Goal: Information Seeking & Learning: Check status

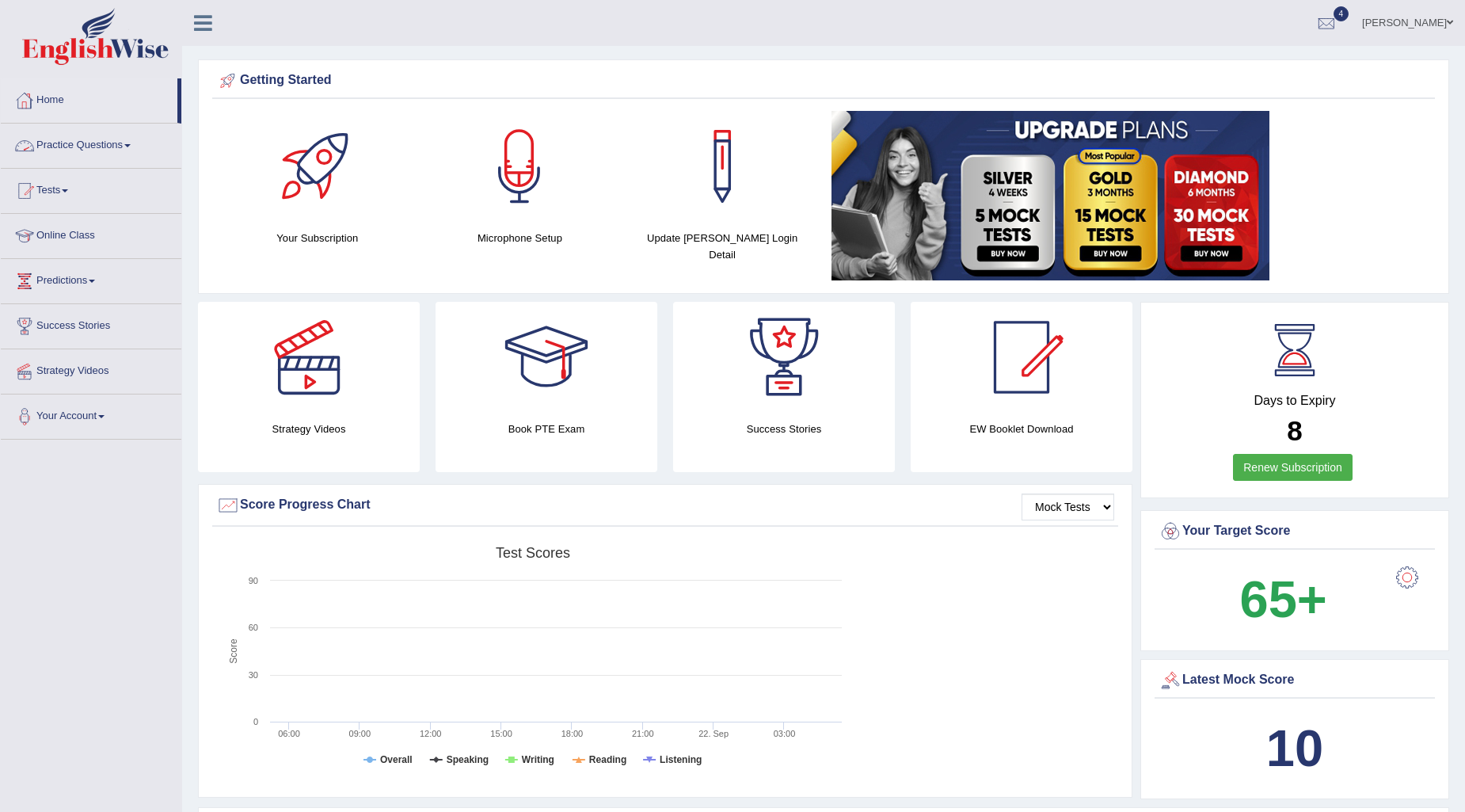
click at [116, 147] on link "Practice Questions" at bounding box center [91, 143] width 181 height 40
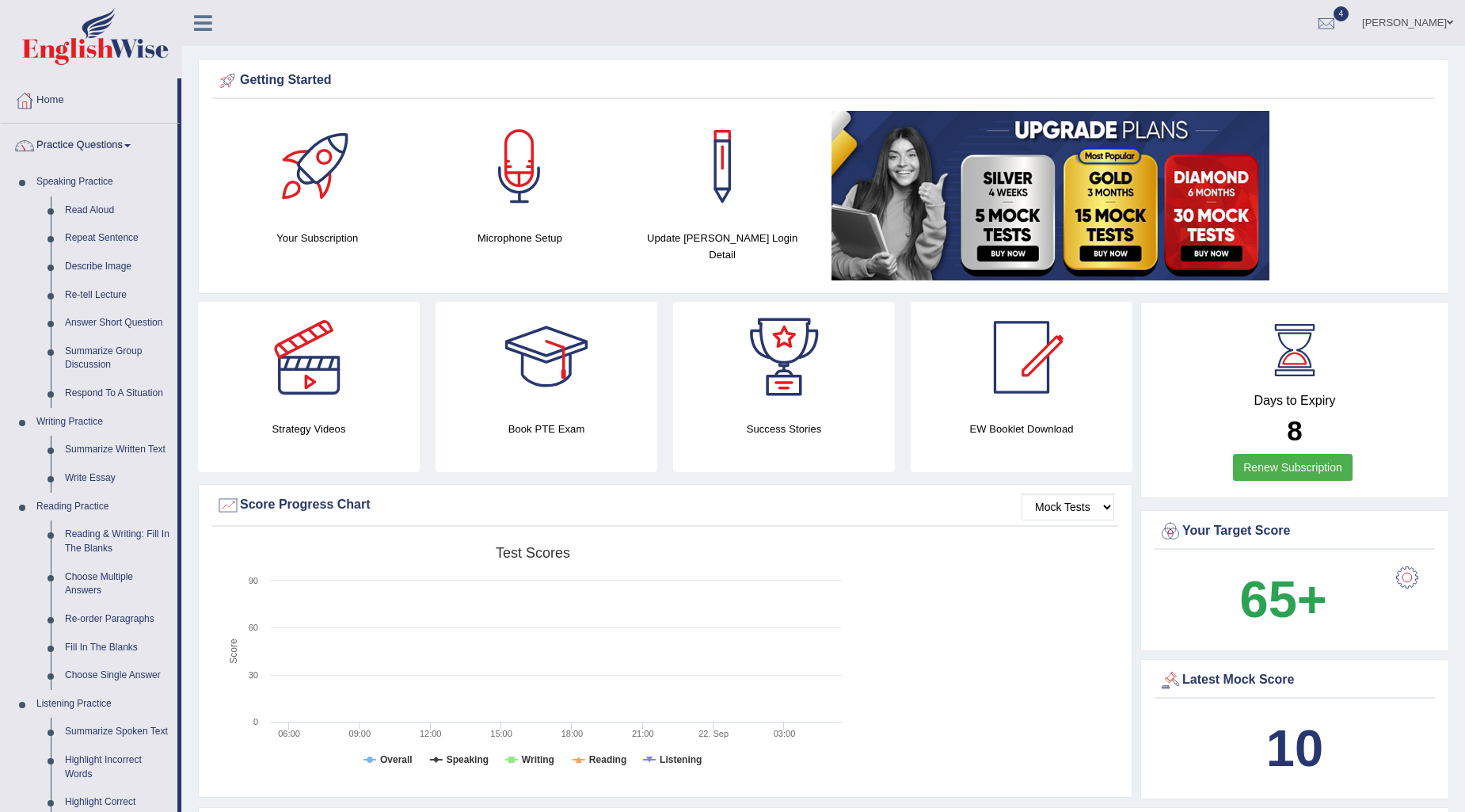
click at [116, 147] on link "Practice Questions" at bounding box center [89, 143] width 177 height 40
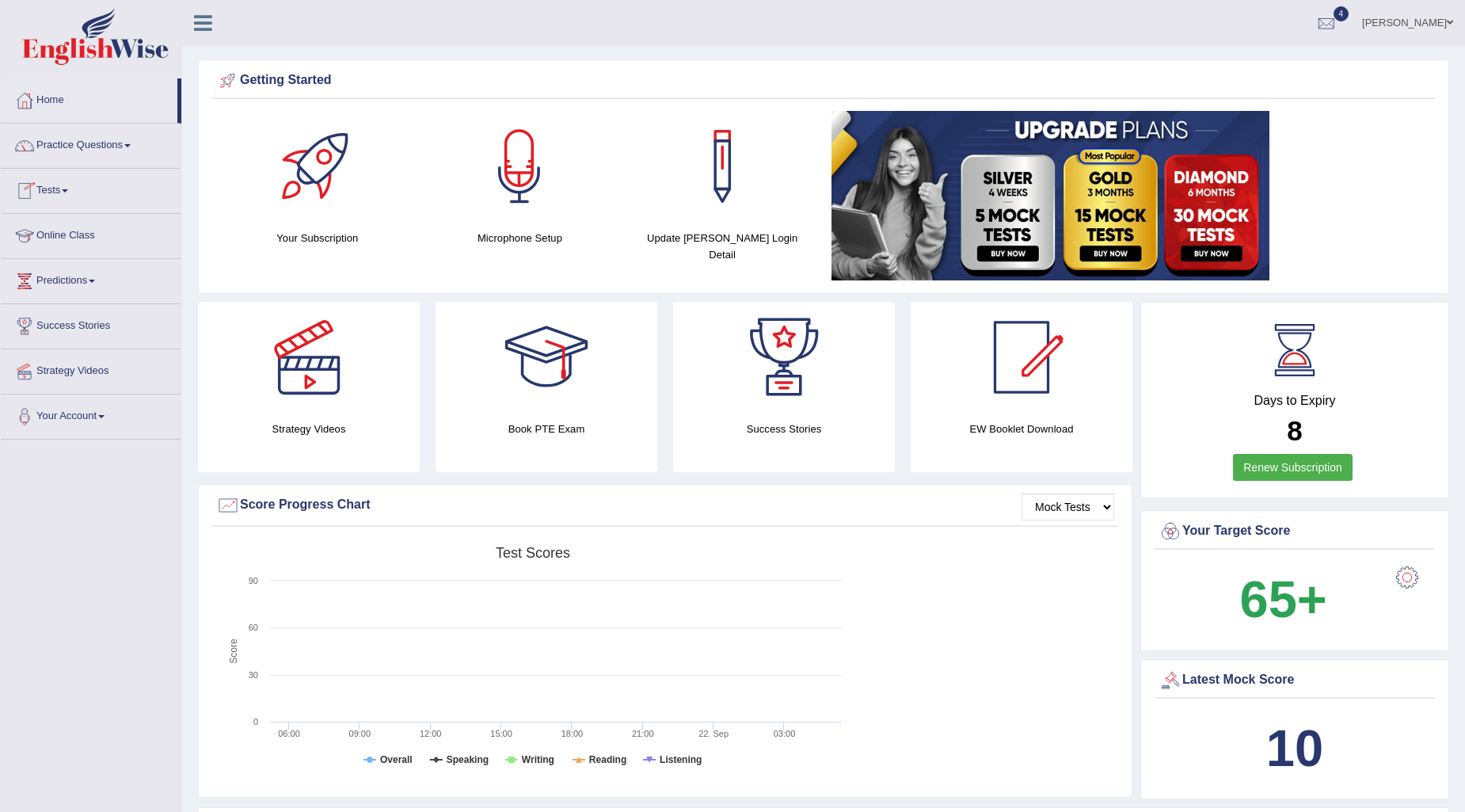
click at [64, 190] on link "Tests" at bounding box center [91, 188] width 181 height 40
click at [40, 278] on link "History" at bounding box center [103, 283] width 148 height 29
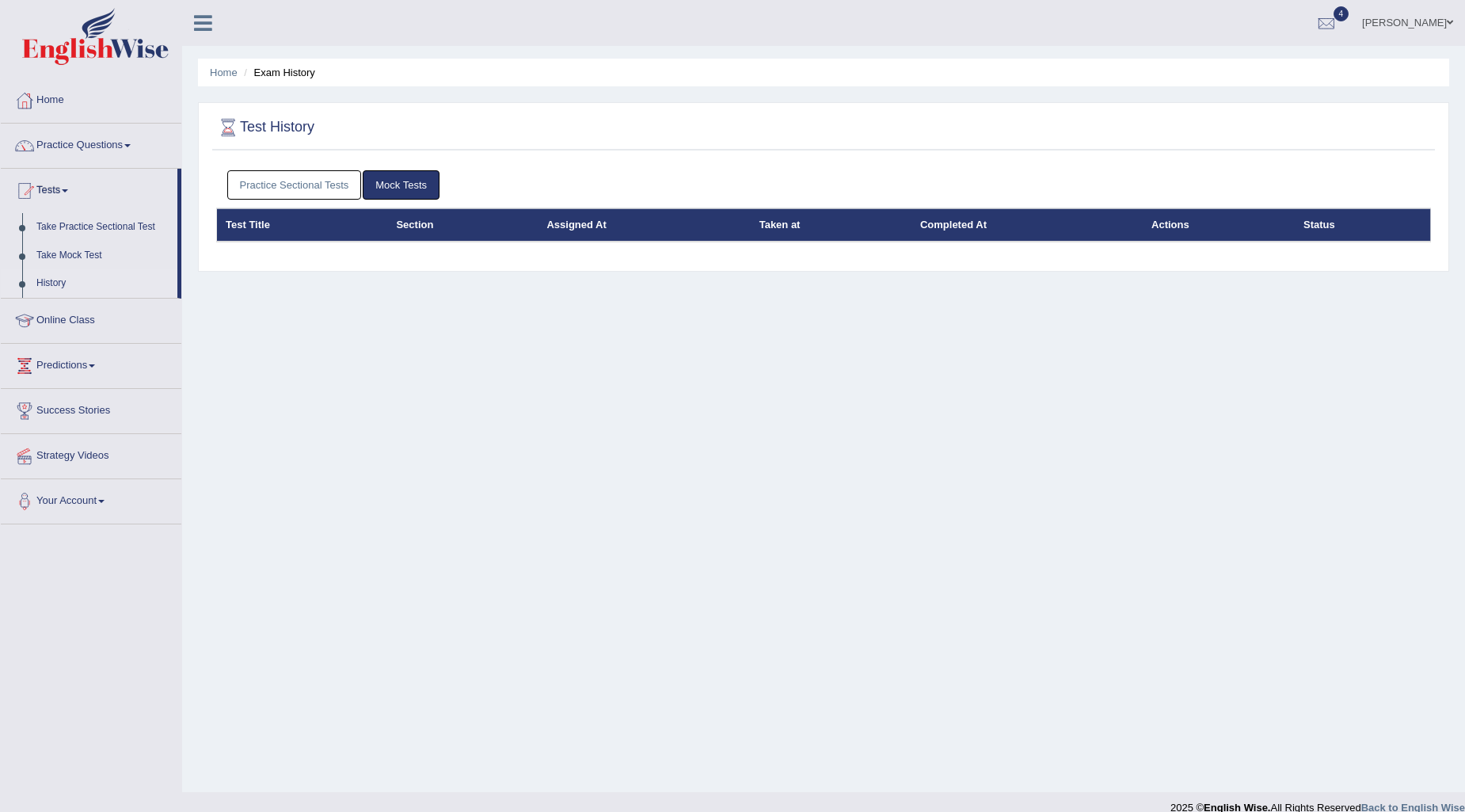
click at [266, 174] on link "Practice Sectional Tests" at bounding box center [295, 185] width 135 height 29
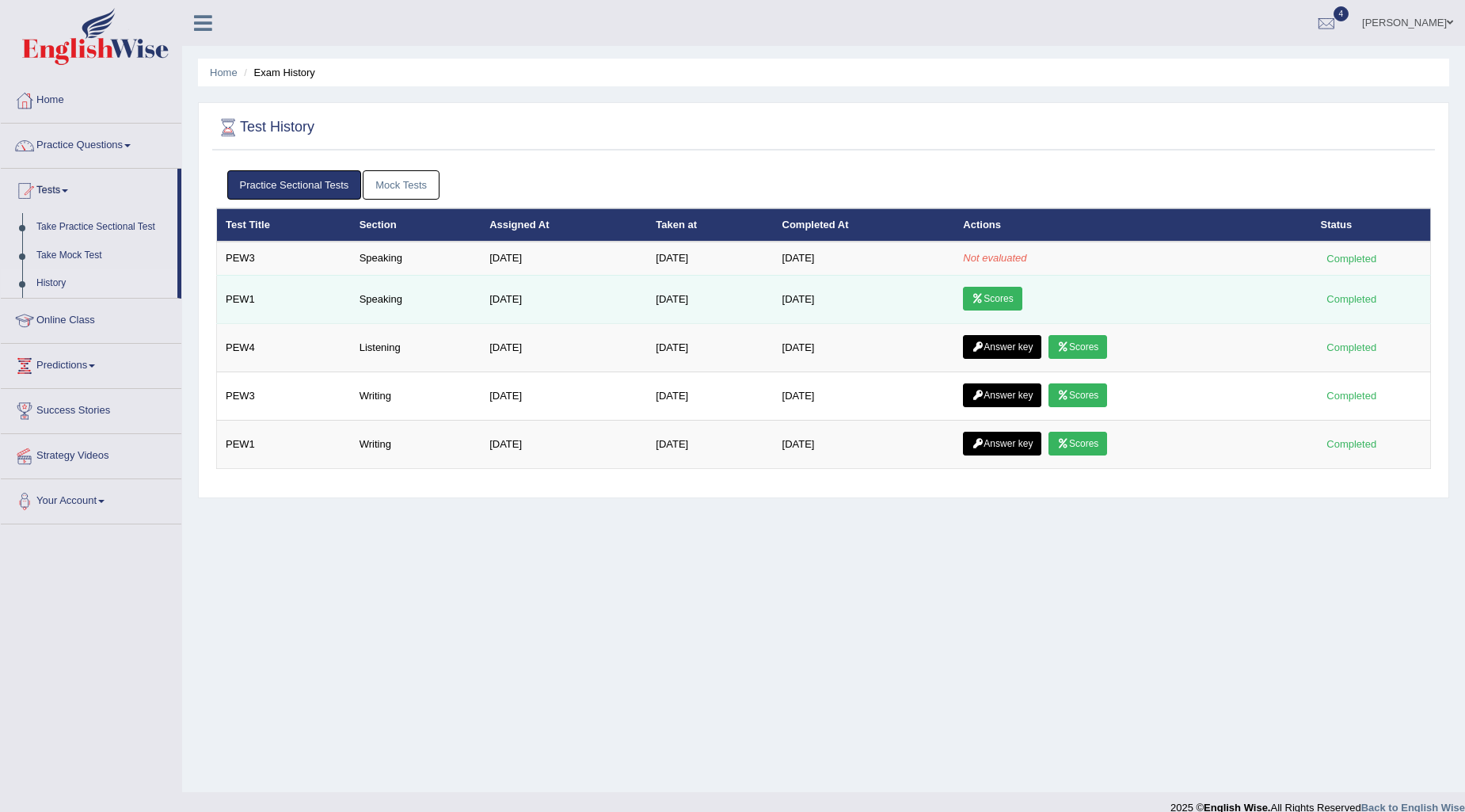
click at [1334, 306] on td "Completed" at bounding box center [1371, 299] width 119 height 48
click at [1339, 302] on div "Completed" at bounding box center [1352, 299] width 62 height 17
click at [1001, 297] on link "Scores" at bounding box center [993, 299] width 59 height 24
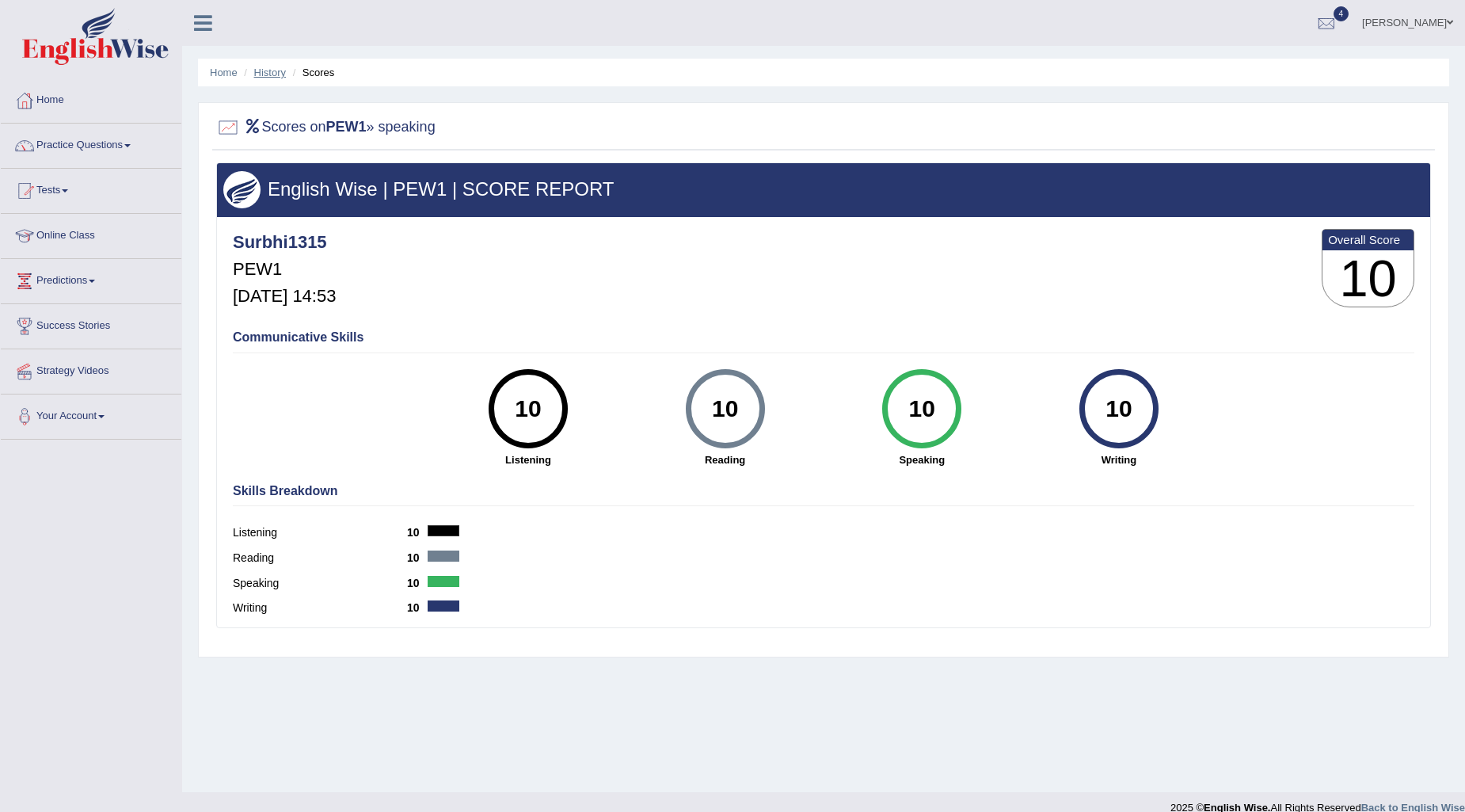
click at [273, 74] on link "History" at bounding box center [270, 72] width 31 height 12
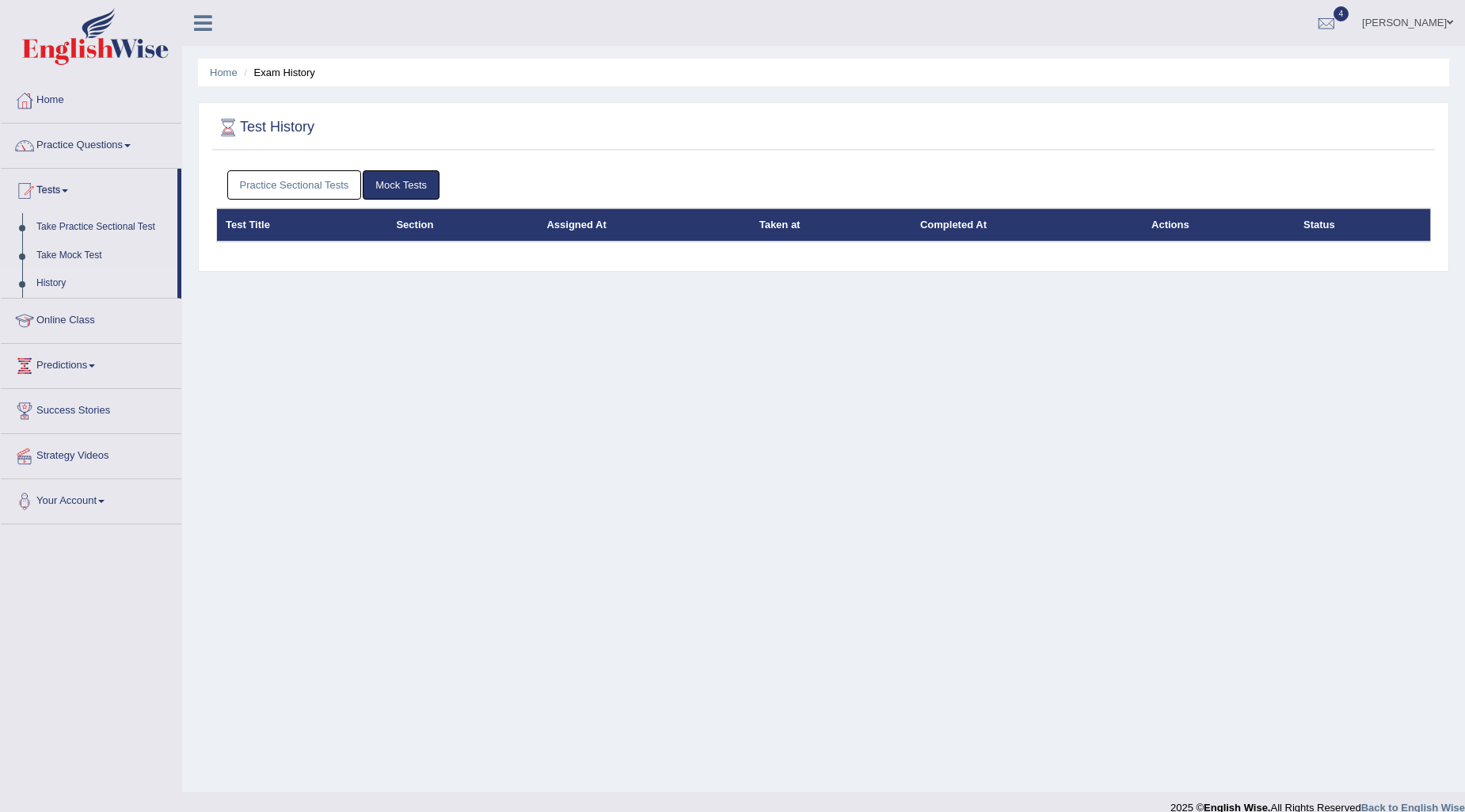
click at [309, 176] on link "Practice Sectional Tests" at bounding box center [295, 185] width 135 height 29
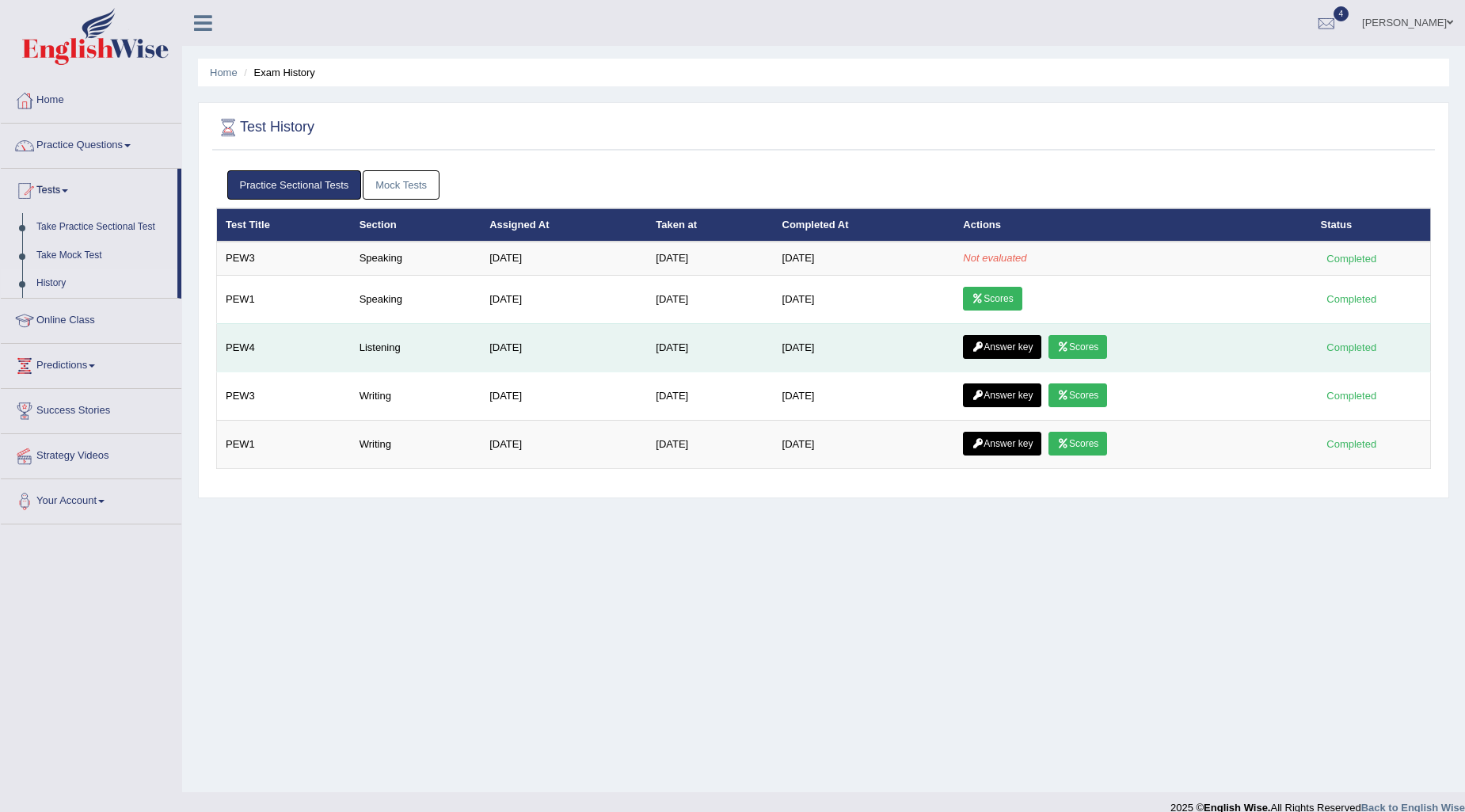
click at [1107, 339] on link "Scores" at bounding box center [1078, 347] width 59 height 24
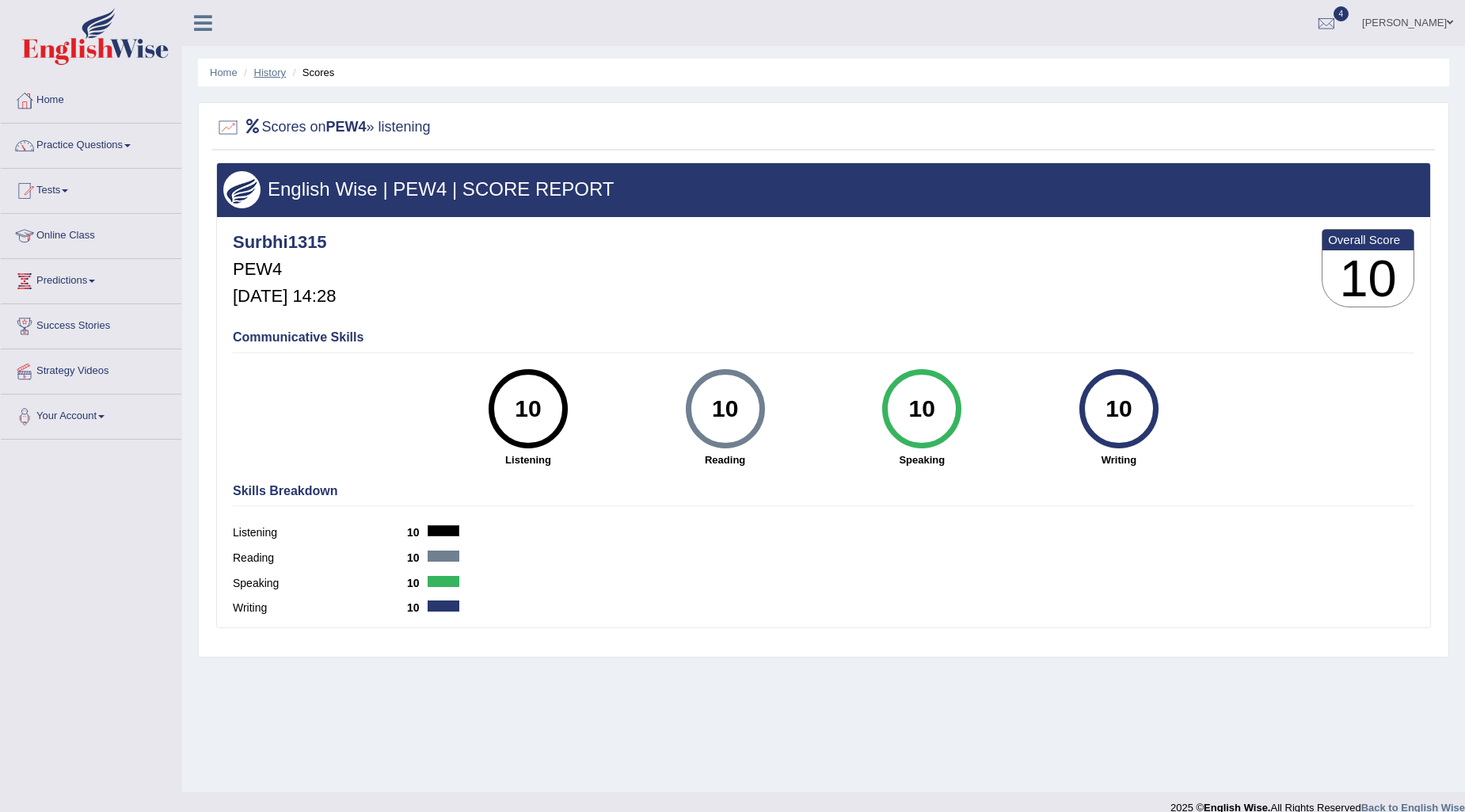
click at [278, 67] on link "History" at bounding box center [270, 72] width 31 height 12
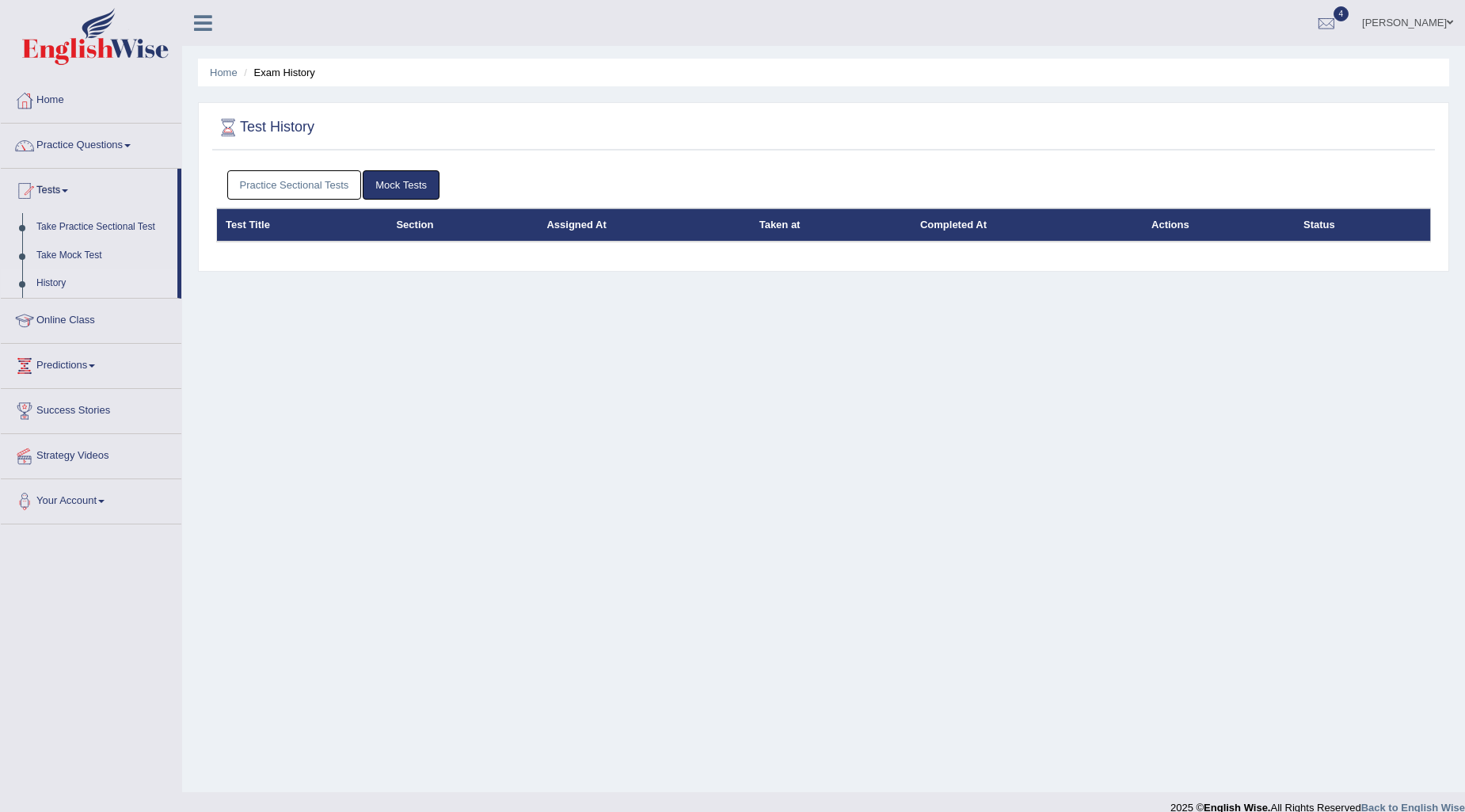
click at [336, 180] on link "Practice Sectional Tests" at bounding box center [295, 185] width 135 height 29
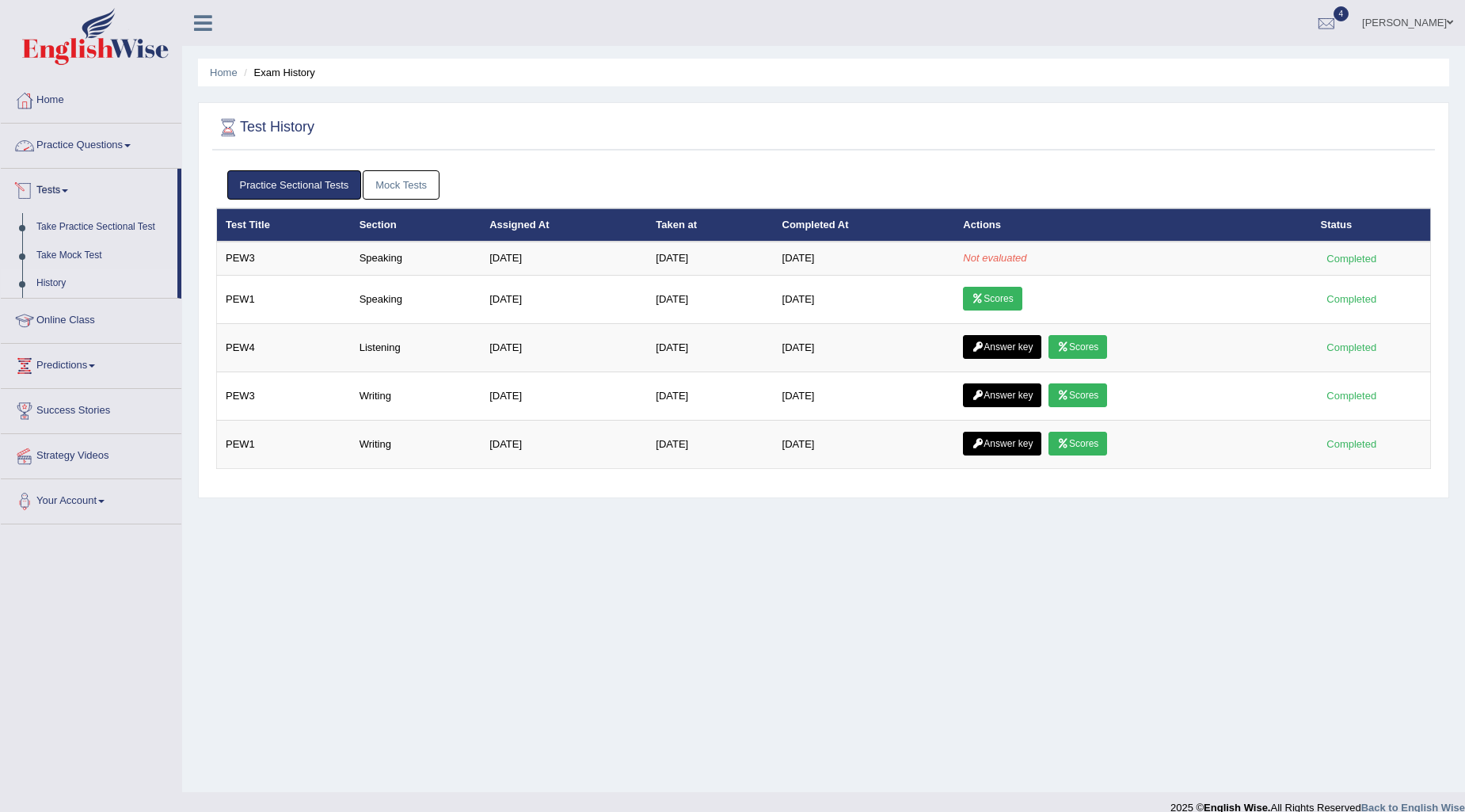
click at [89, 143] on link "Practice Questions" at bounding box center [91, 143] width 181 height 40
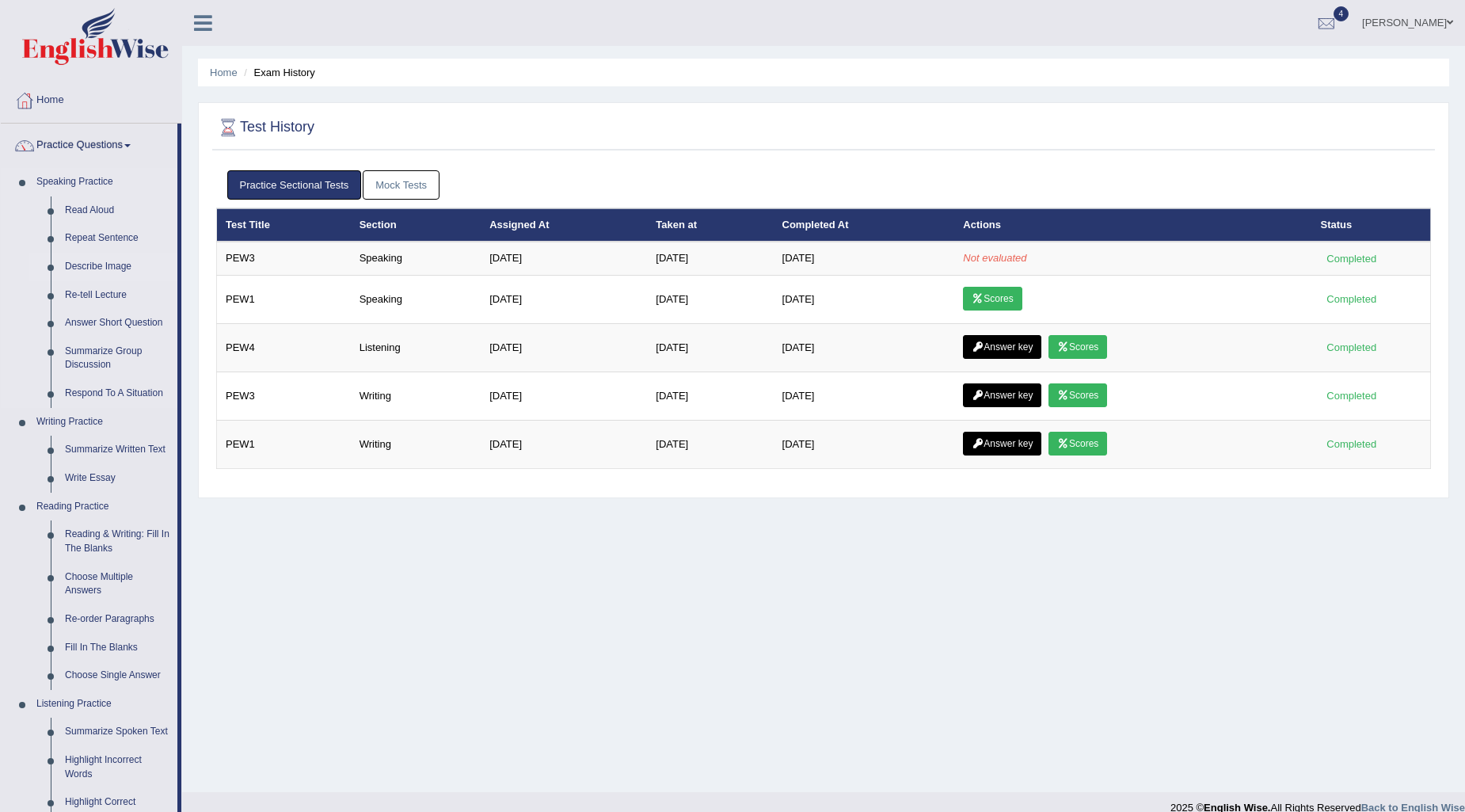
click at [114, 264] on link "Describe Image" at bounding box center [118, 266] width 120 height 29
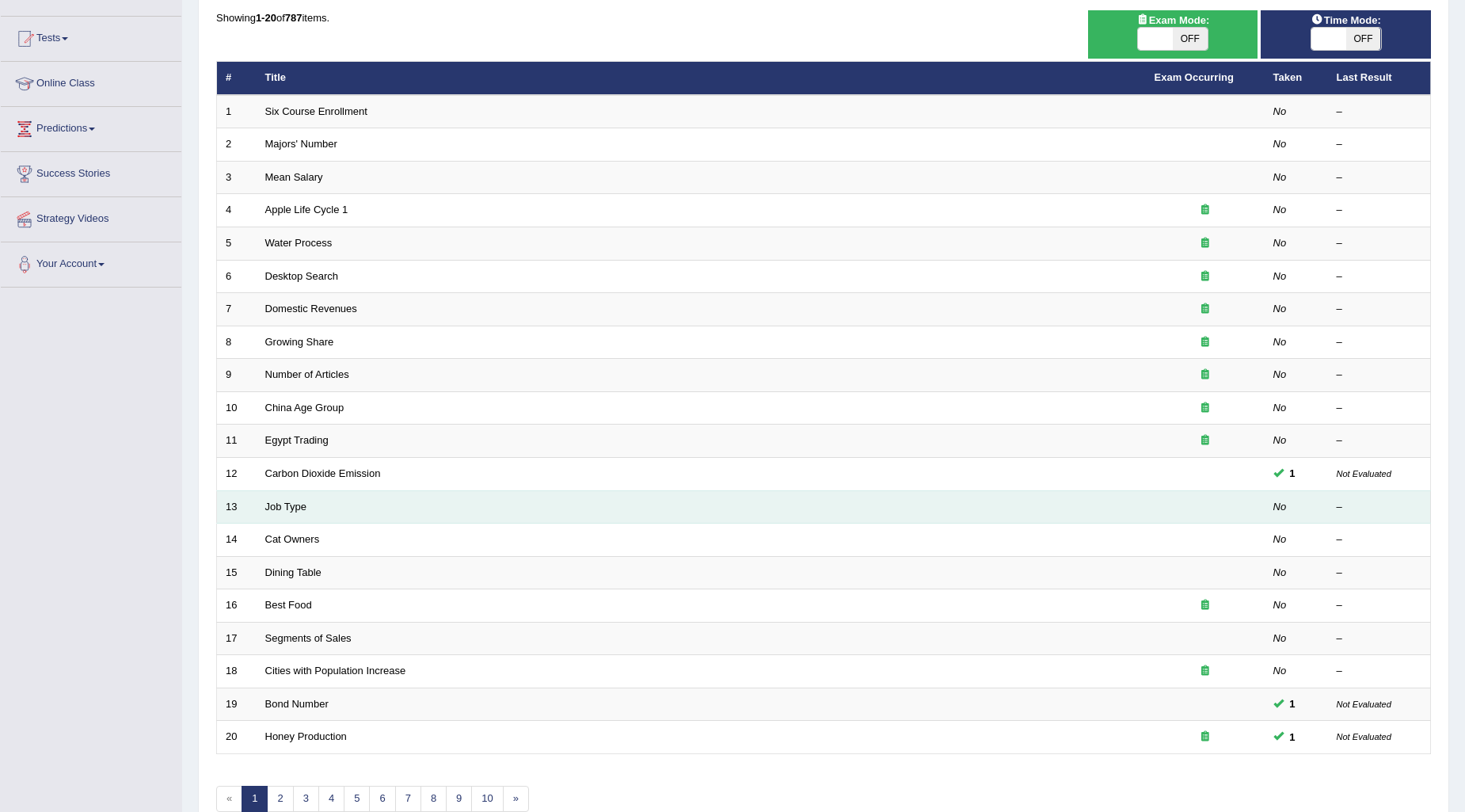
scroll to position [60, 0]
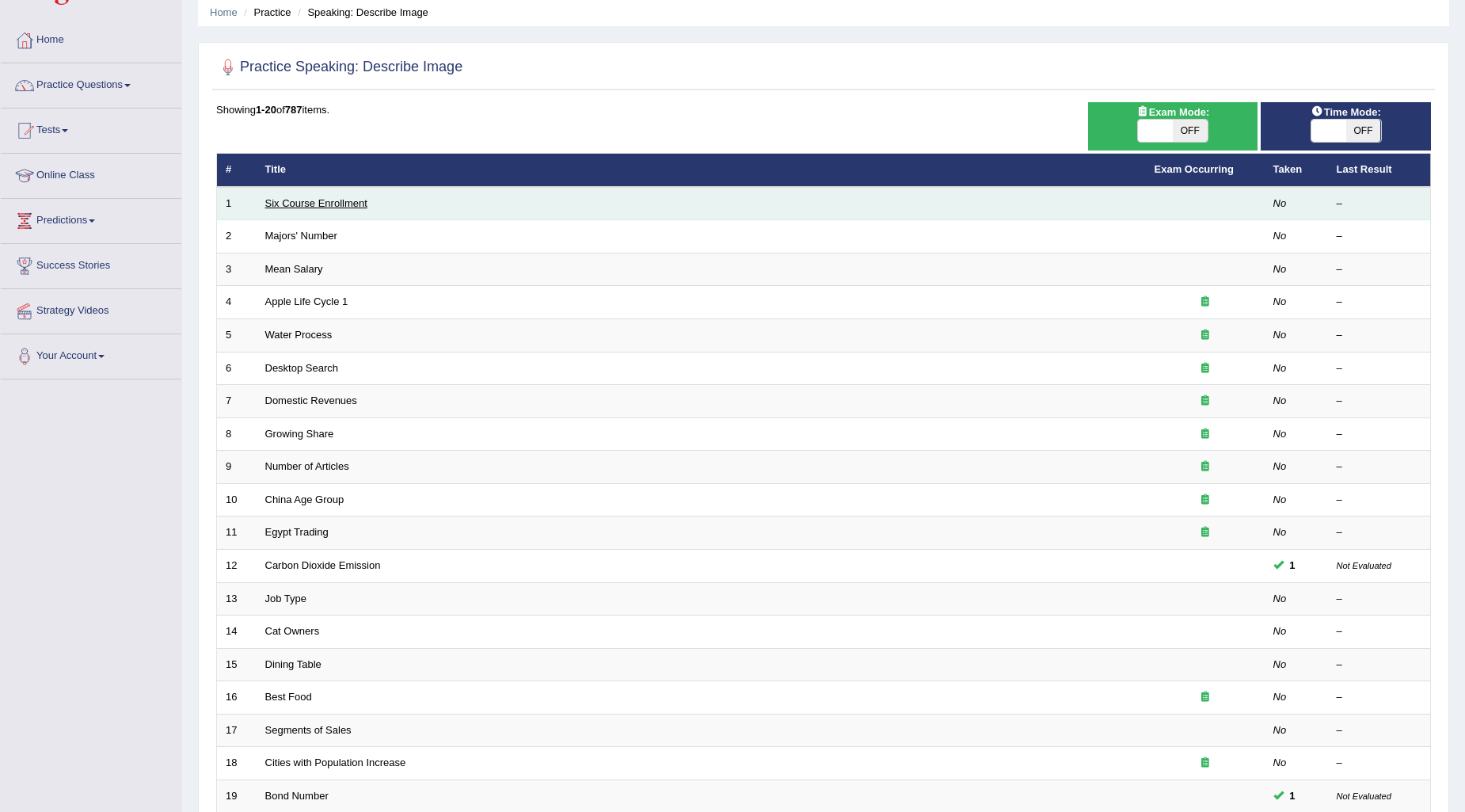
click at [321, 200] on link "Six Course Enrollment" at bounding box center [316, 203] width 102 height 12
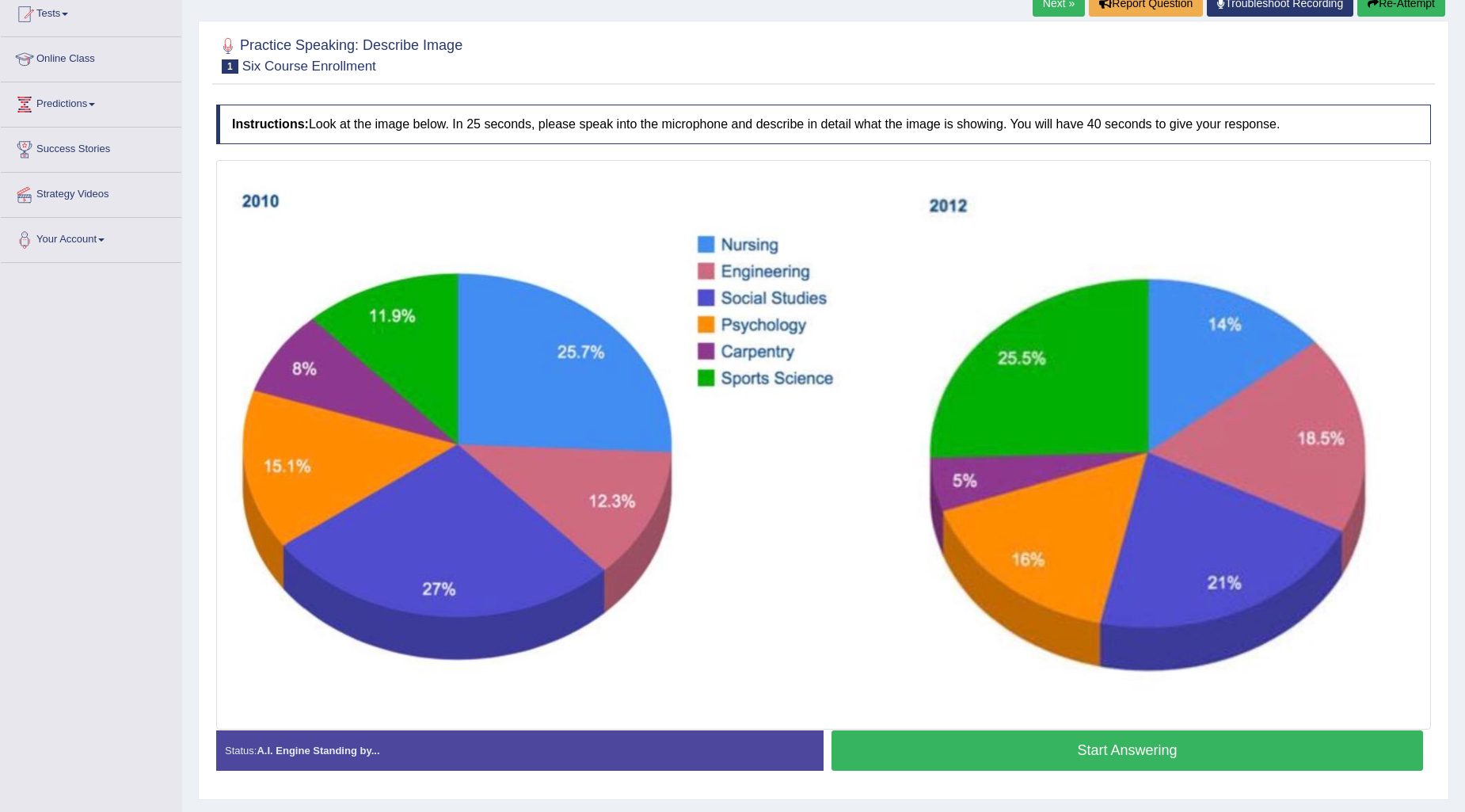
scroll to position [216, 0]
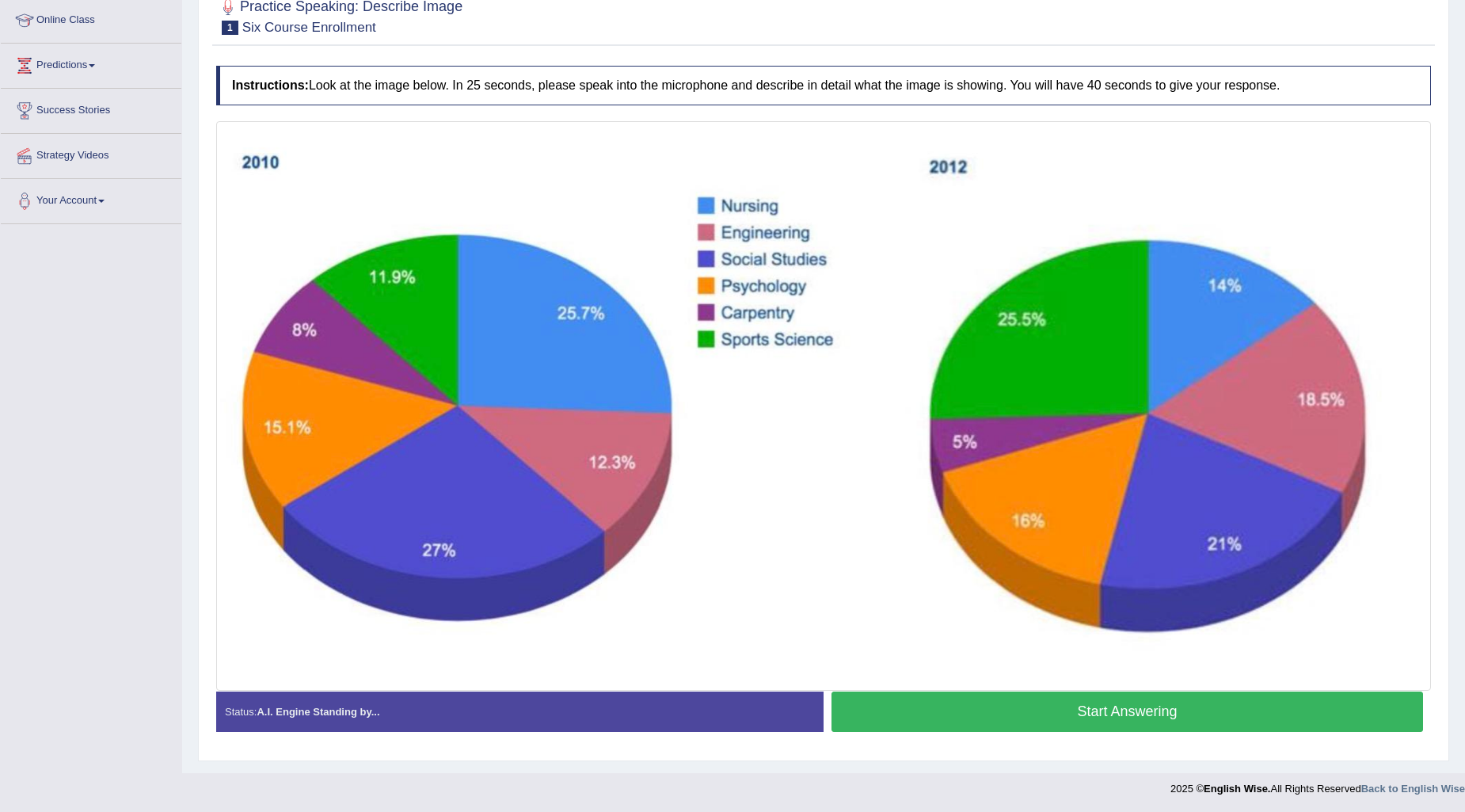
click at [1135, 714] on button "Start Answering" at bounding box center [1128, 712] width 592 height 41
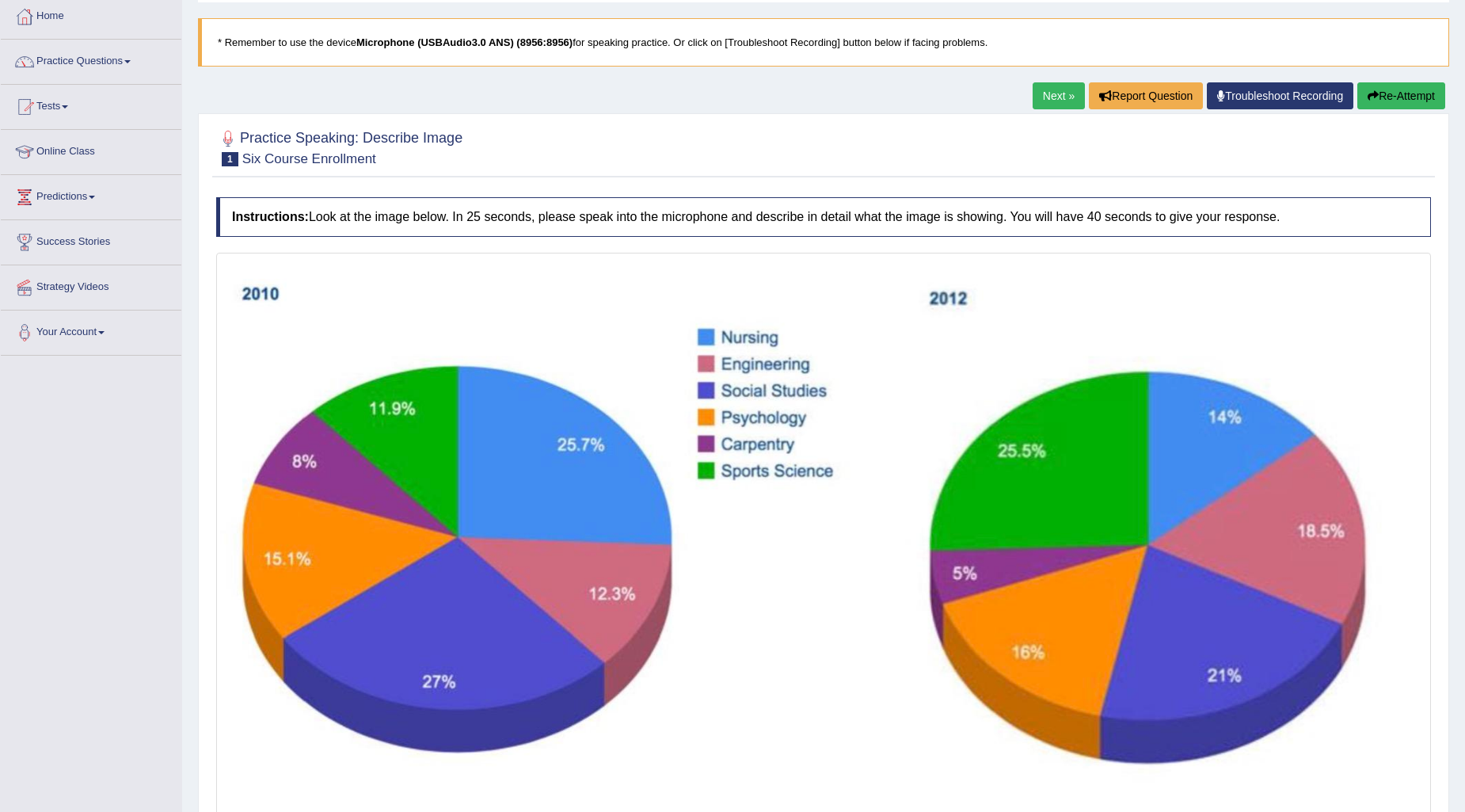
scroll to position [60, 0]
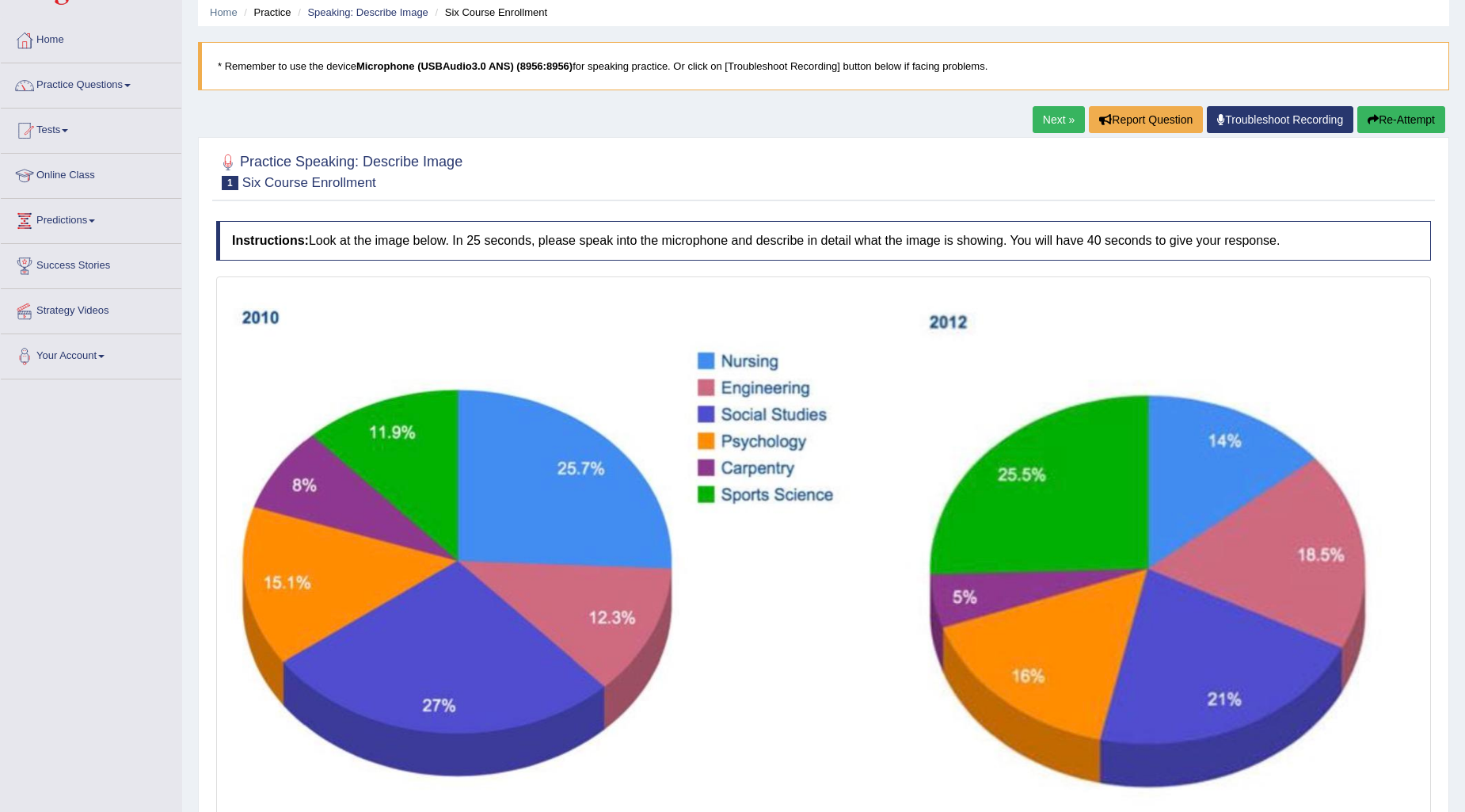
click at [1382, 117] on button "Re-Attempt" at bounding box center [1400, 119] width 88 height 27
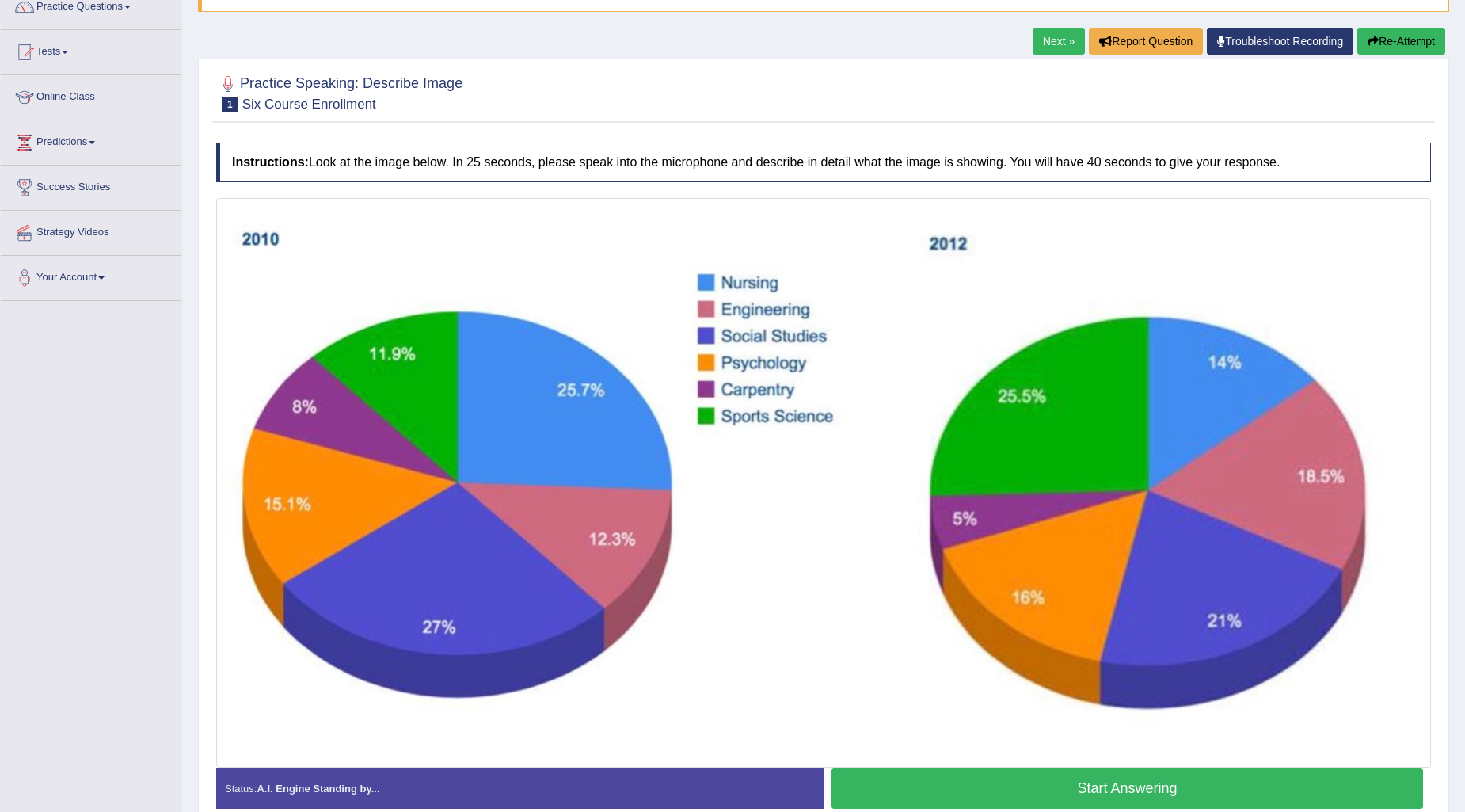
scroll to position [216, 0]
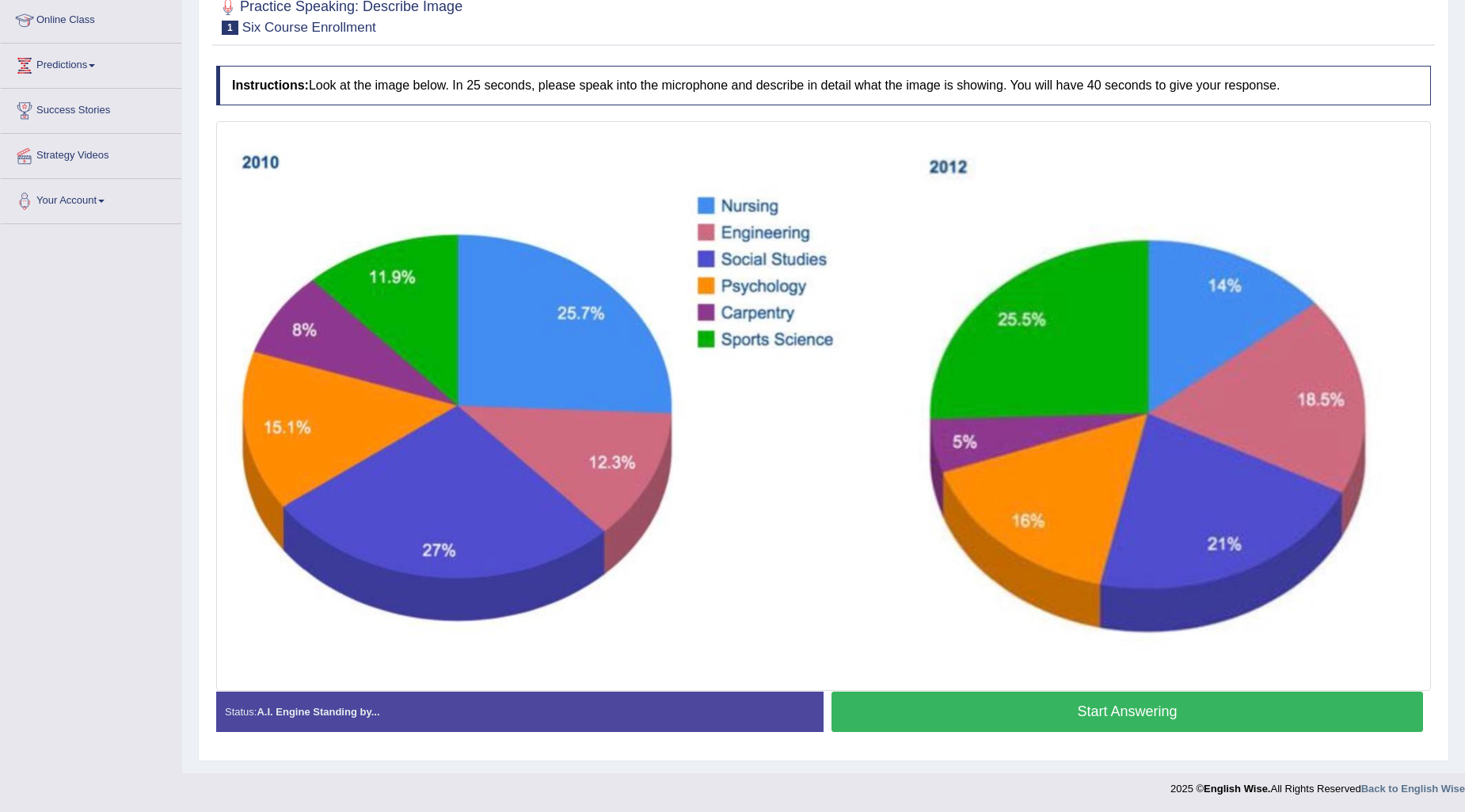
click at [1161, 715] on button "Start Answering" at bounding box center [1128, 712] width 592 height 41
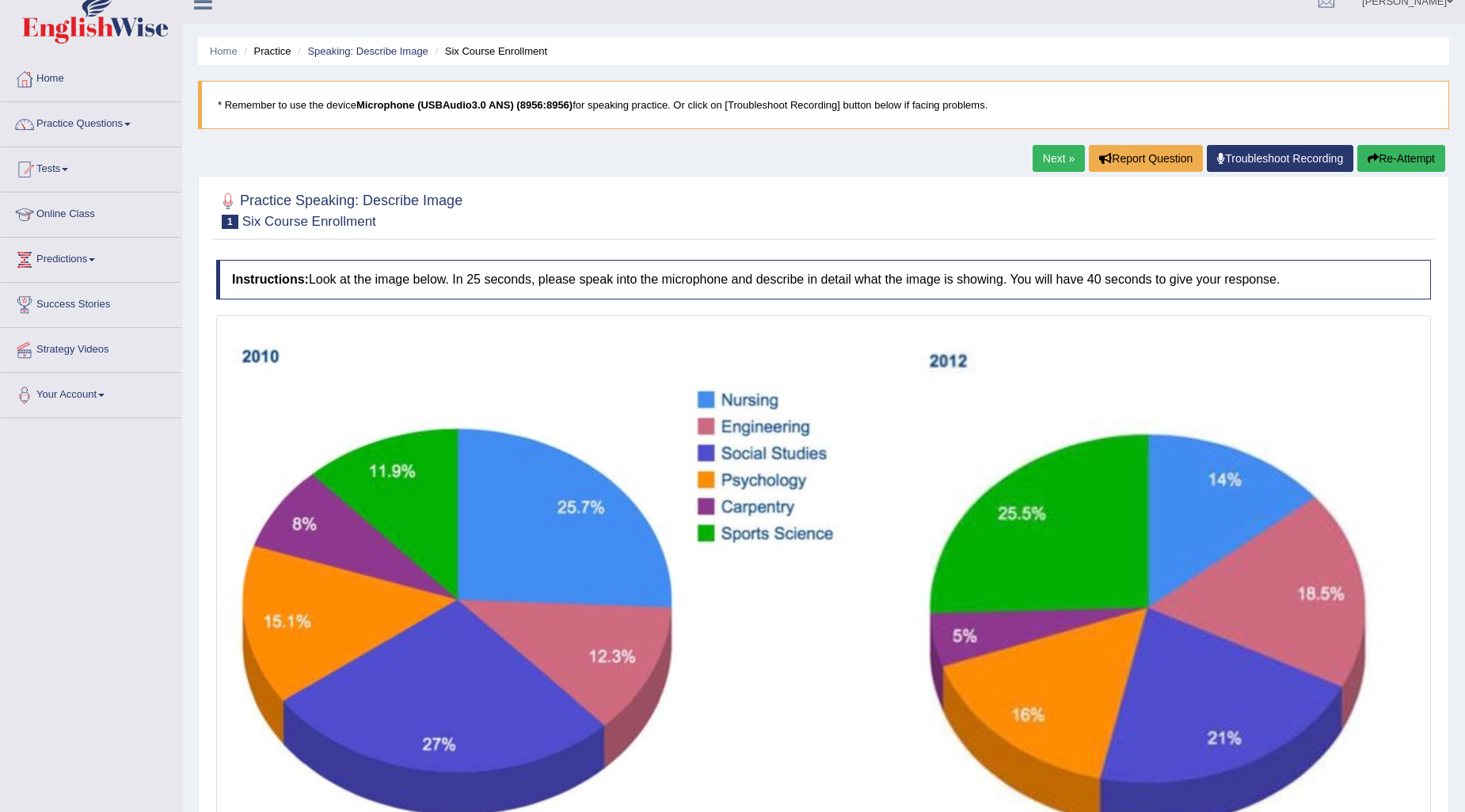
scroll to position [0, 0]
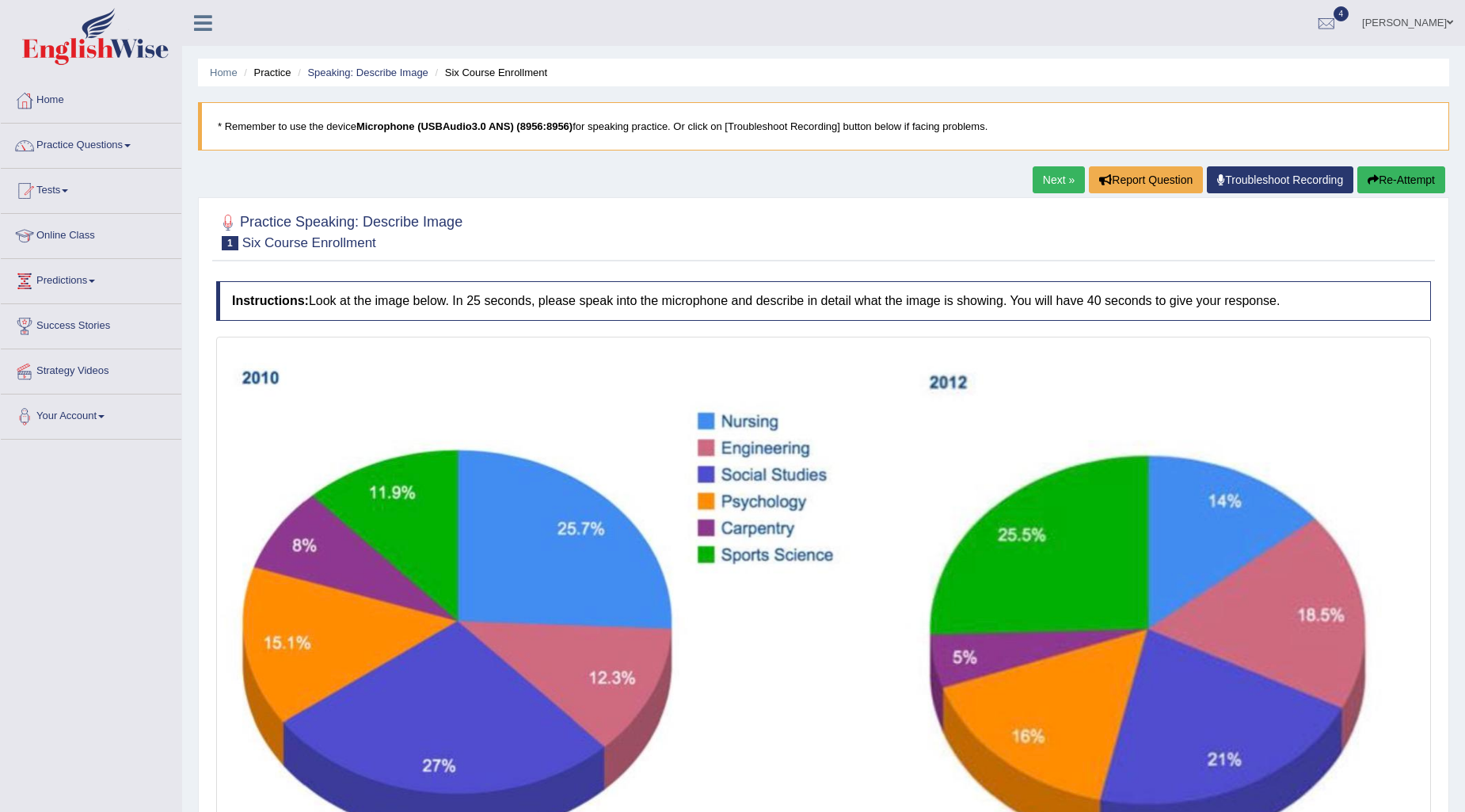
click at [1308, 184] on link "Troubleshoot Recording" at bounding box center [1280, 179] width 147 height 27
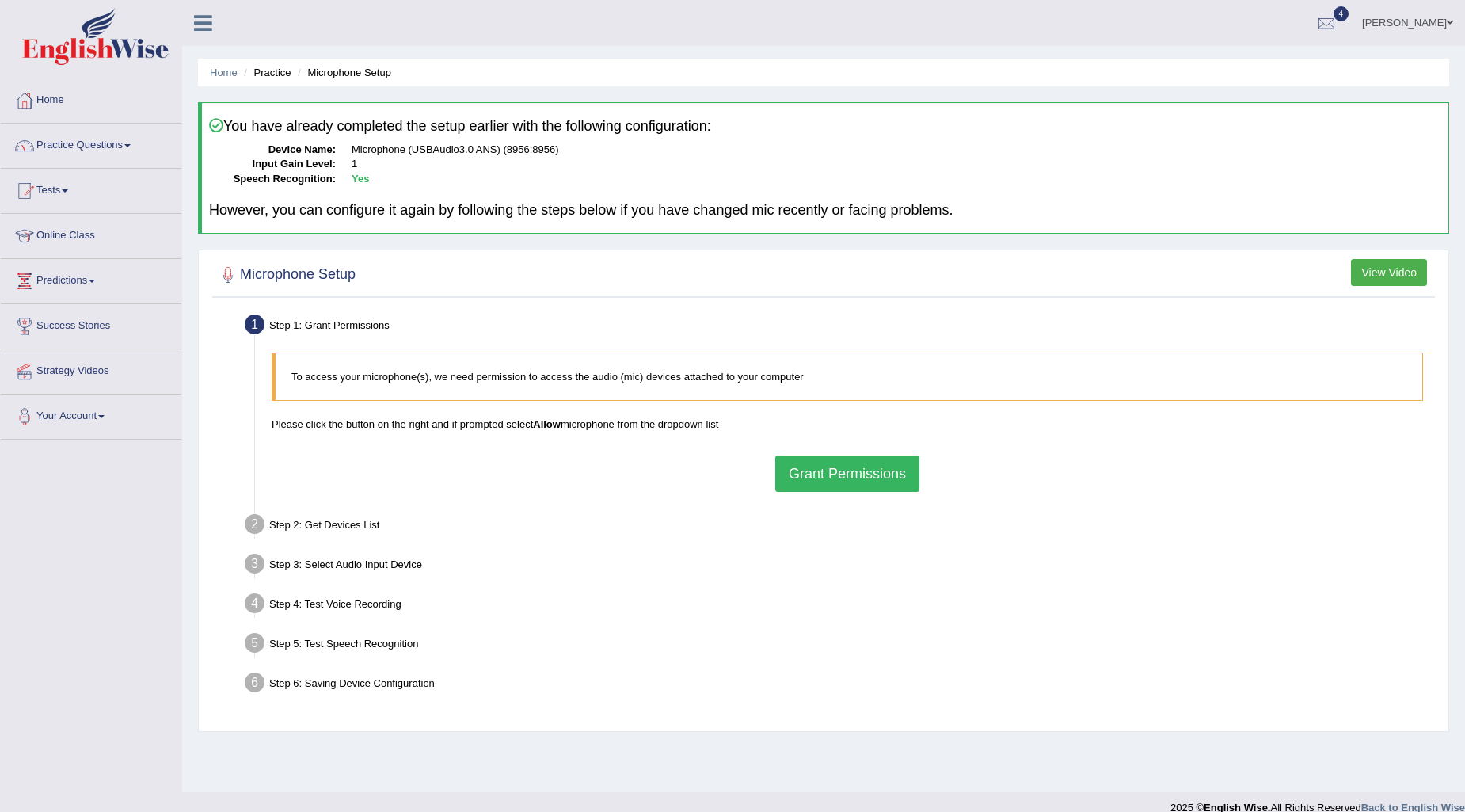
click at [880, 483] on button "Grant Permissions" at bounding box center [847, 474] width 144 height 37
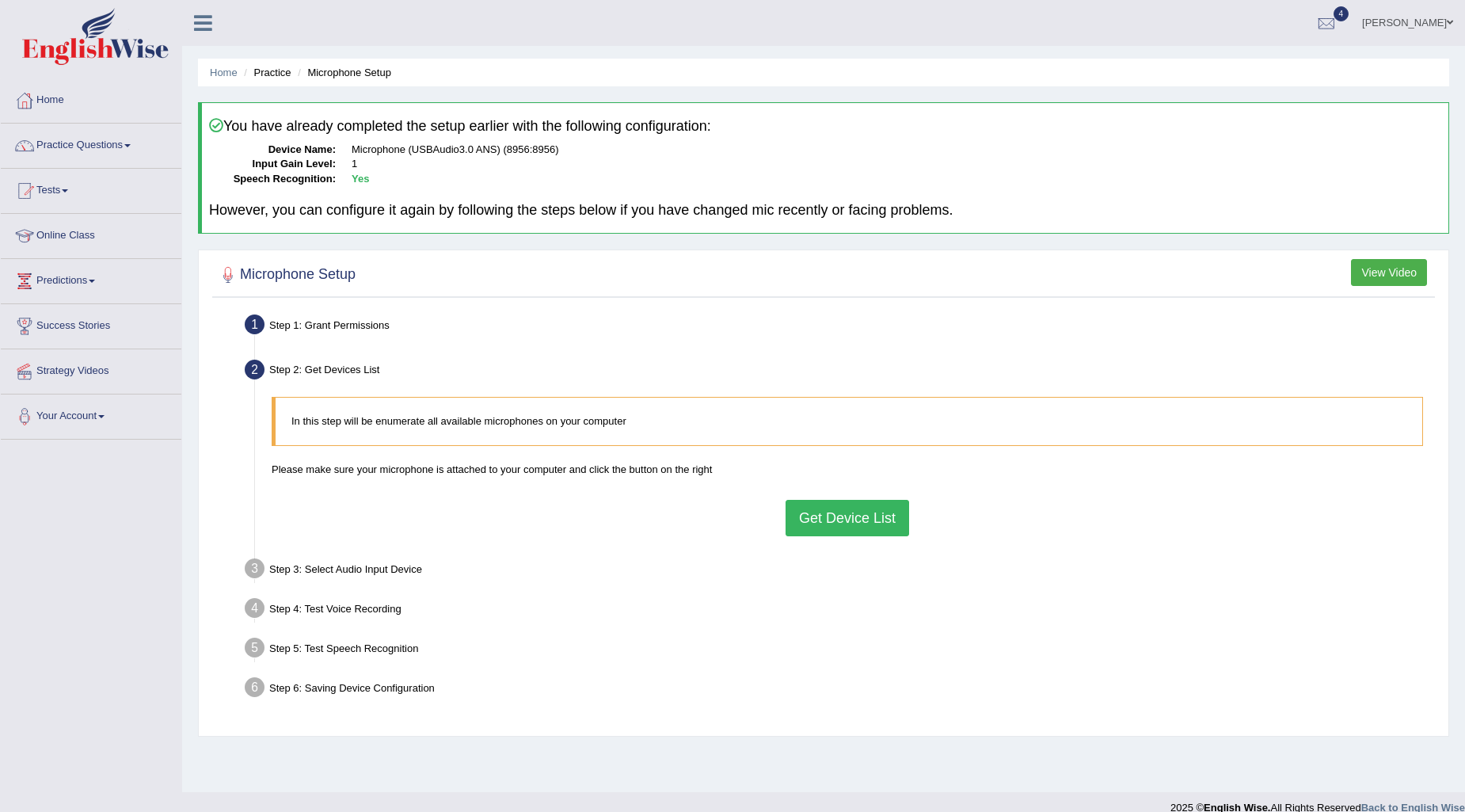
click at [877, 512] on button "Get Device List" at bounding box center [847, 518] width 124 height 37
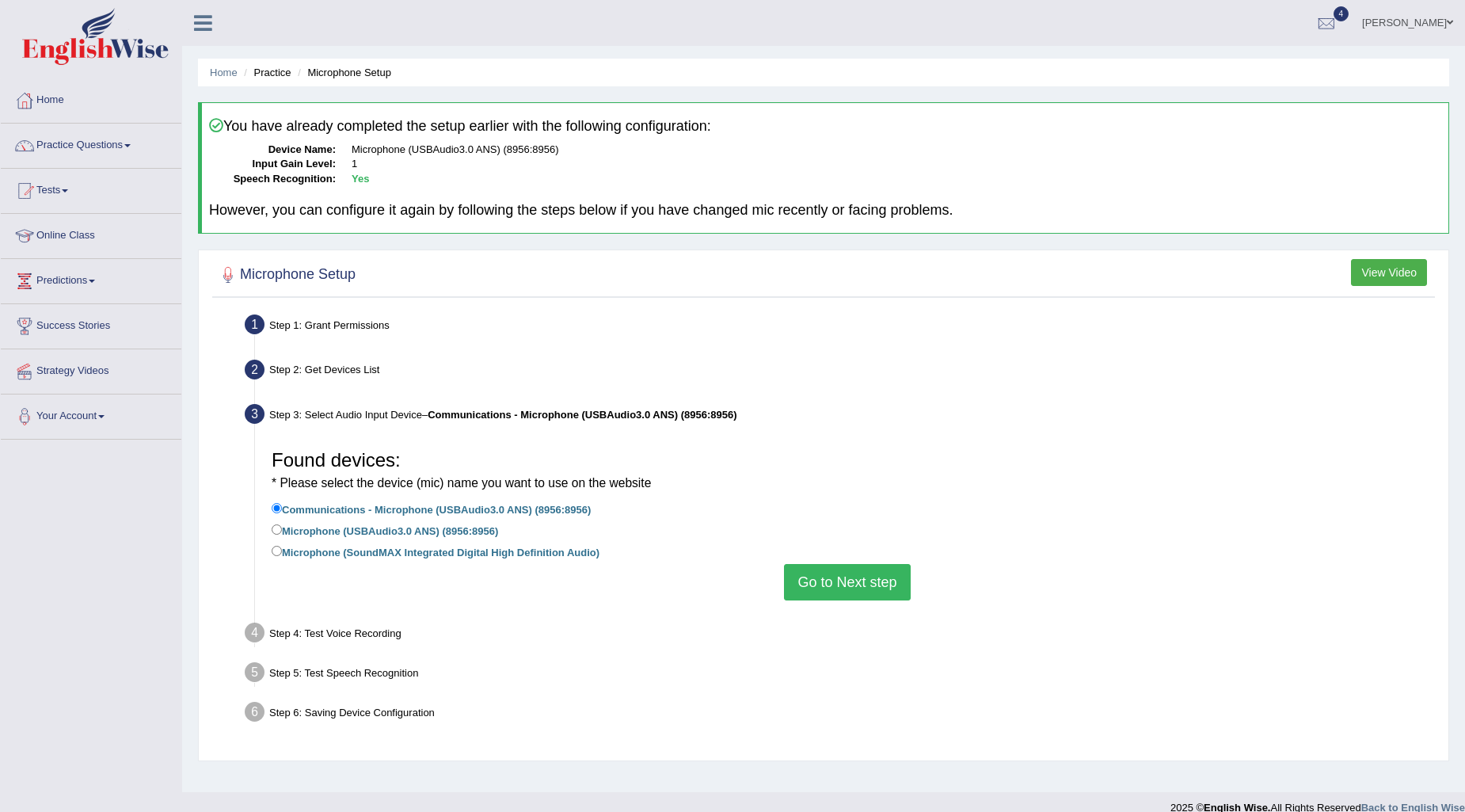
click at [868, 594] on button "Go to Next step" at bounding box center [846, 583] width 126 height 37
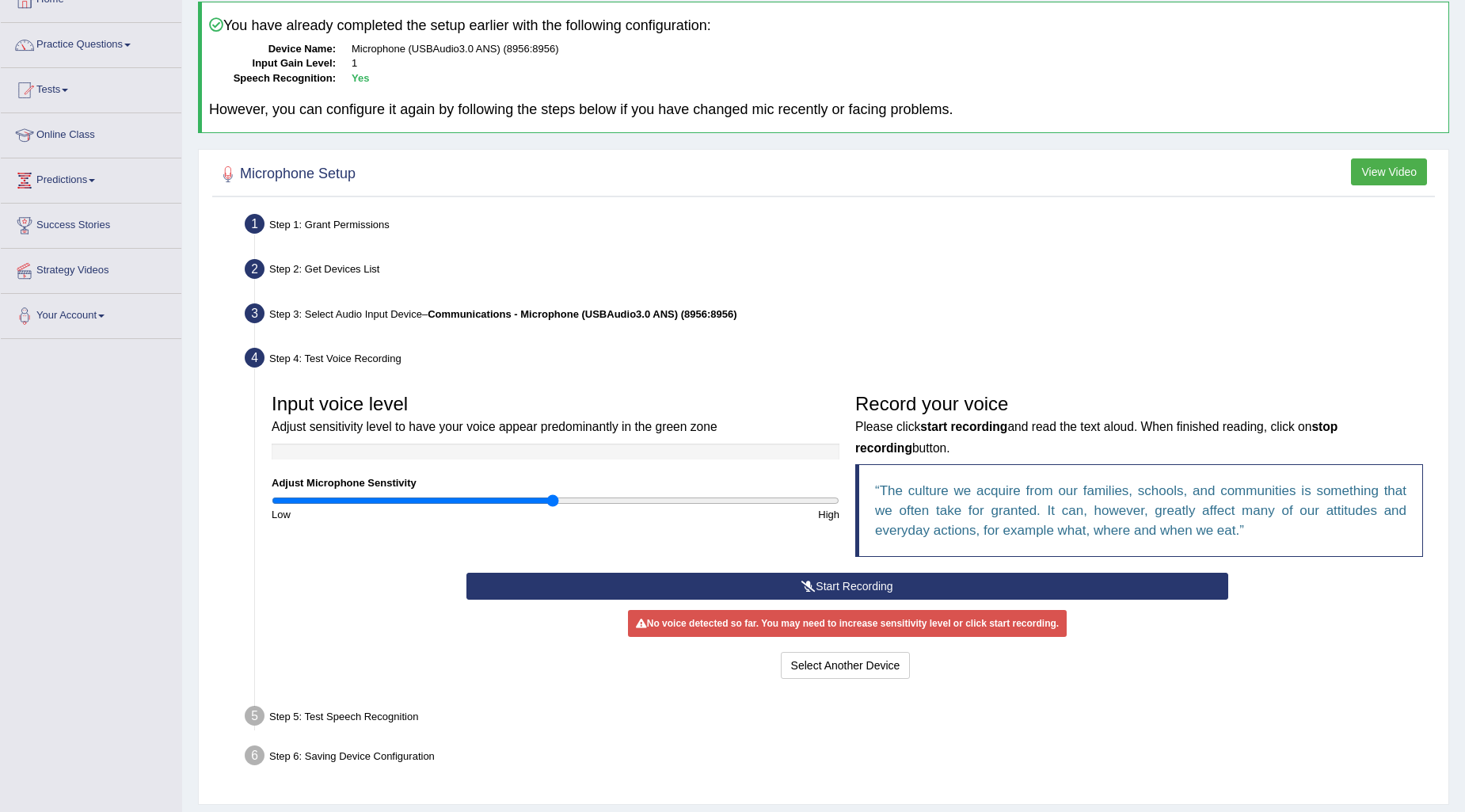
scroll to position [143, 0]
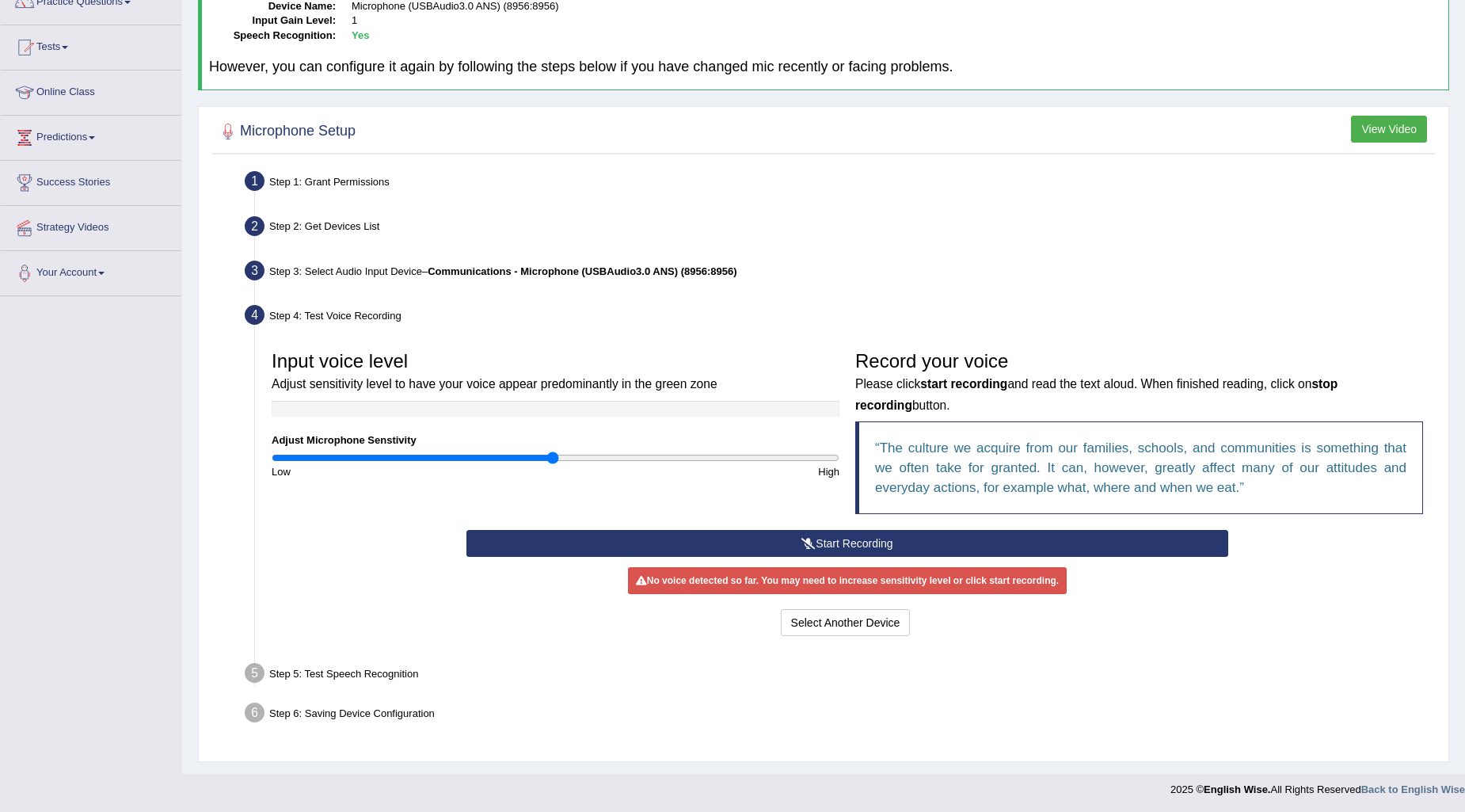
click at [877, 536] on button "Start Recording" at bounding box center [847, 543] width 762 height 27
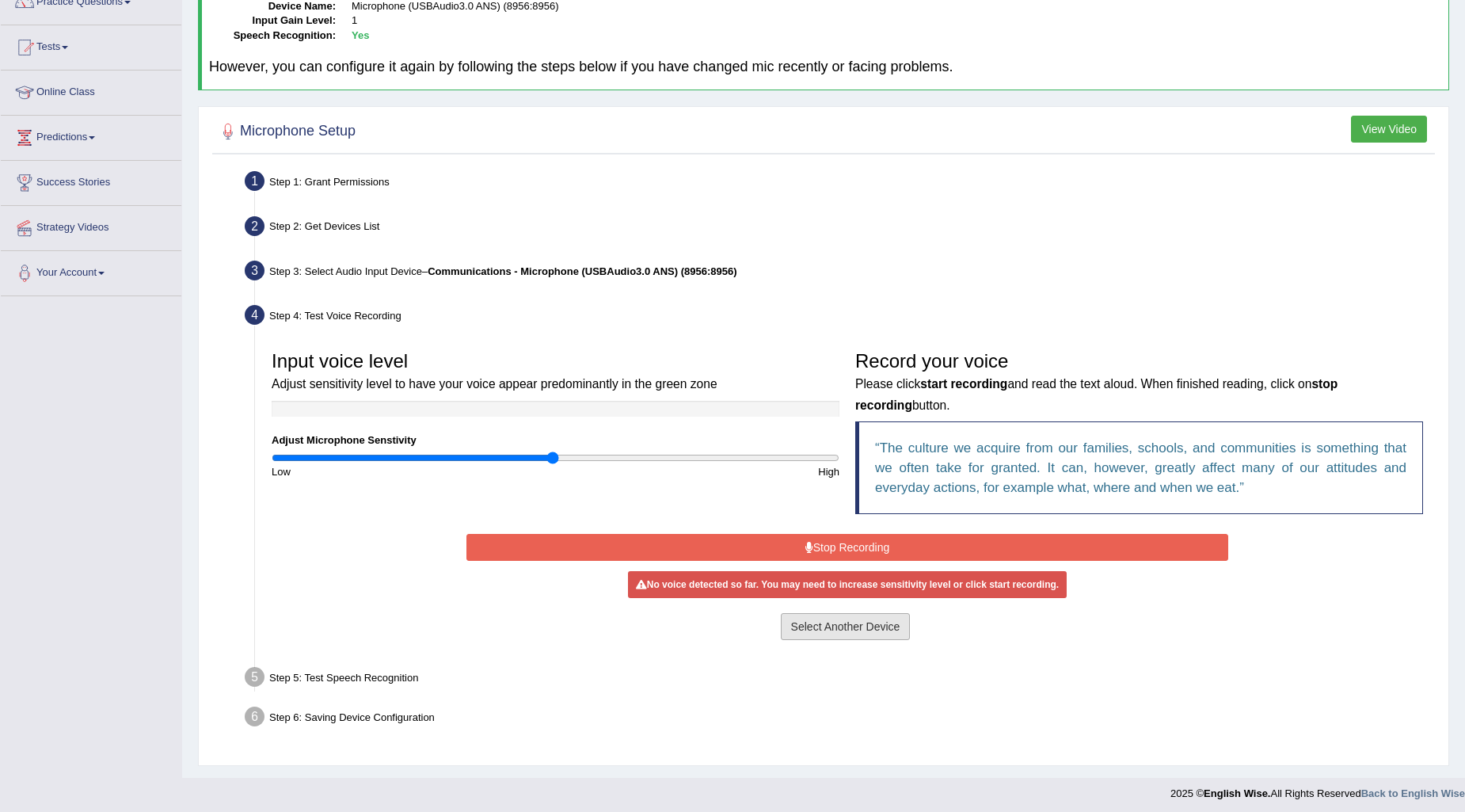
click at [850, 621] on button "Select Another Device" at bounding box center [845, 626] width 130 height 27
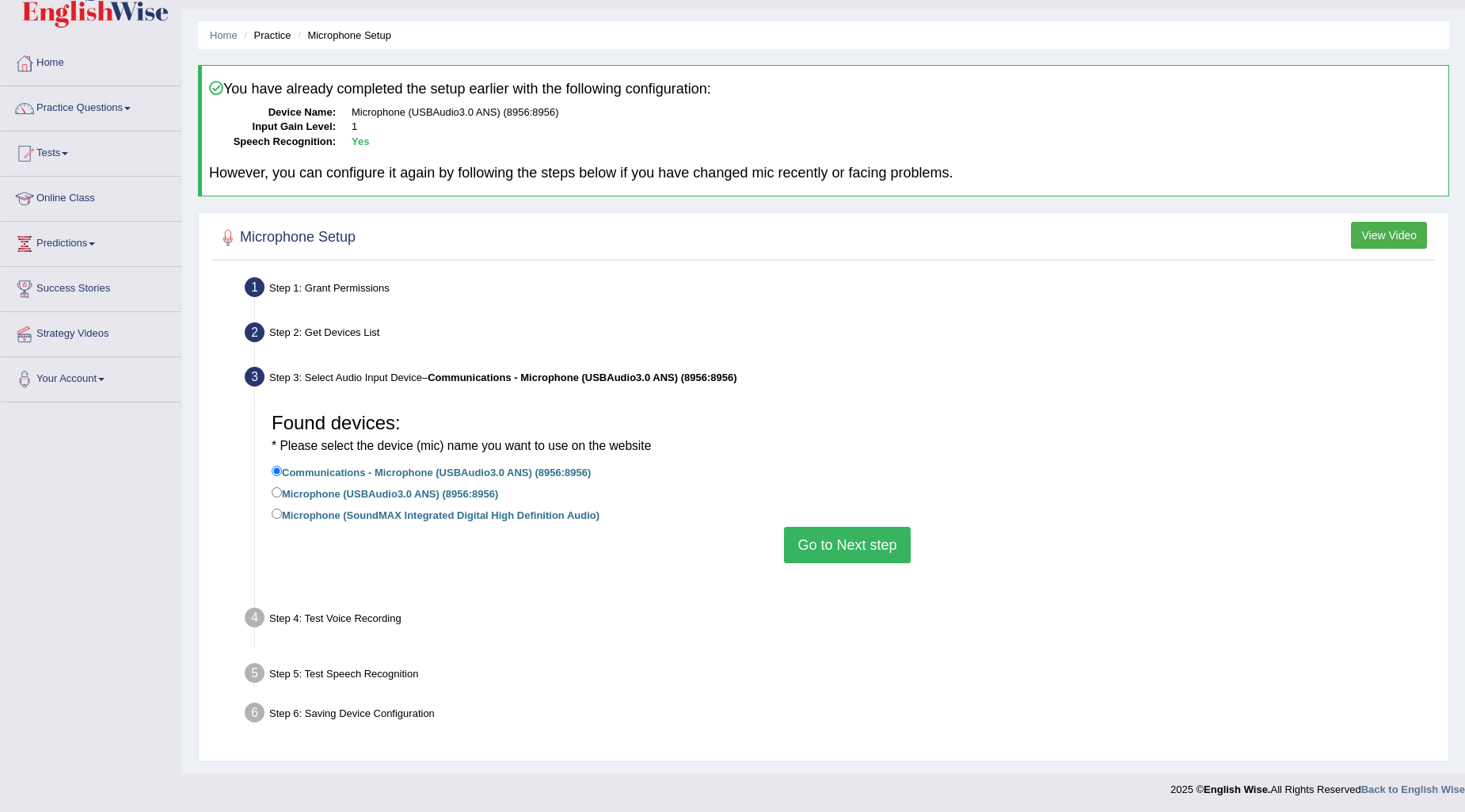
scroll to position [19, 0]
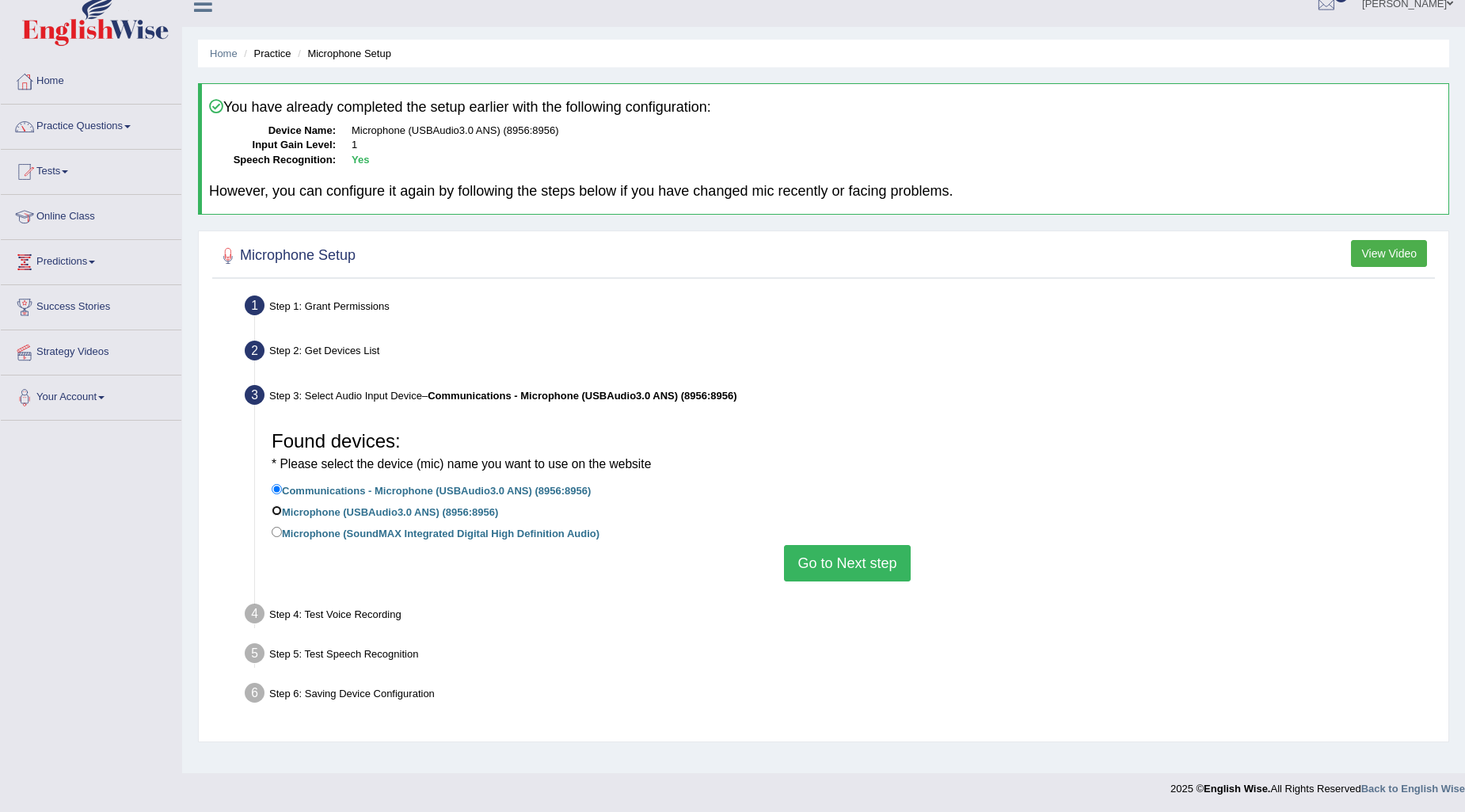
click at [278, 510] on input "Microphone (USBAudio3.0 ANS) (8956:8956)" at bounding box center [277, 510] width 10 height 10
radio input "true"
click at [850, 559] on button "Go to Next step" at bounding box center [846, 563] width 126 height 37
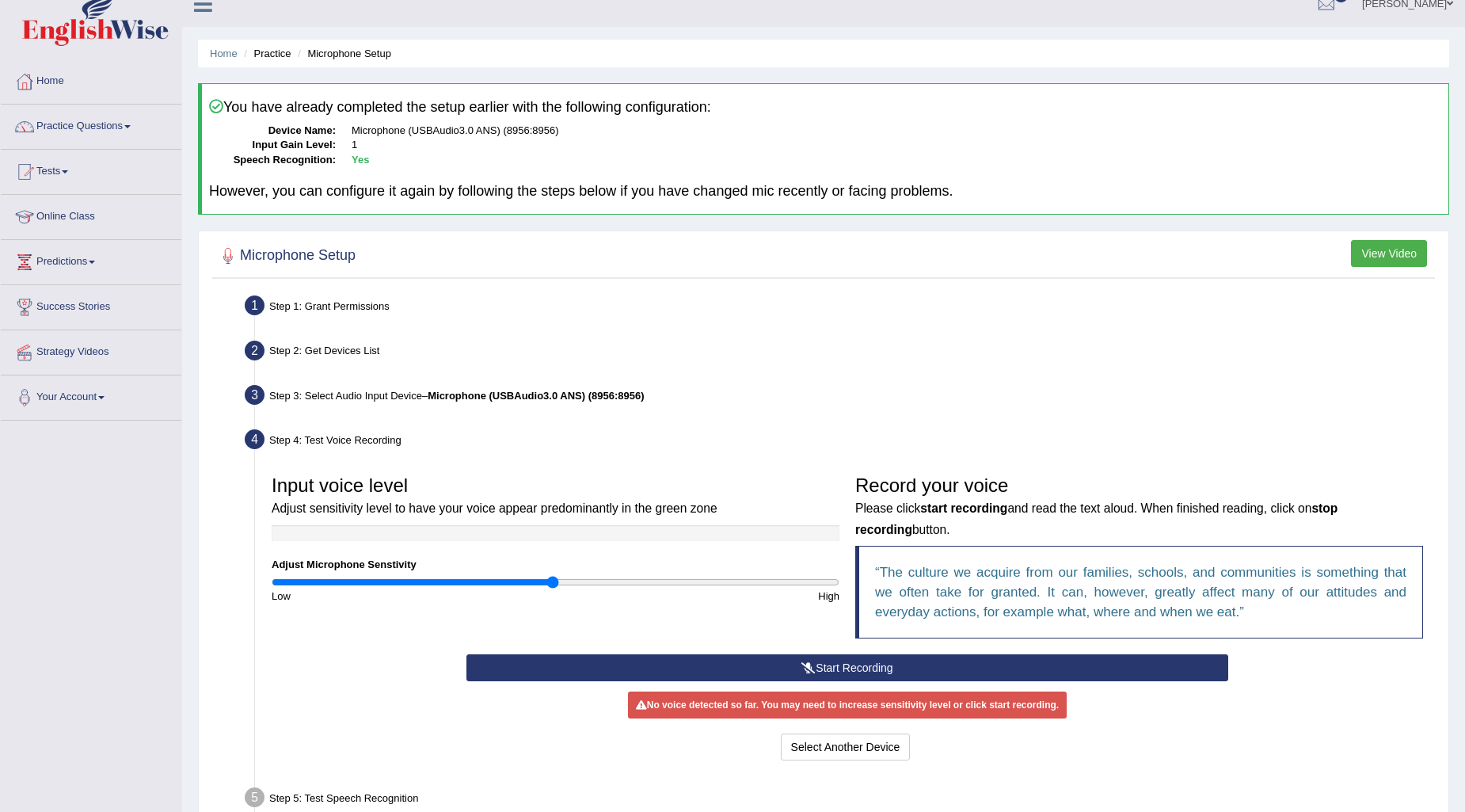
click at [840, 662] on button "Start Recording" at bounding box center [847, 667] width 762 height 27
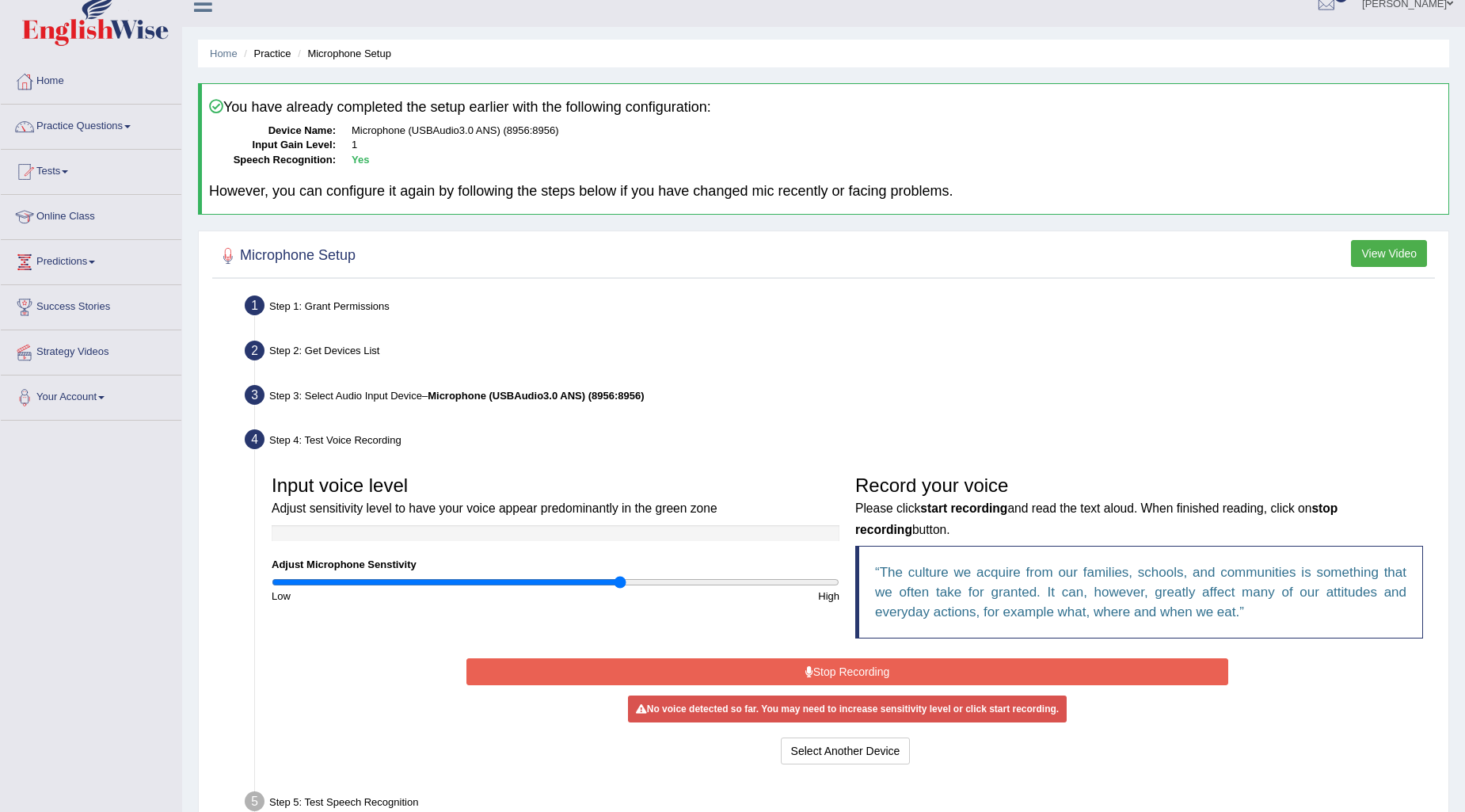
type input "1.24"
click at [620, 584] on input "range" at bounding box center [556, 583] width 568 height 13
click at [812, 666] on button "Stop Recording" at bounding box center [847, 671] width 762 height 27
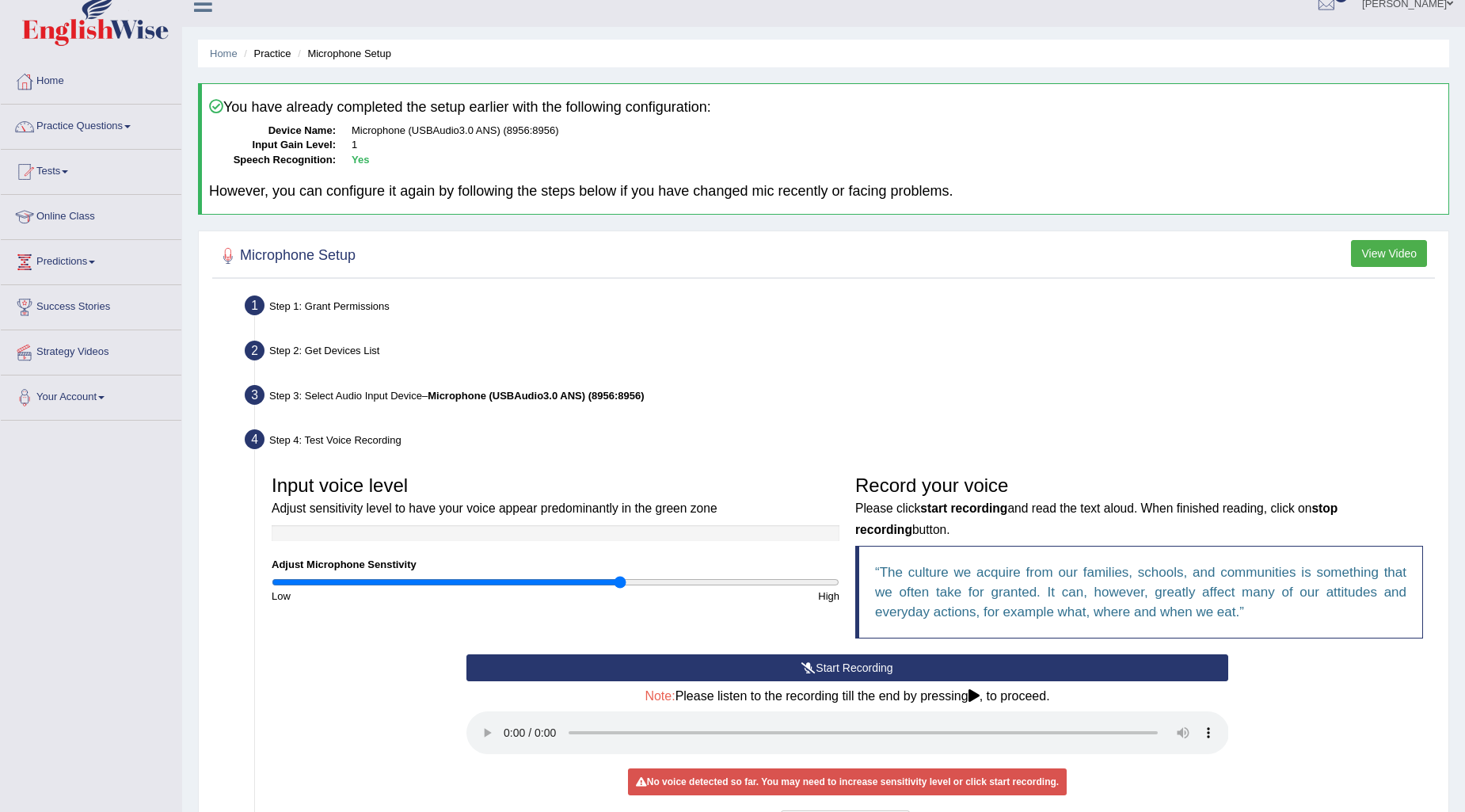
click at [975, 699] on icon at bounding box center [975, 695] width 11 height 13
click at [866, 660] on button "Start Recording" at bounding box center [847, 667] width 762 height 27
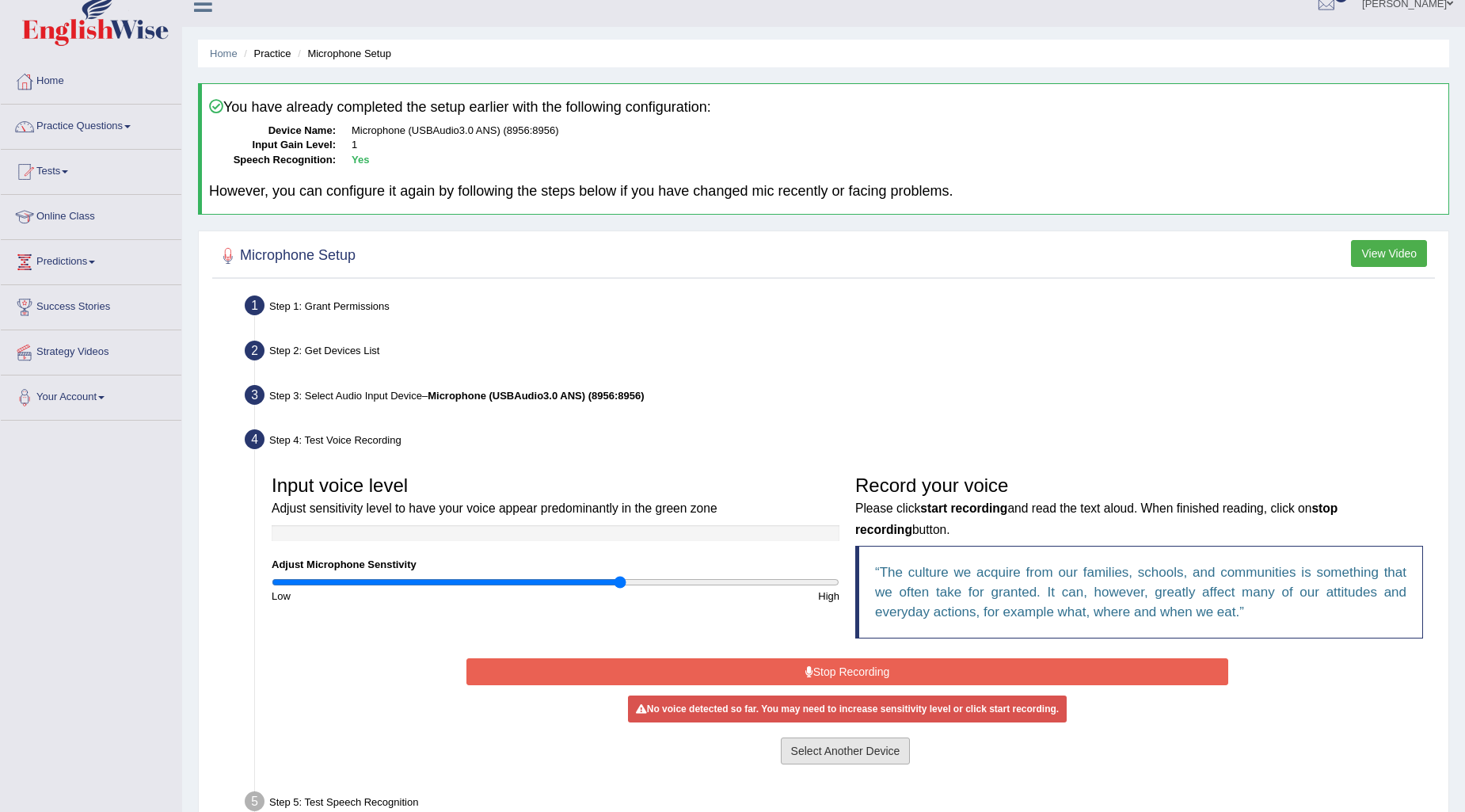
click at [857, 750] on button "Select Another Device" at bounding box center [845, 750] width 130 height 27
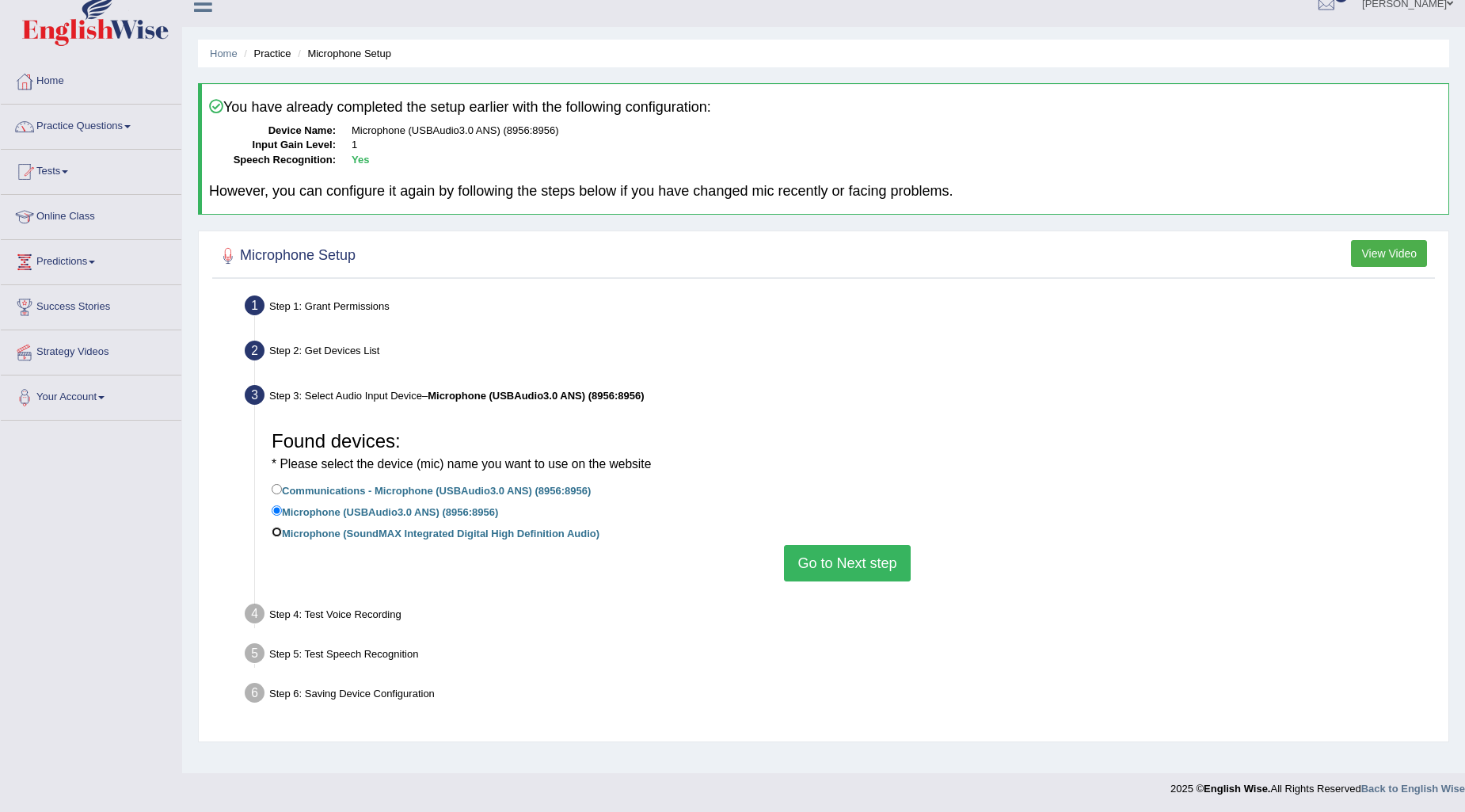
click at [278, 528] on input "Microphone (SoundMAX Integrated Digital High Definition Audio)" at bounding box center [277, 531] width 10 height 10
radio input "true"
click at [853, 566] on button "Go to Next step" at bounding box center [846, 563] width 126 height 37
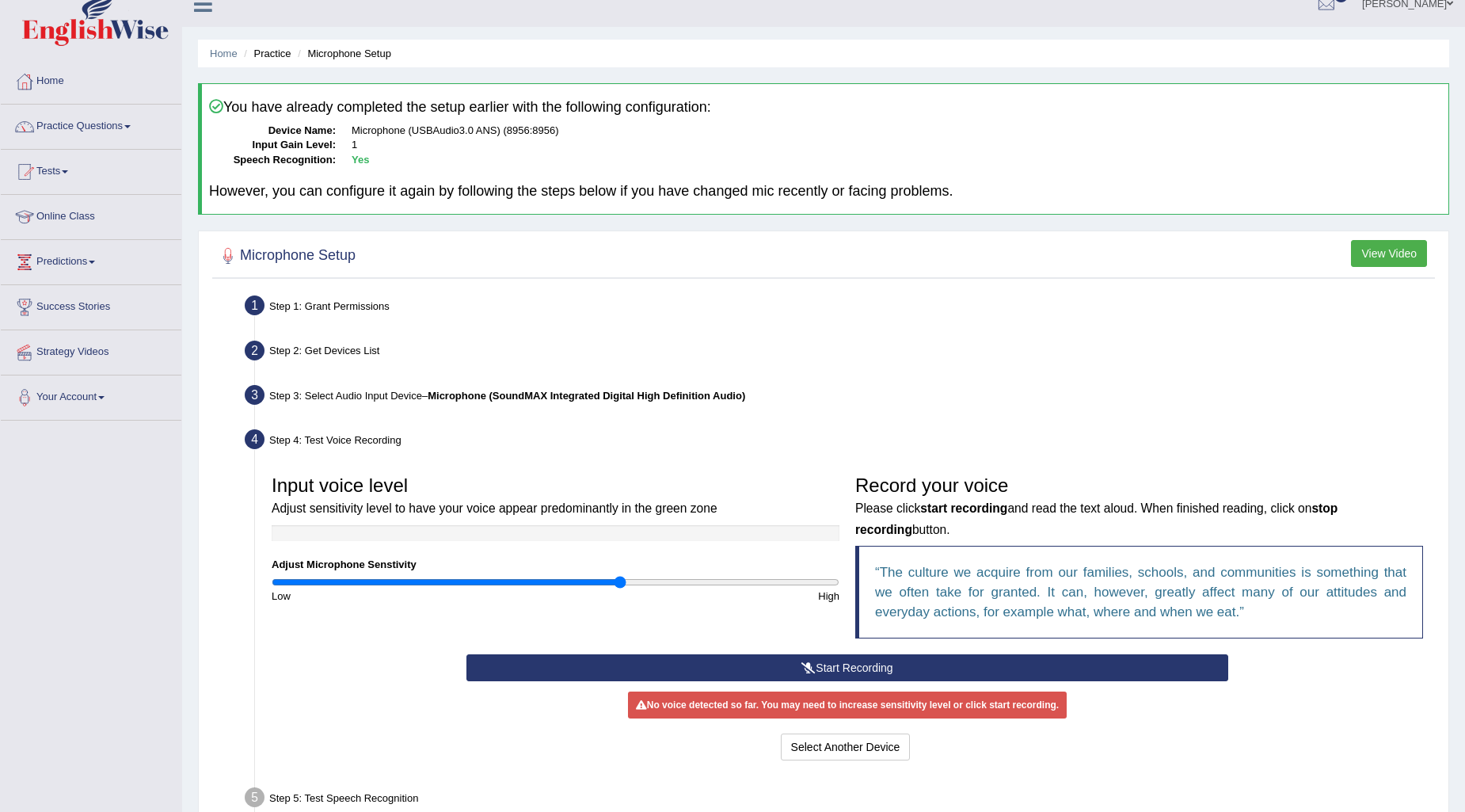
click at [845, 665] on button "Start Recording" at bounding box center [847, 667] width 762 height 27
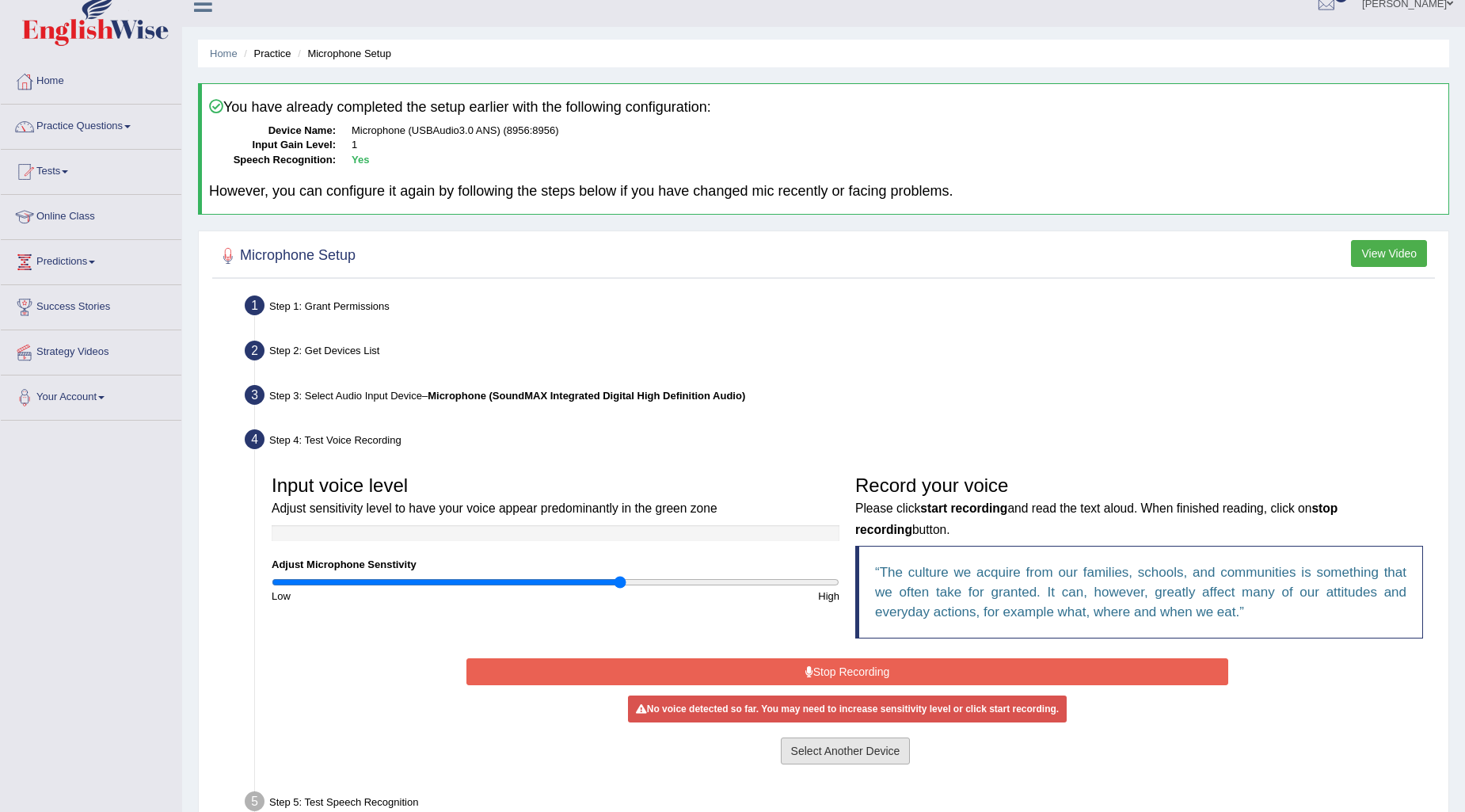
click at [849, 748] on button "Select Another Device" at bounding box center [845, 750] width 130 height 27
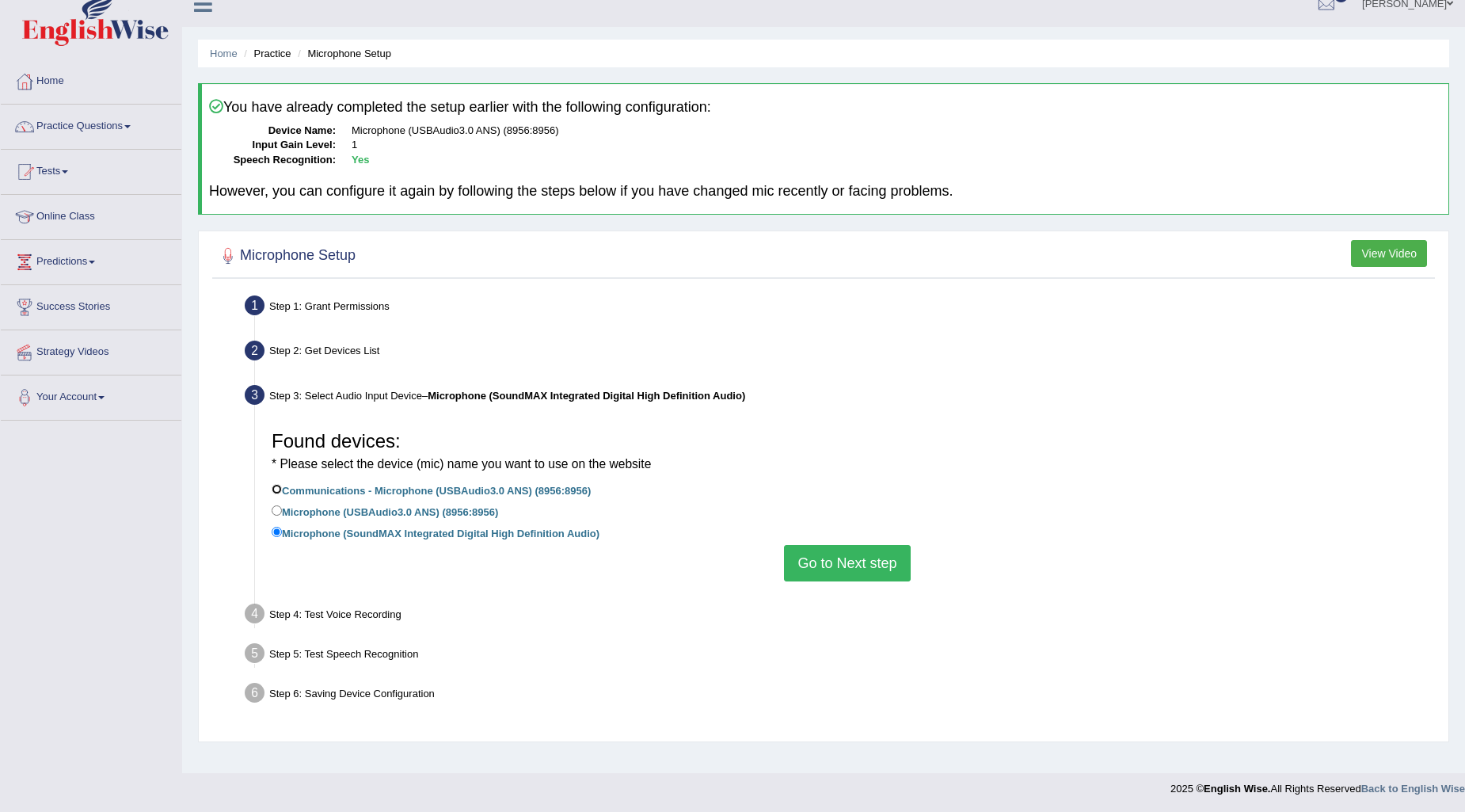
click at [273, 484] on input "Communications - Microphone (USBAudio3.0 ANS) (8956:8956)" at bounding box center [277, 488] width 10 height 10
radio input "true"
click at [885, 556] on button "Go to Next step" at bounding box center [846, 563] width 126 height 37
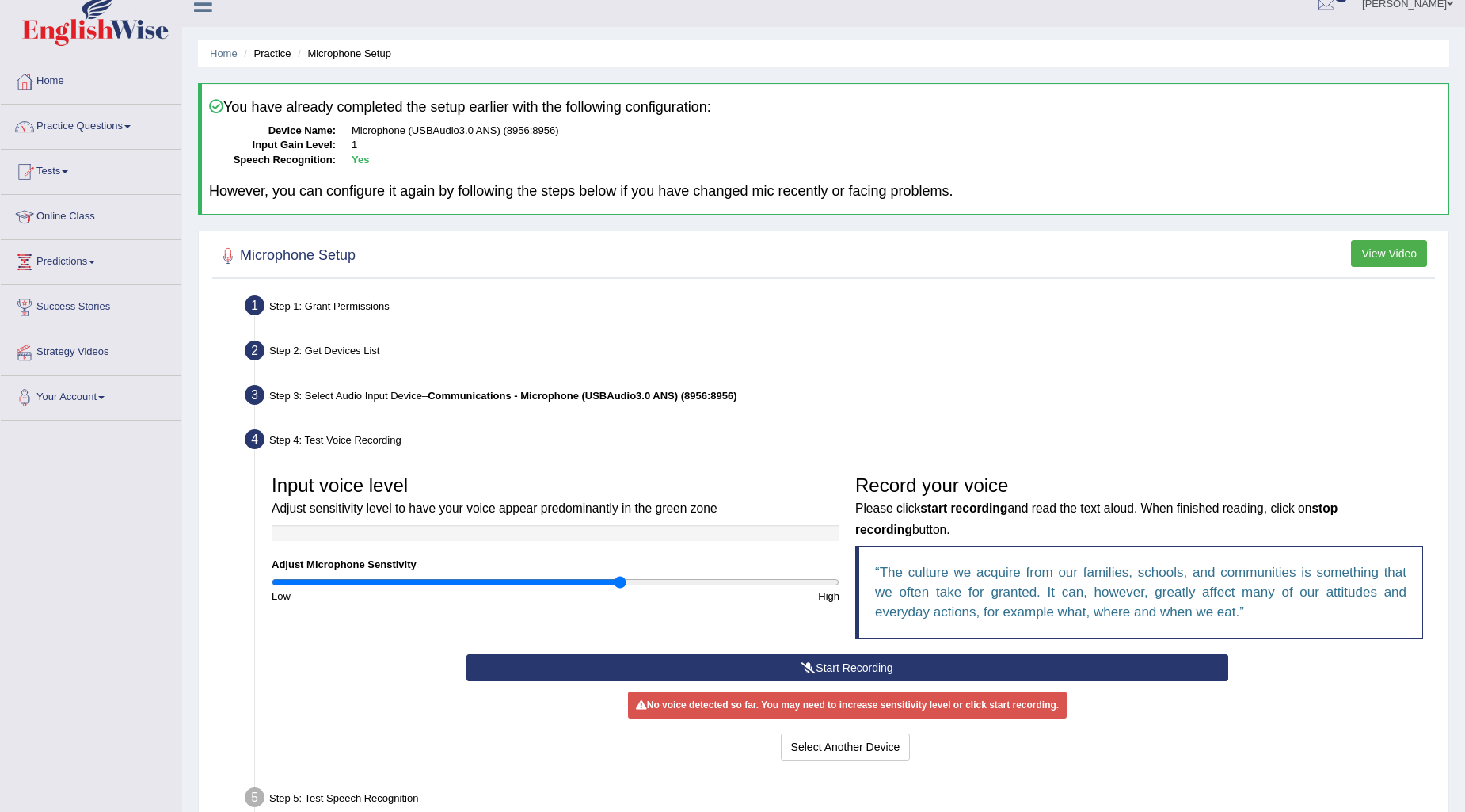
click at [849, 667] on button "Start Recording" at bounding box center [847, 667] width 762 height 27
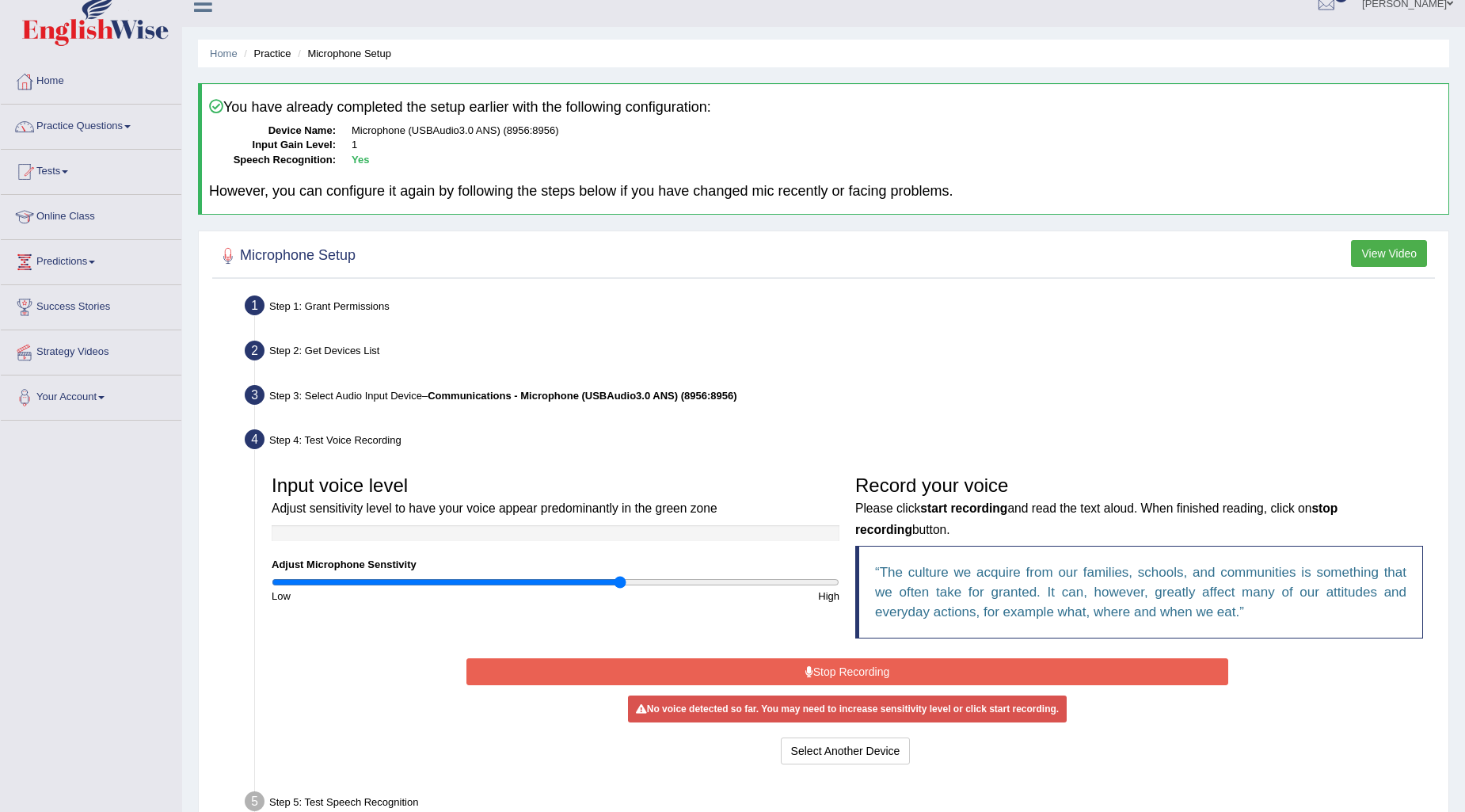
click at [893, 665] on button "Stop Recording" at bounding box center [847, 671] width 762 height 27
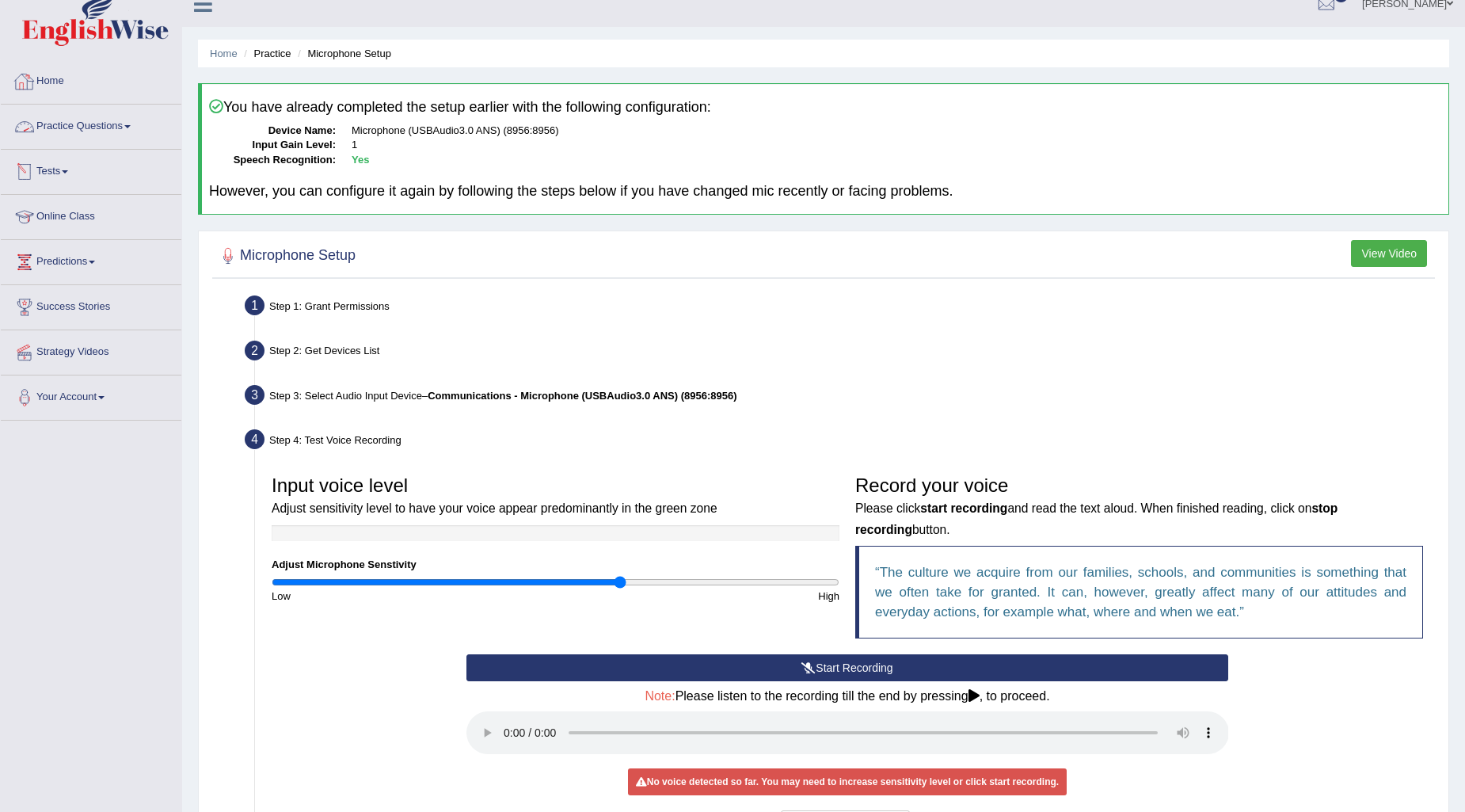
click at [65, 168] on link "Tests" at bounding box center [91, 169] width 181 height 40
click at [53, 263] on link "History" at bounding box center [103, 264] width 148 height 29
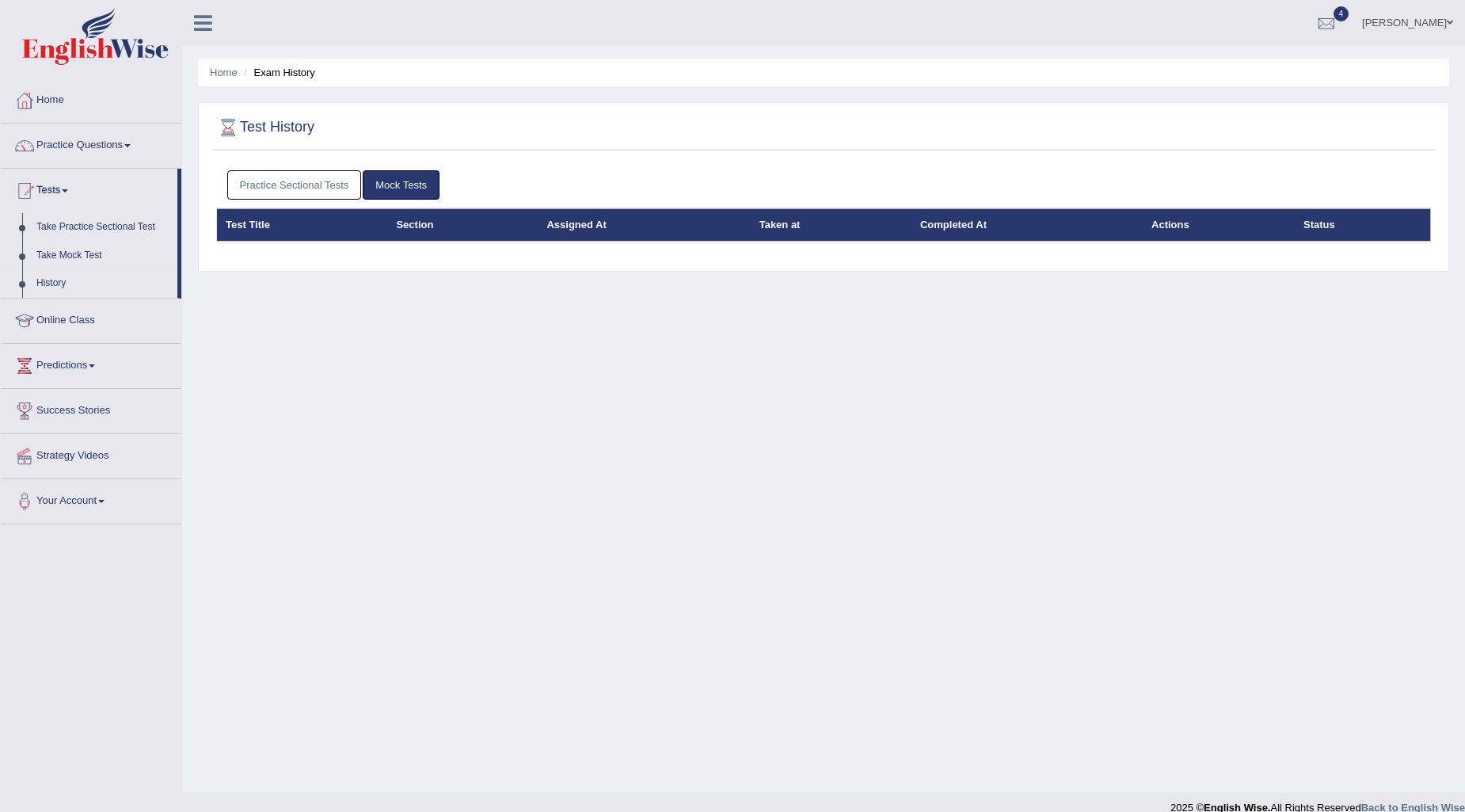
click at [278, 182] on link "Practice Sectional Tests" at bounding box center [295, 185] width 135 height 29
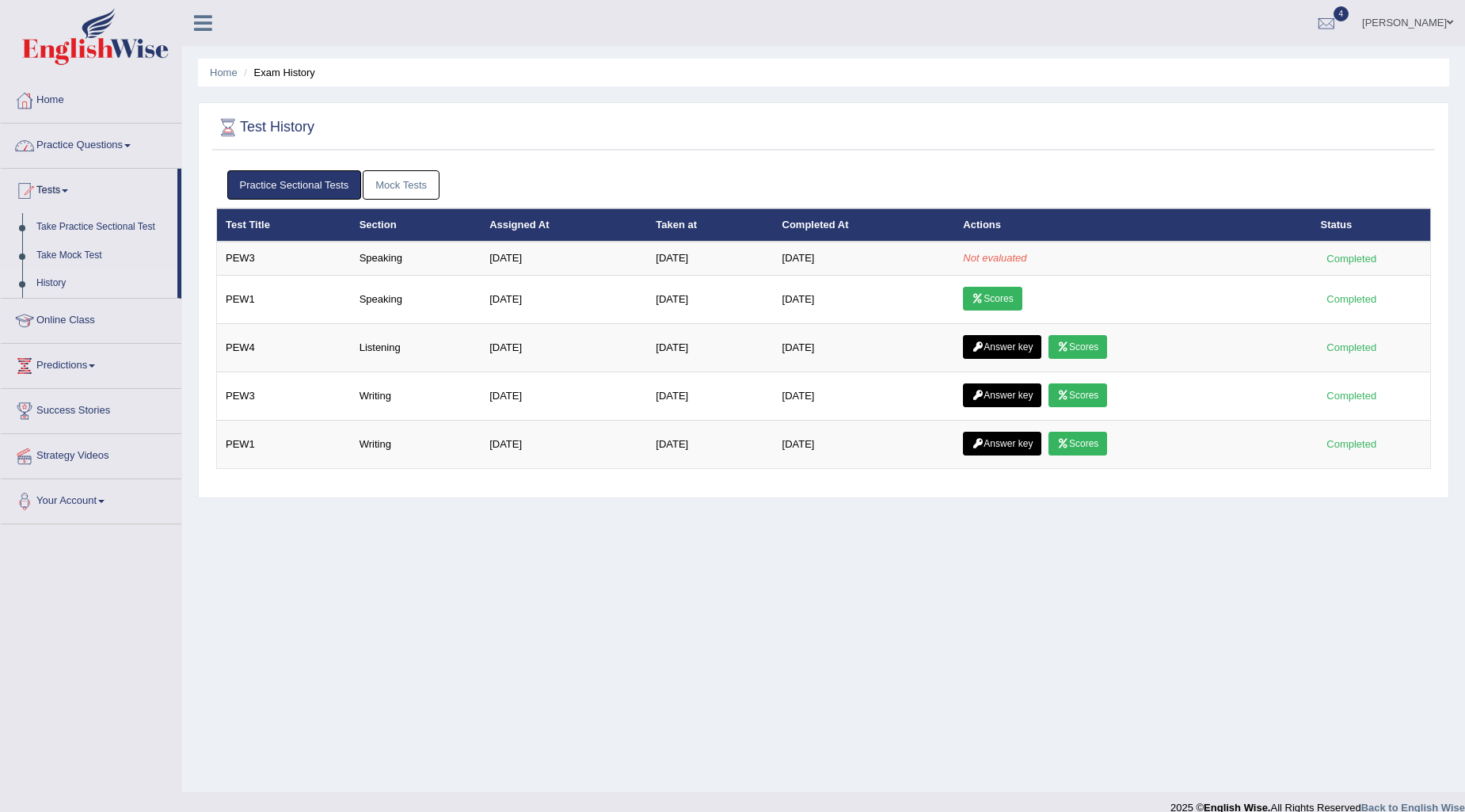
click at [59, 141] on link "Practice Questions" at bounding box center [91, 143] width 181 height 40
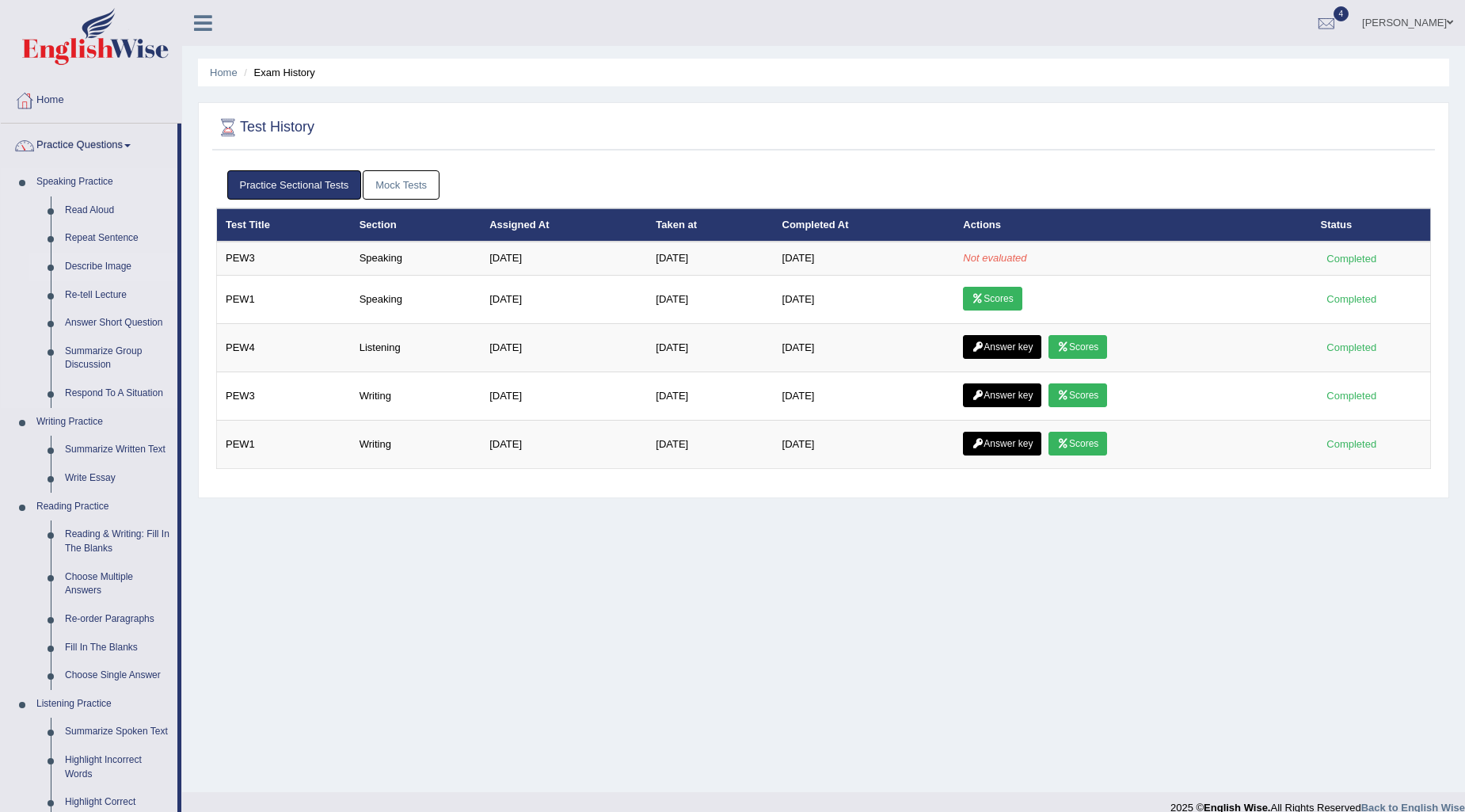
click at [88, 263] on link "Describe Image" at bounding box center [118, 266] width 120 height 29
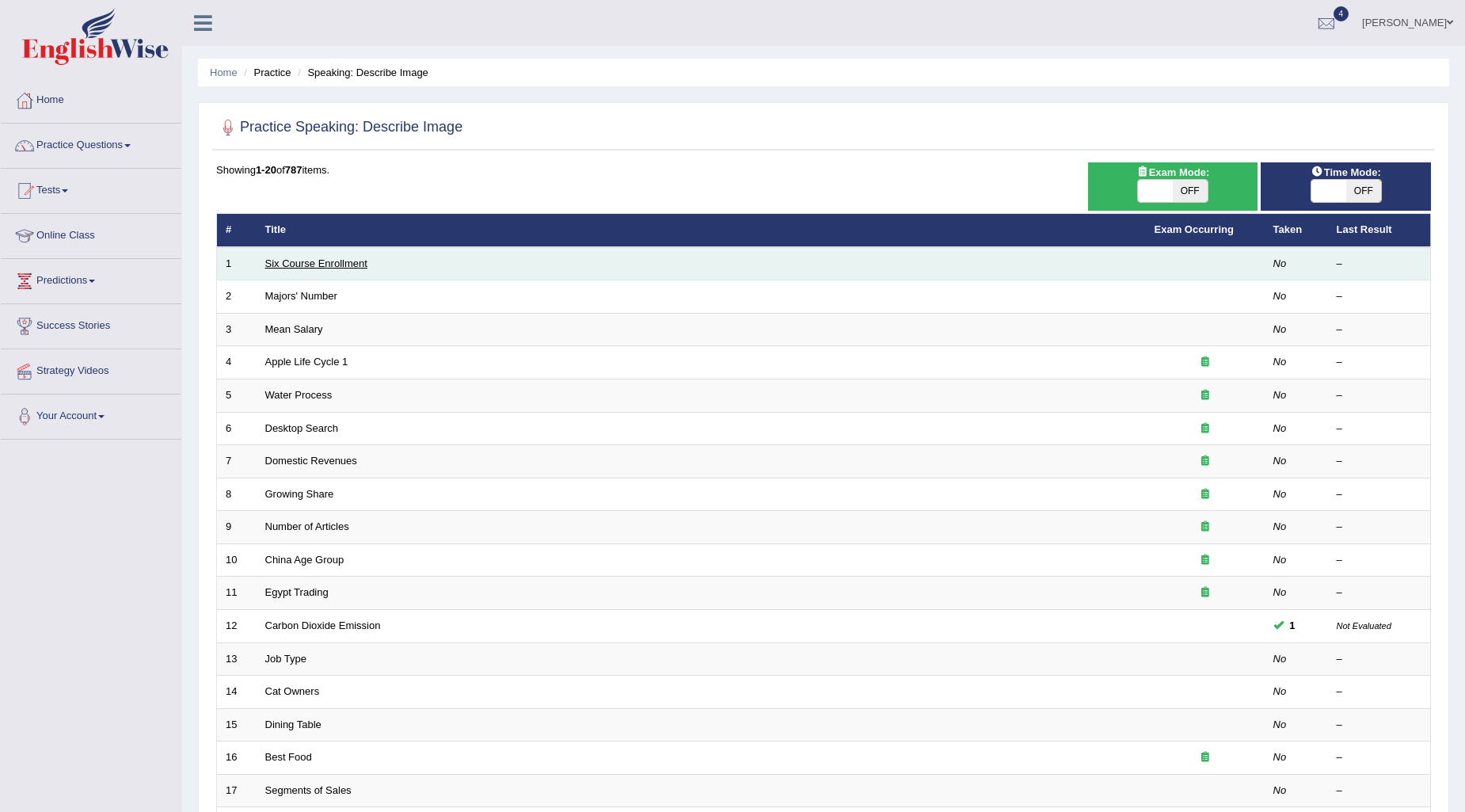
click at [338, 264] on link "Six Course Enrollment" at bounding box center [316, 263] width 102 height 12
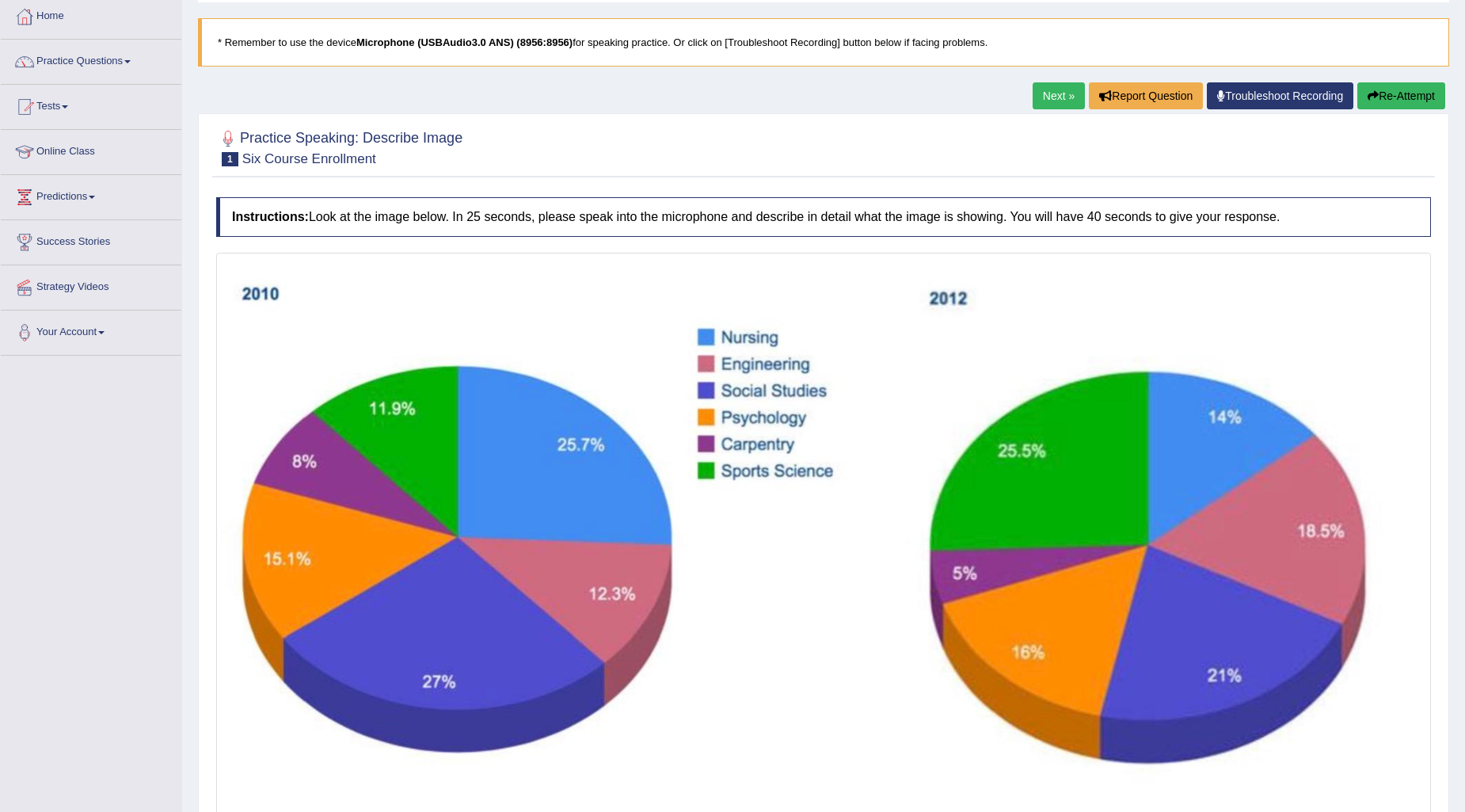
scroll to position [216, 0]
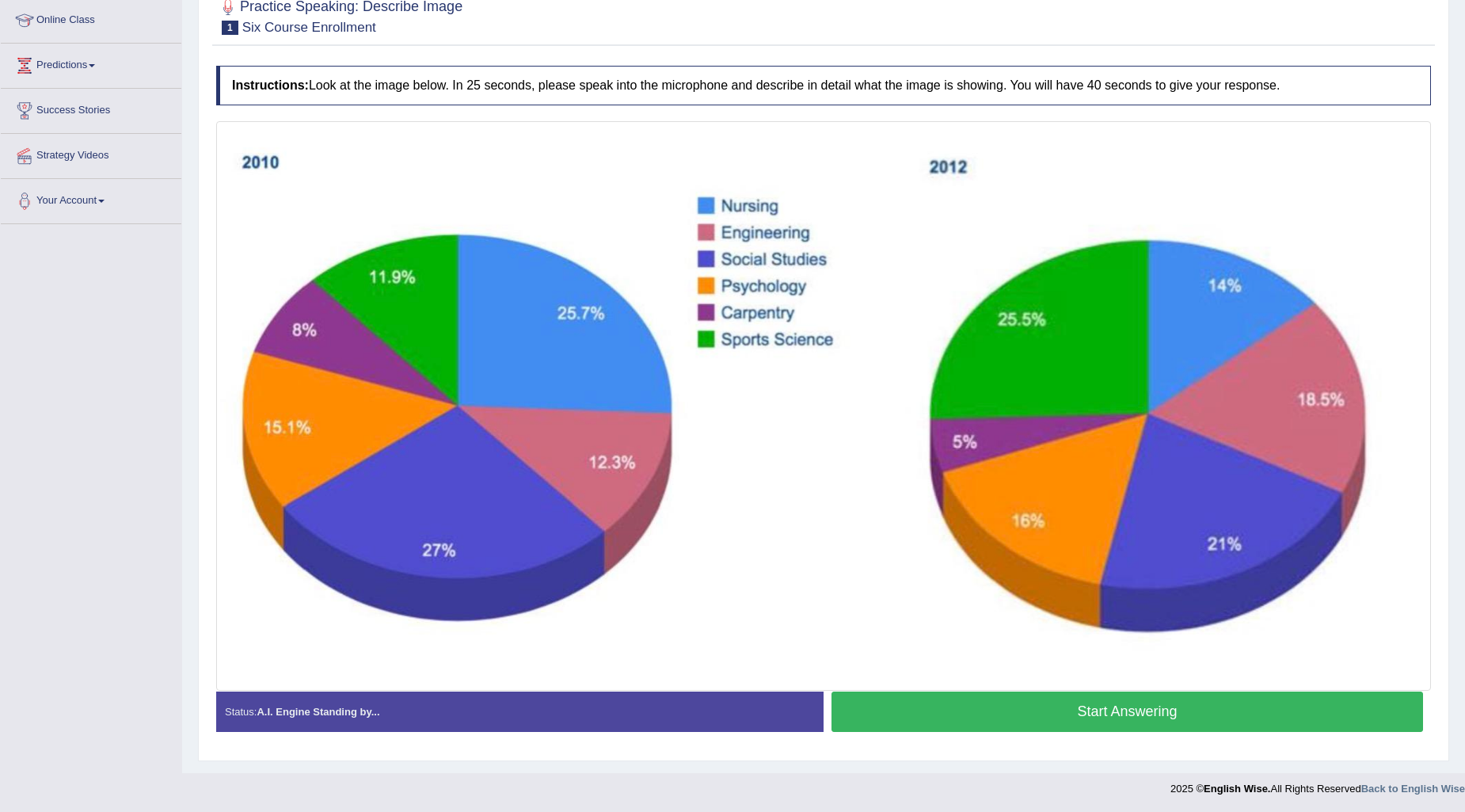
click at [1134, 708] on button "Start Answering" at bounding box center [1128, 712] width 592 height 41
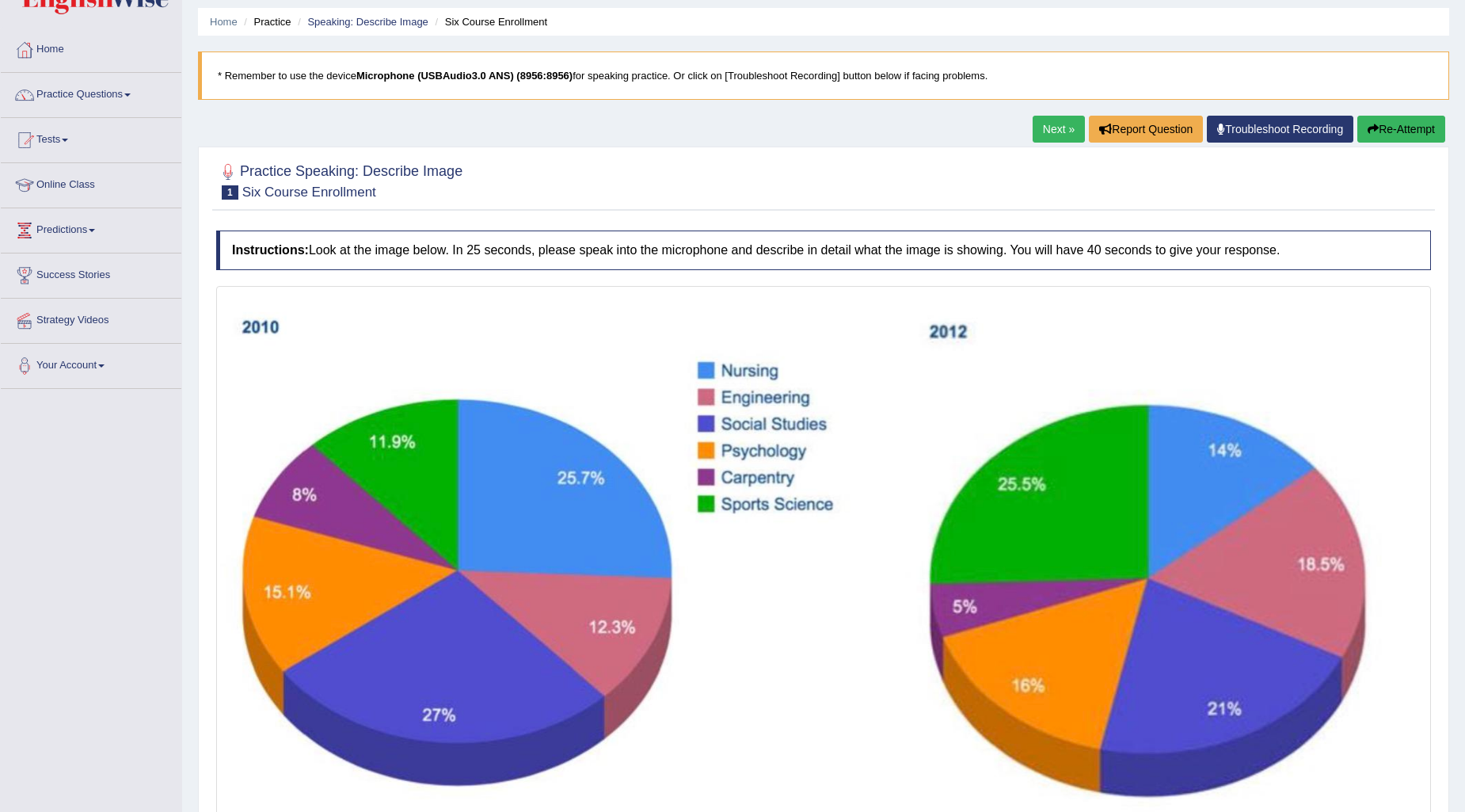
scroll to position [0, 0]
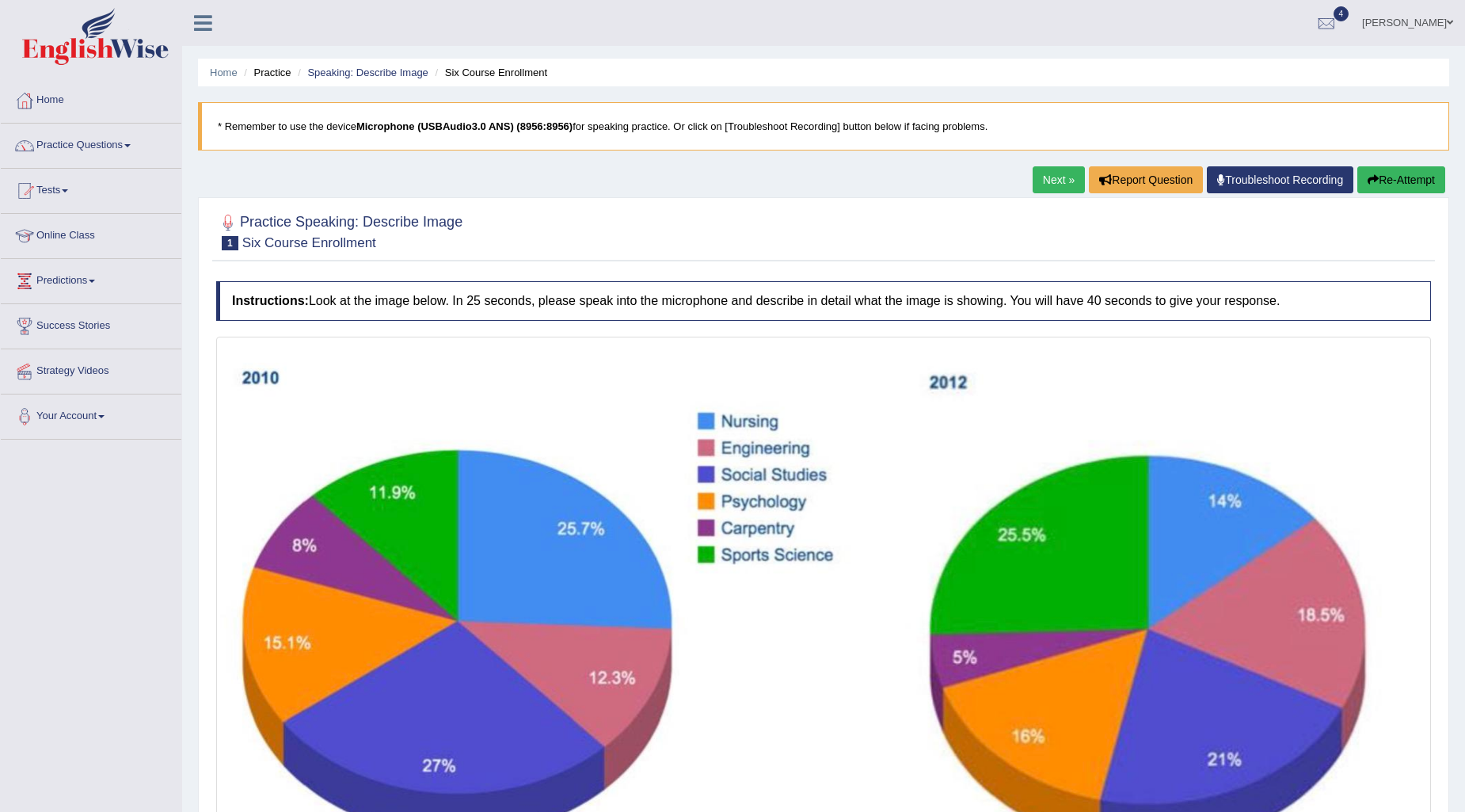
click at [1391, 184] on button "Re-Attempt" at bounding box center [1400, 179] width 88 height 27
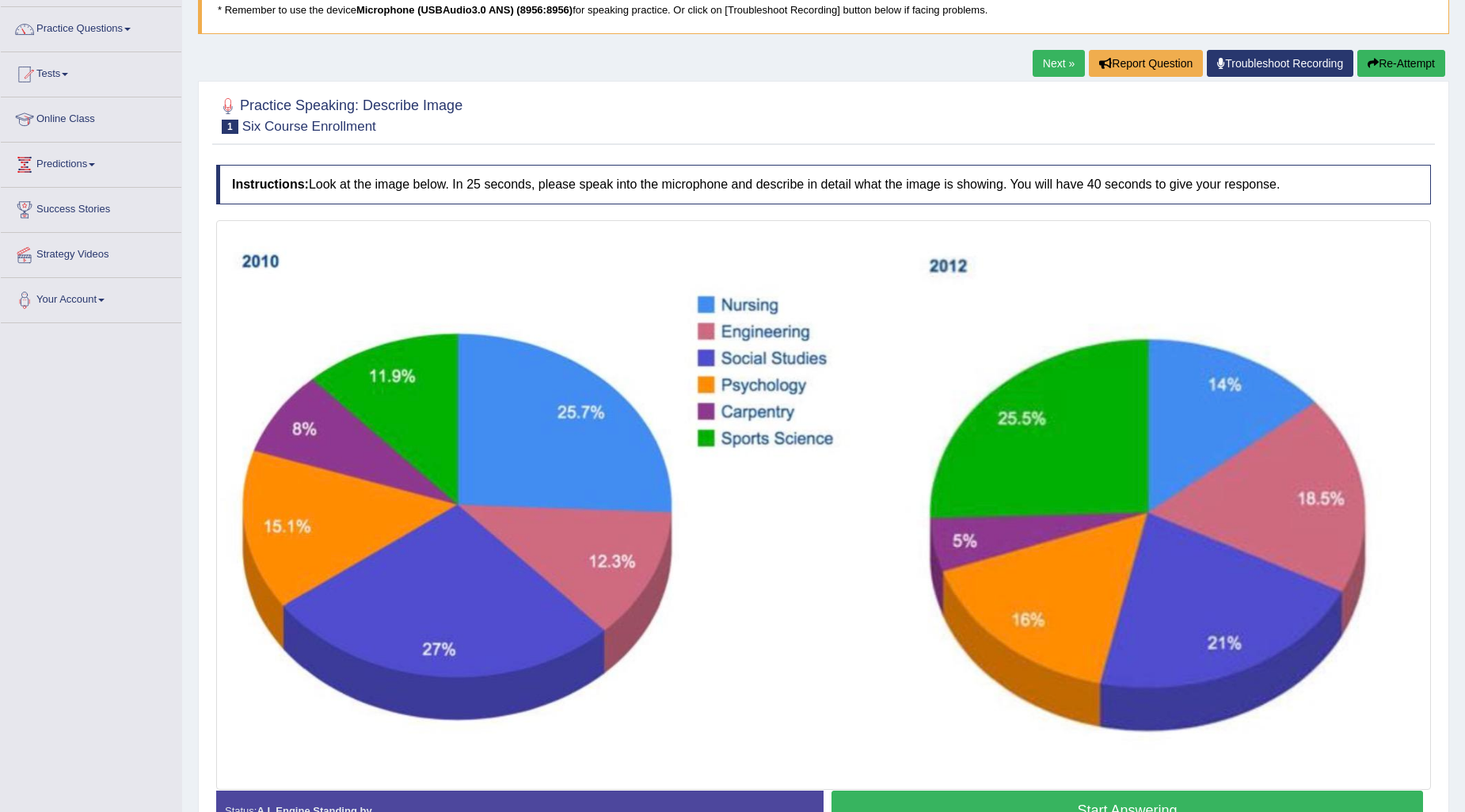
scroll to position [216, 0]
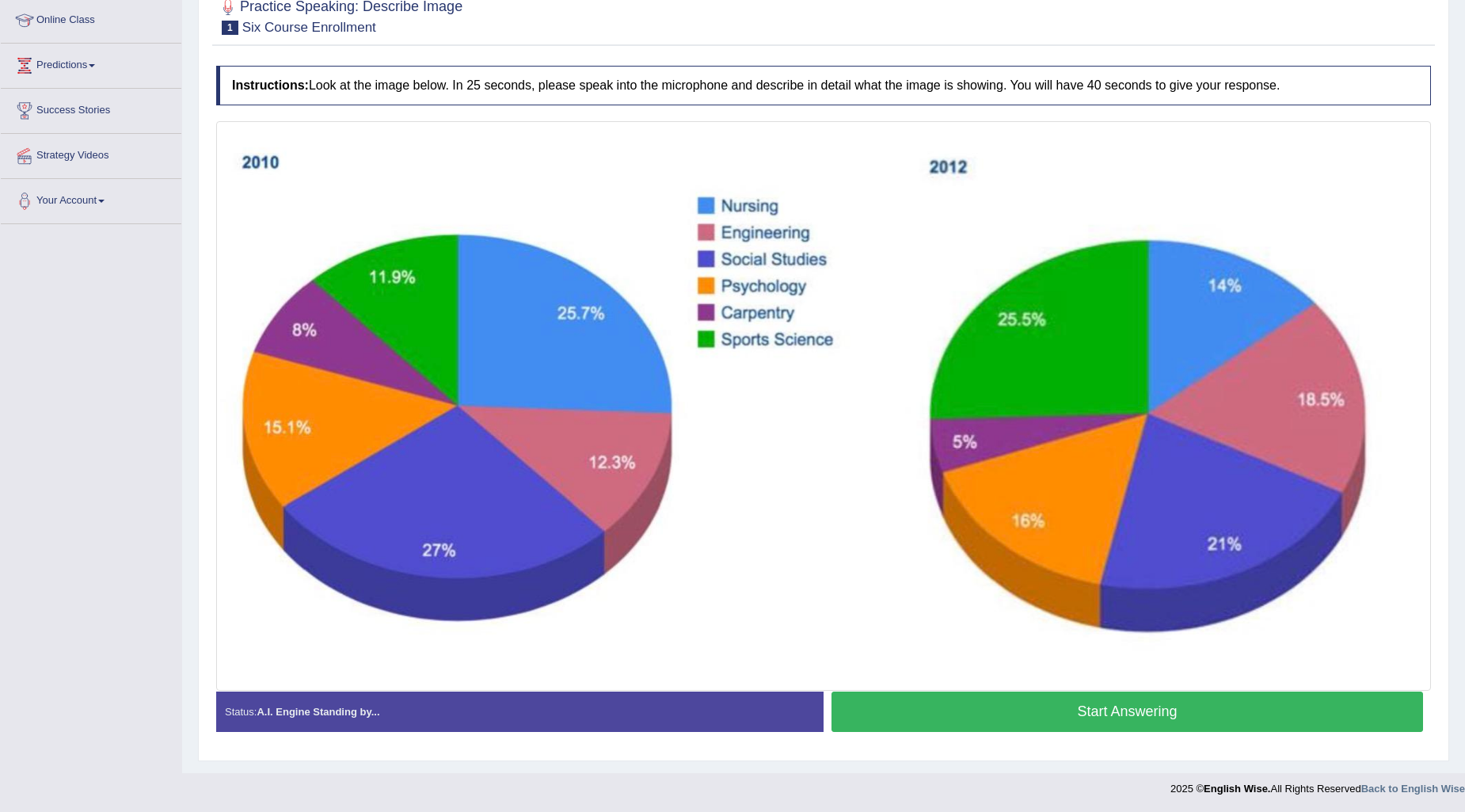
click at [1160, 712] on button "Start Answering" at bounding box center [1128, 712] width 592 height 41
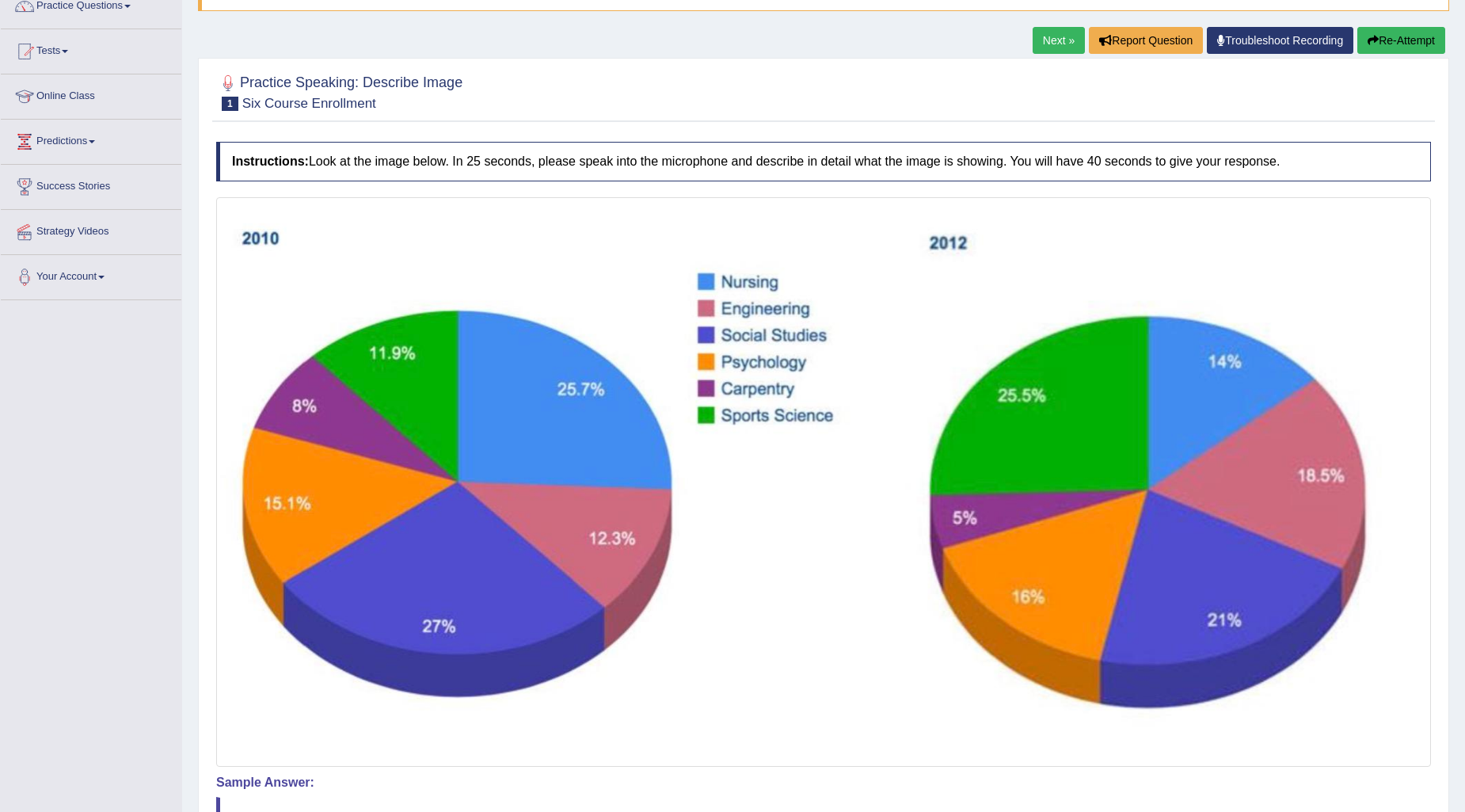
scroll to position [0, 0]
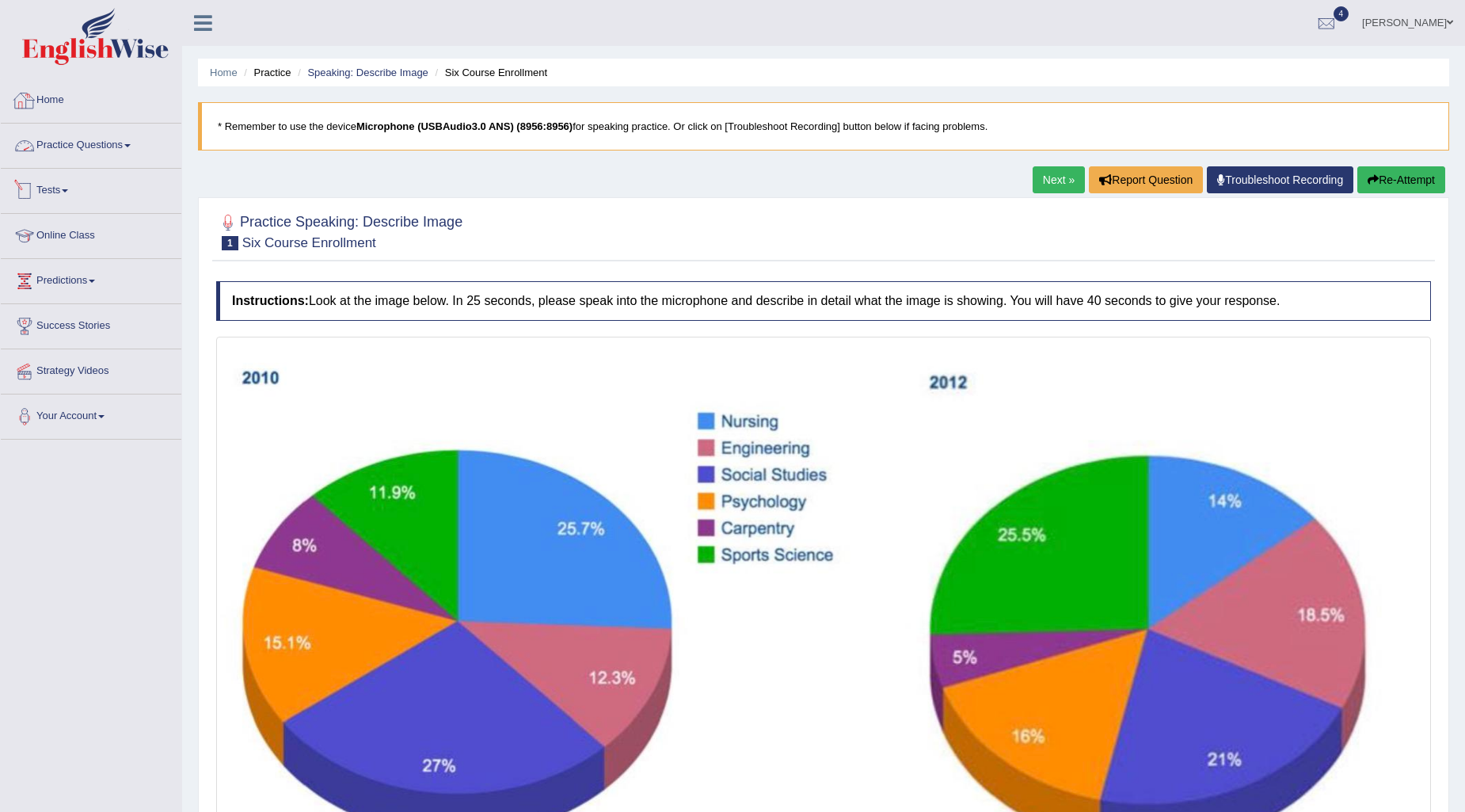
click at [69, 193] on link "Tests" at bounding box center [91, 188] width 181 height 40
click at [43, 284] on link "History" at bounding box center [103, 283] width 148 height 29
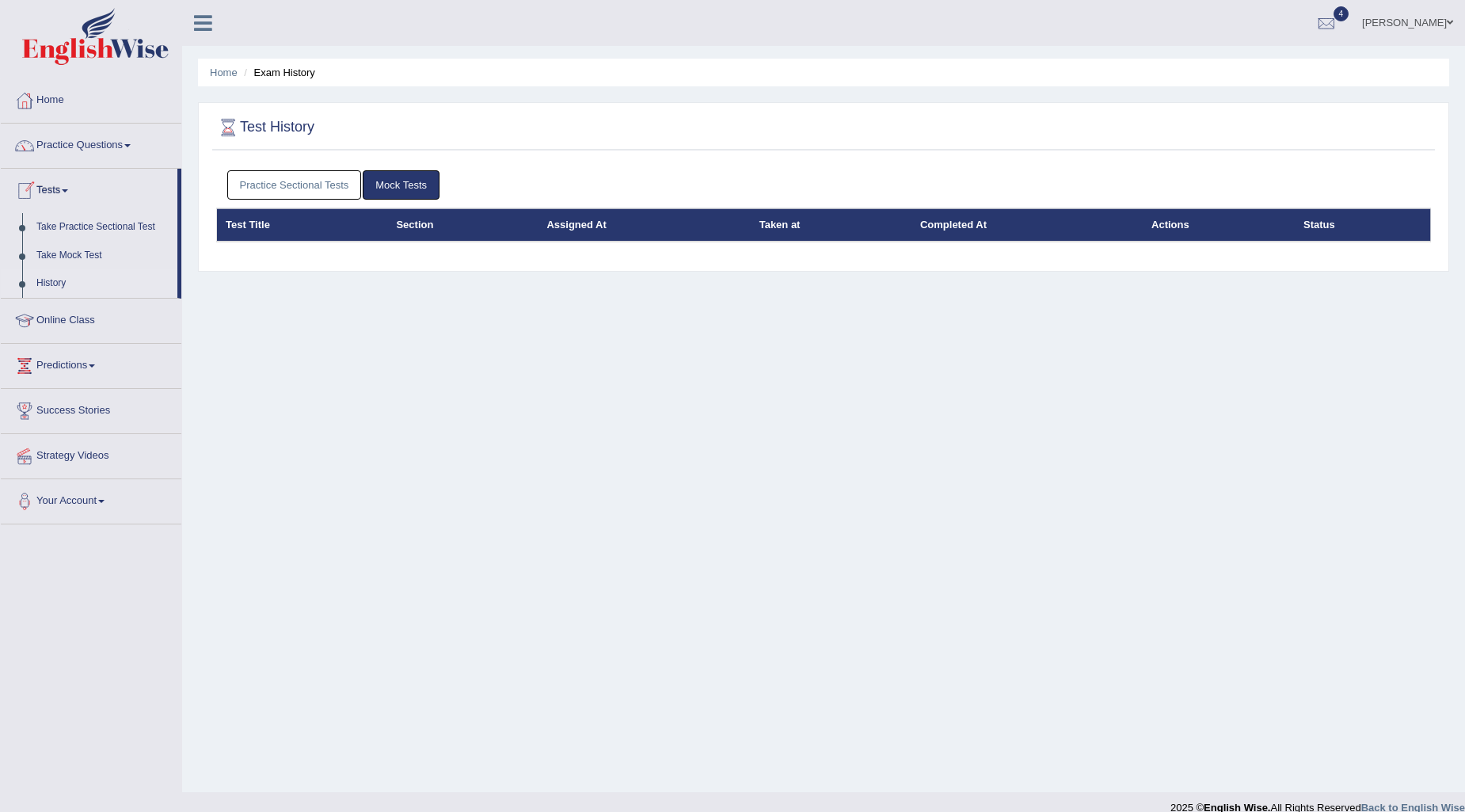
click at [327, 183] on link "Practice Sectional Tests" at bounding box center [295, 185] width 135 height 29
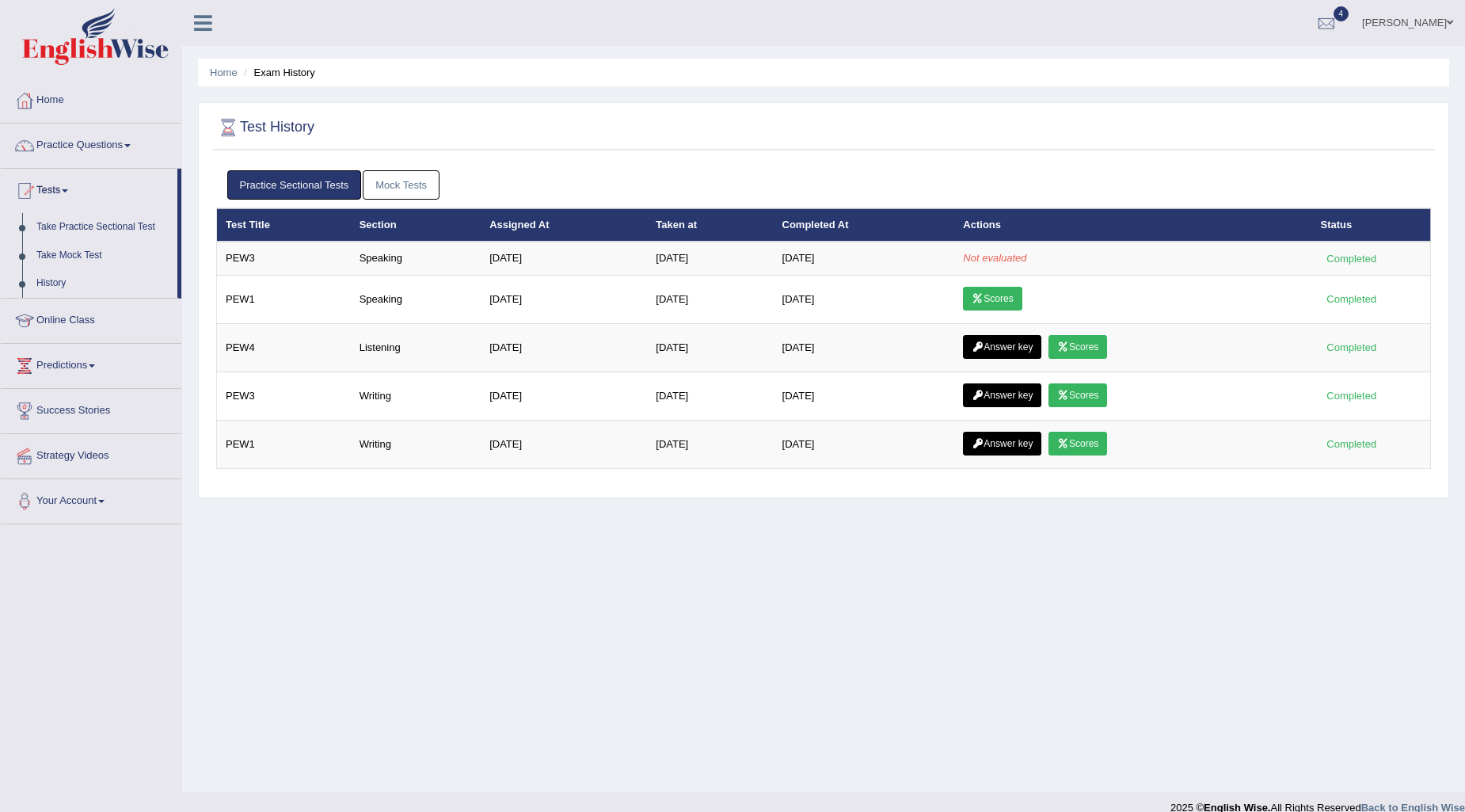
click at [425, 177] on link "Mock Tests" at bounding box center [400, 185] width 77 height 29
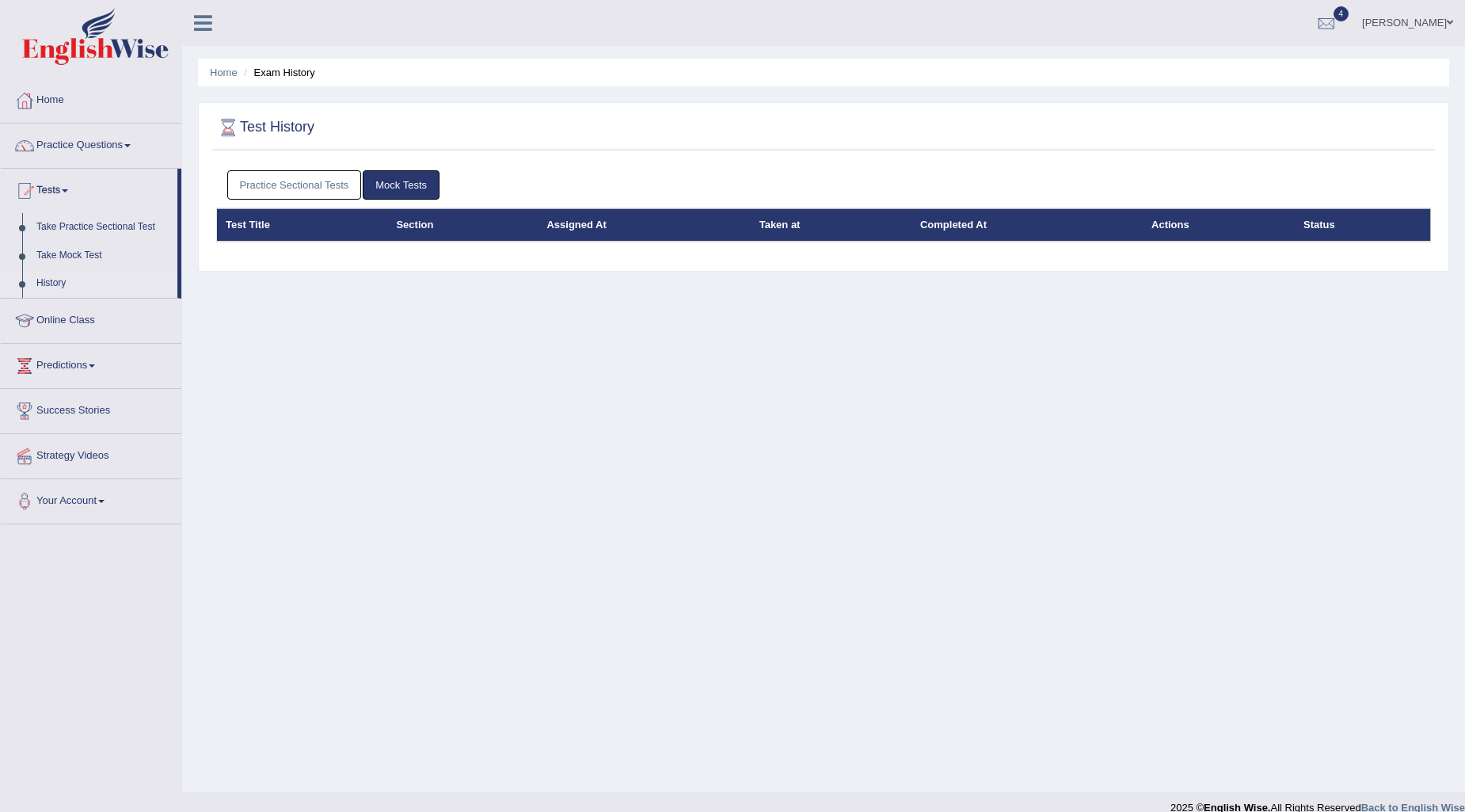
click at [321, 174] on link "Practice Sectional Tests" at bounding box center [295, 185] width 135 height 29
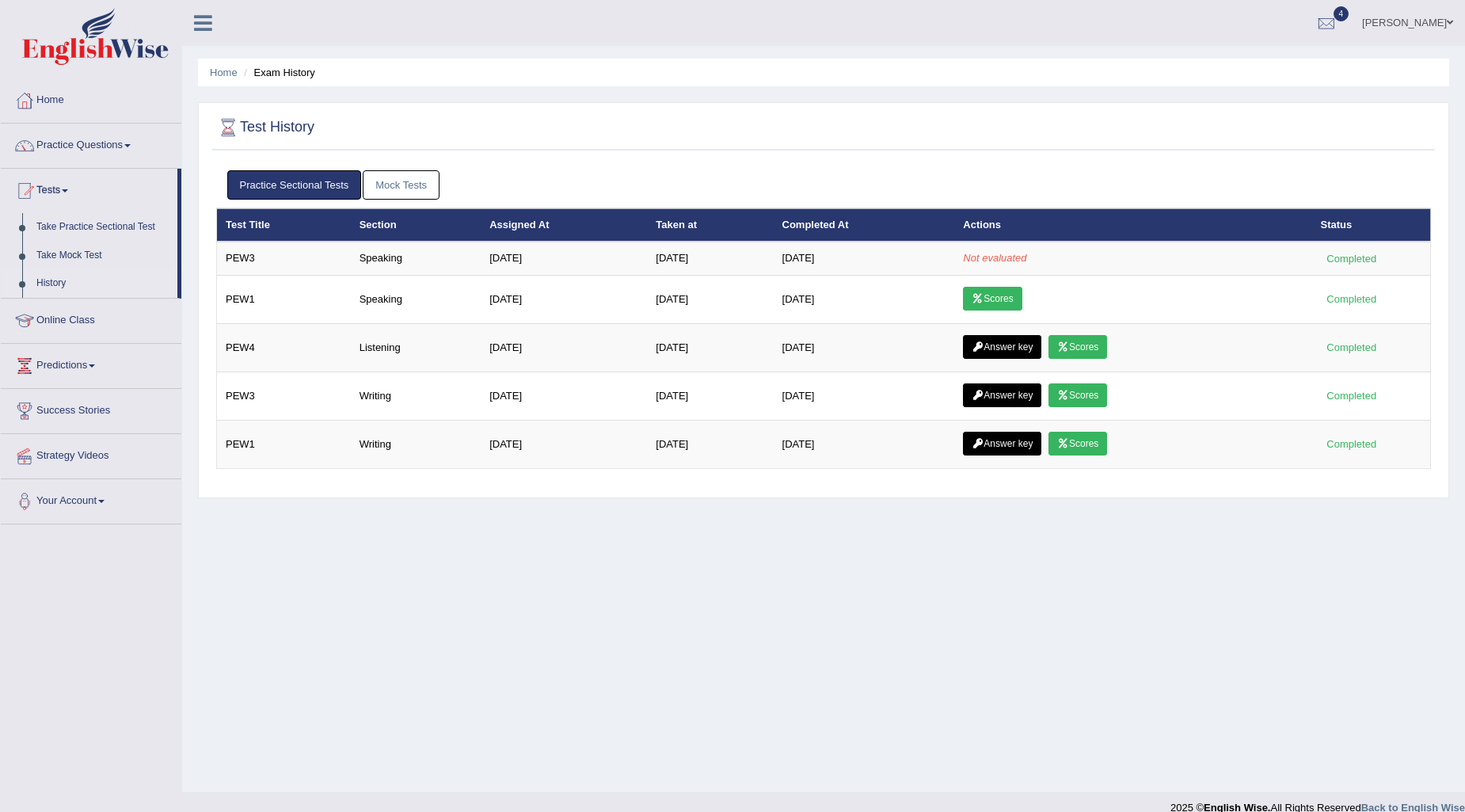
click at [106, 143] on link "Practice Questions" at bounding box center [91, 143] width 181 height 40
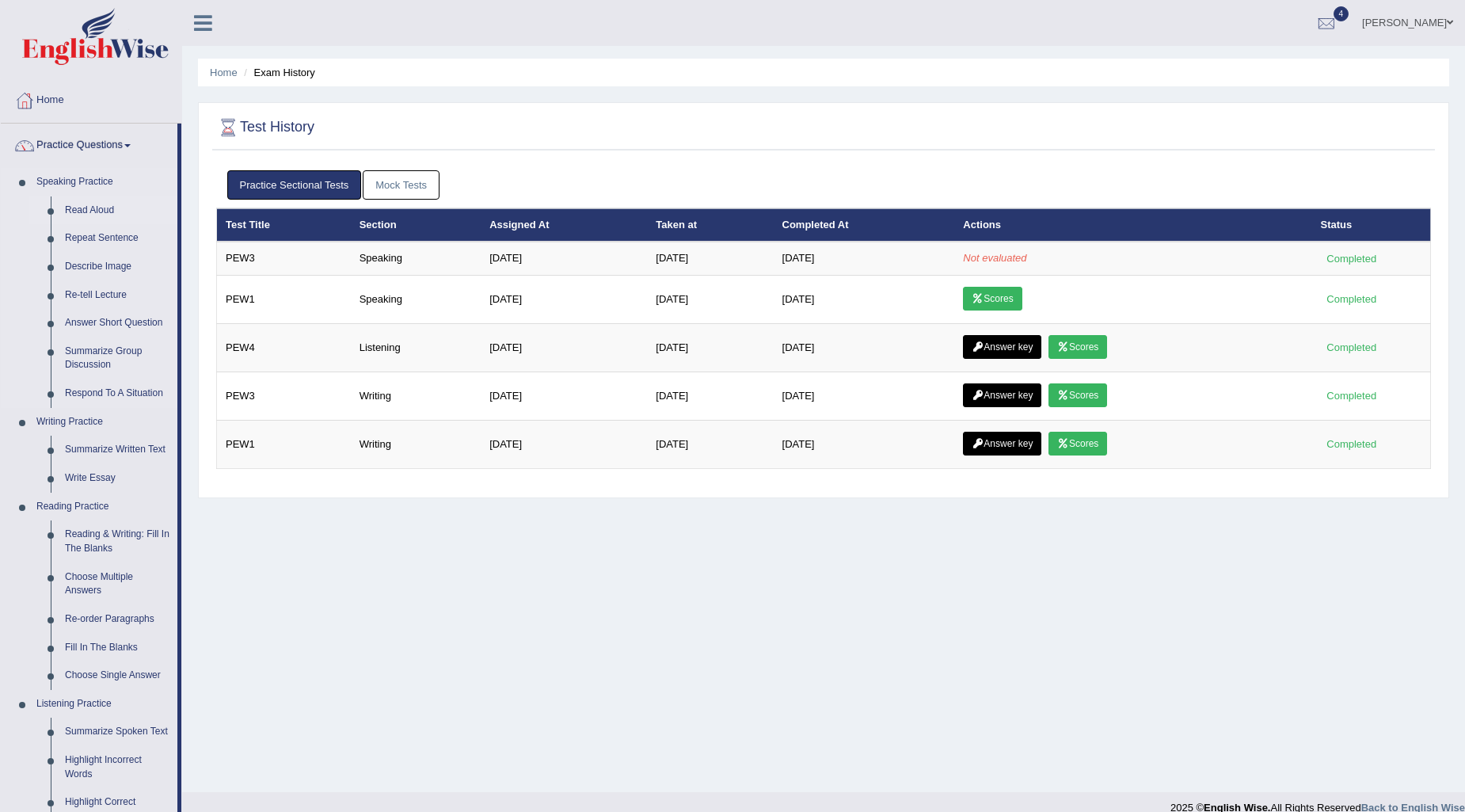
click at [89, 207] on link "Read Aloud" at bounding box center [118, 210] width 120 height 29
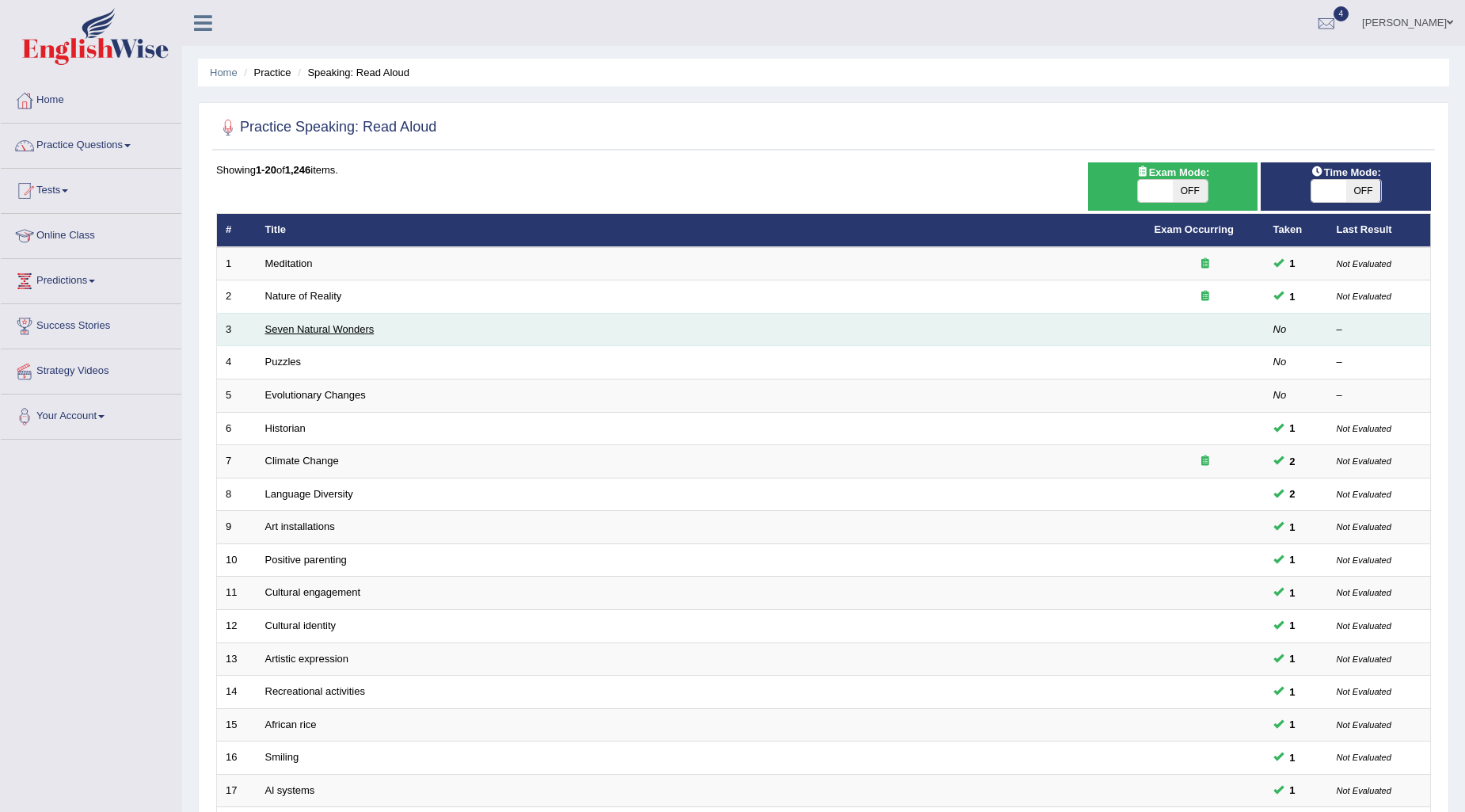
click at [328, 330] on link "Seven Natural Wonders" at bounding box center [320, 328] width 110 height 12
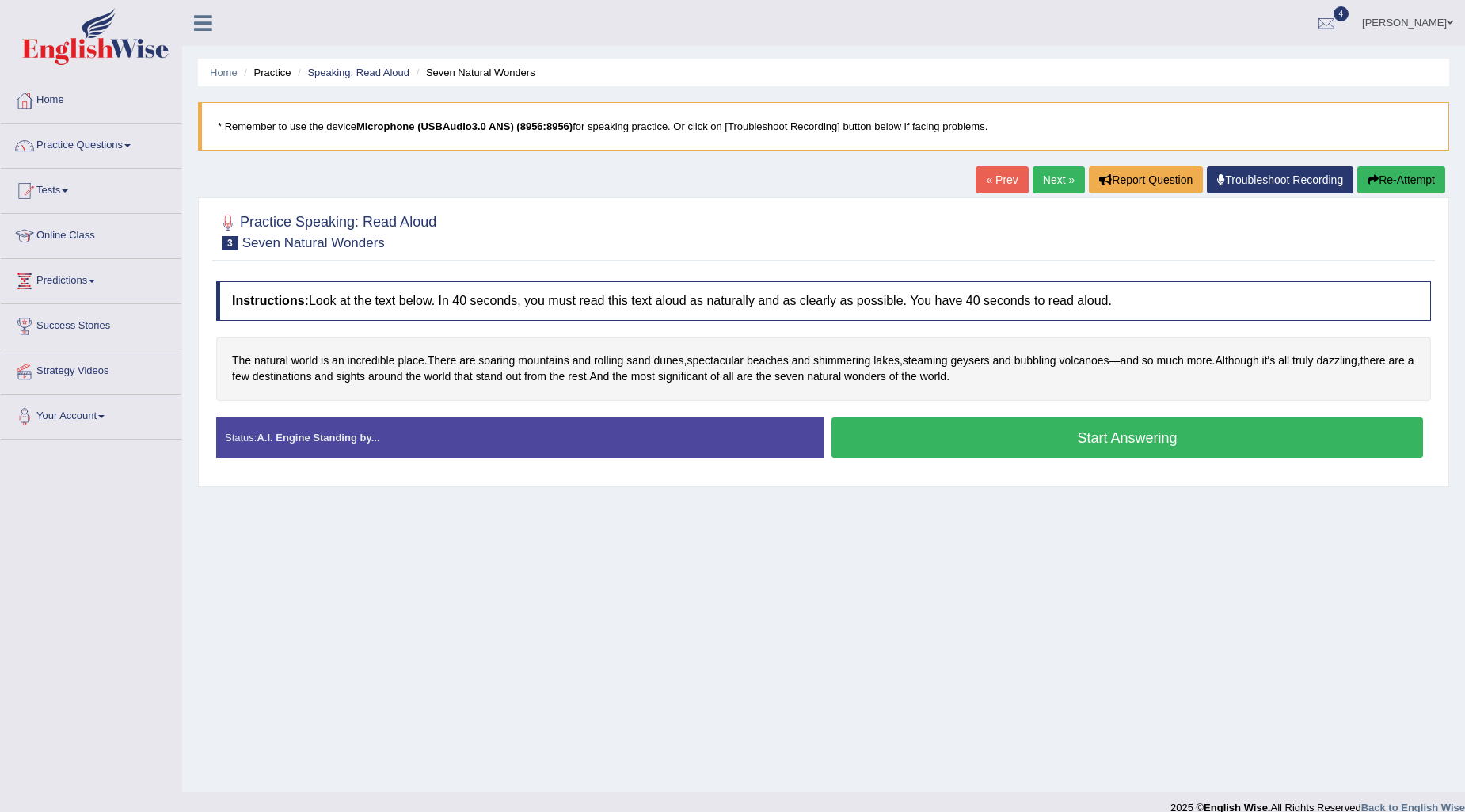
click at [1111, 430] on button "Start Answering" at bounding box center [1128, 438] width 592 height 41
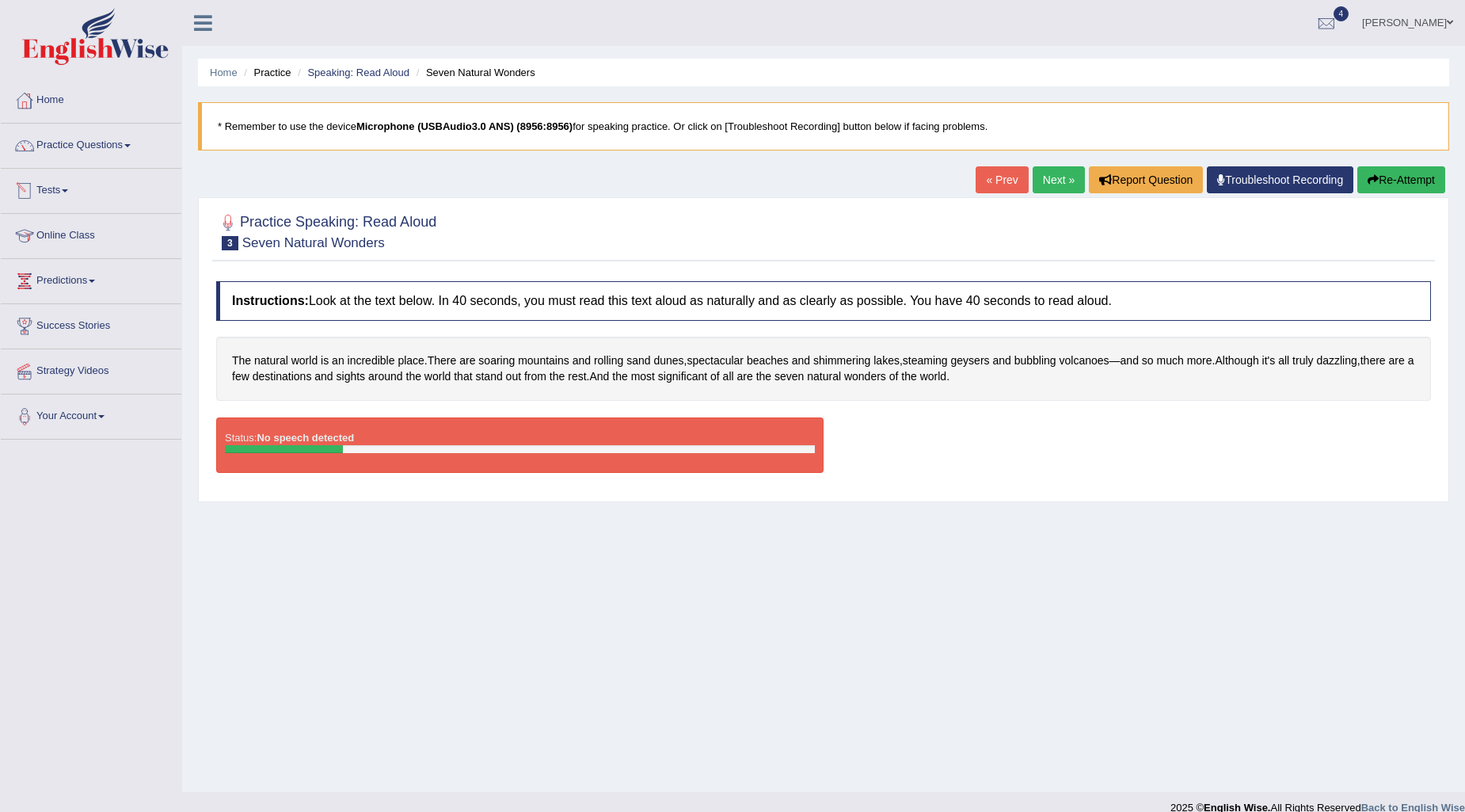
click at [42, 188] on link "Tests" at bounding box center [91, 188] width 181 height 40
click at [50, 284] on link "History" at bounding box center [103, 283] width 148 height 29
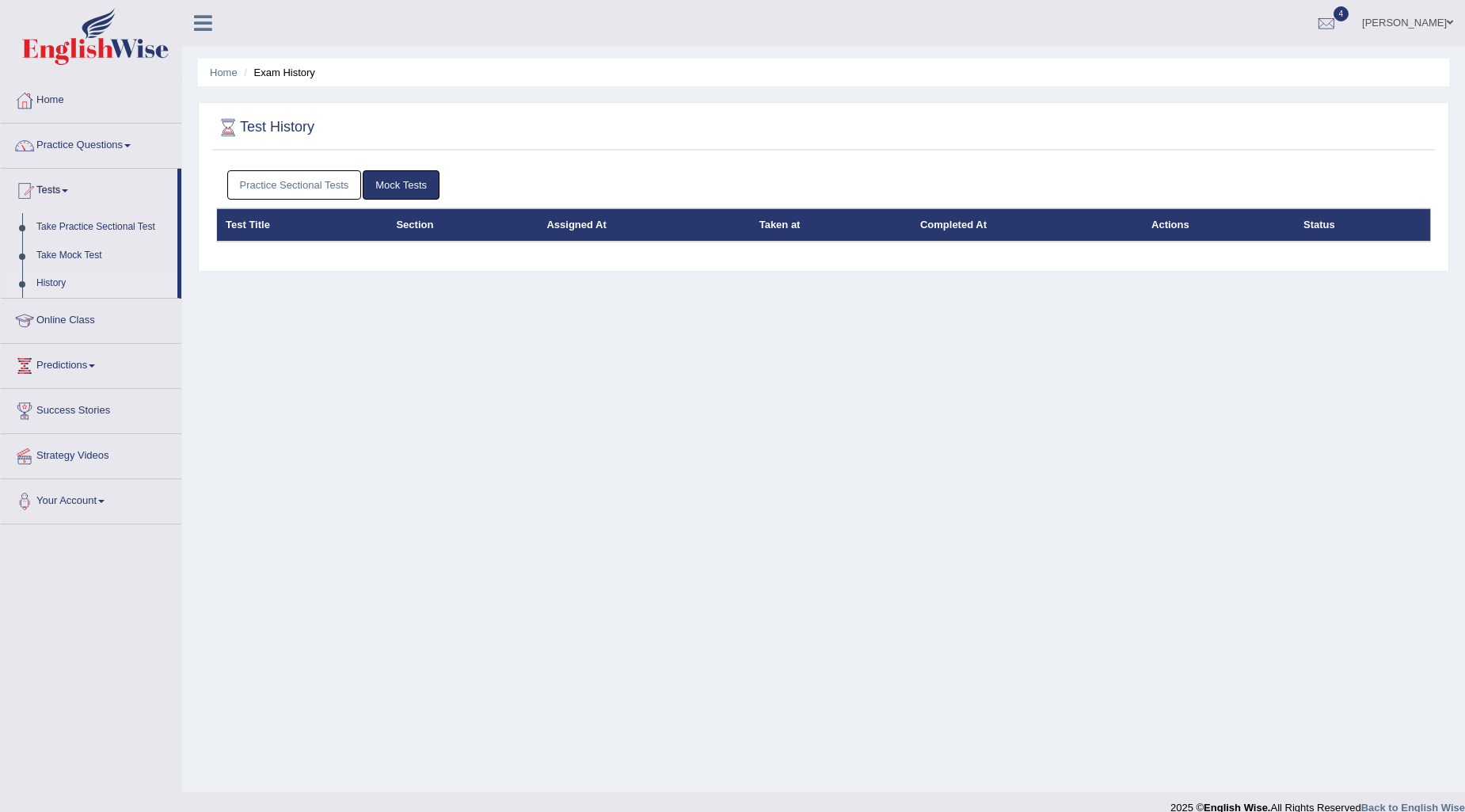
click at [301, 182] on link "Practice Sectional Tests" at bounding box center [295, 185] width 135 height 29
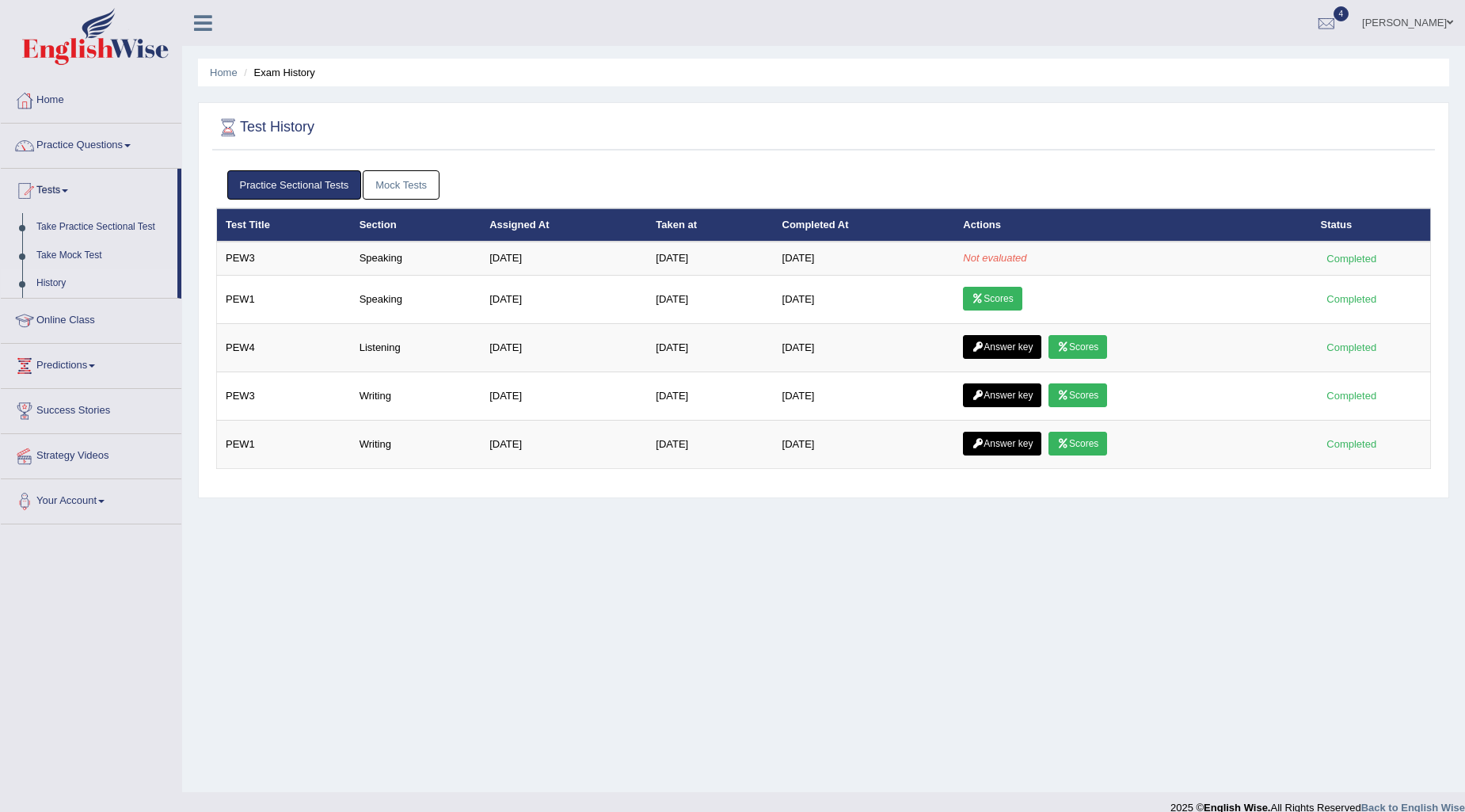
click at [402, 176] on link "Mock Tests" at bounding box center [400, 185] width 77 height 29
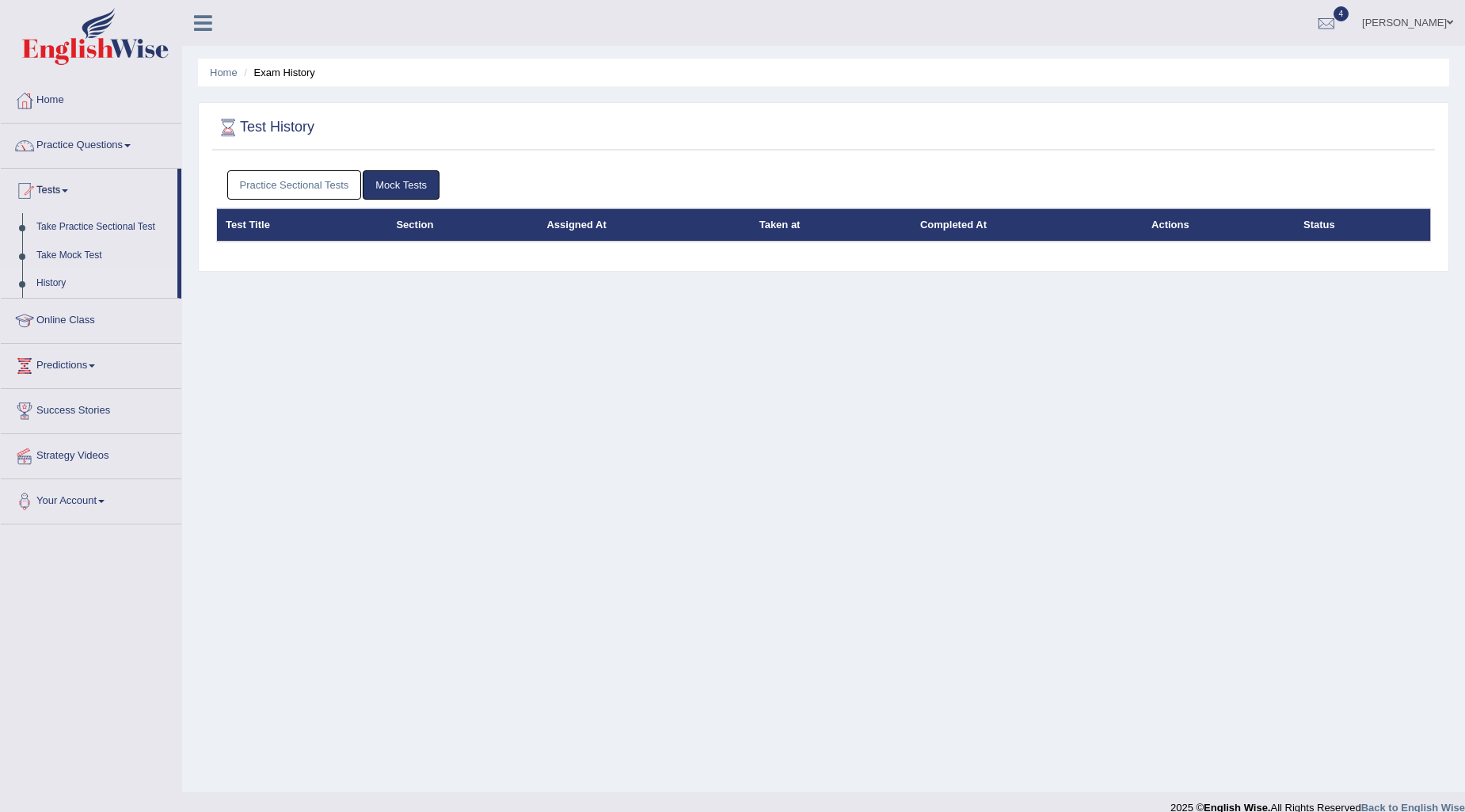
click at [335, 177] on link "Practice Sectional Tests" at bounding box center [295, 185] width 135 height 29
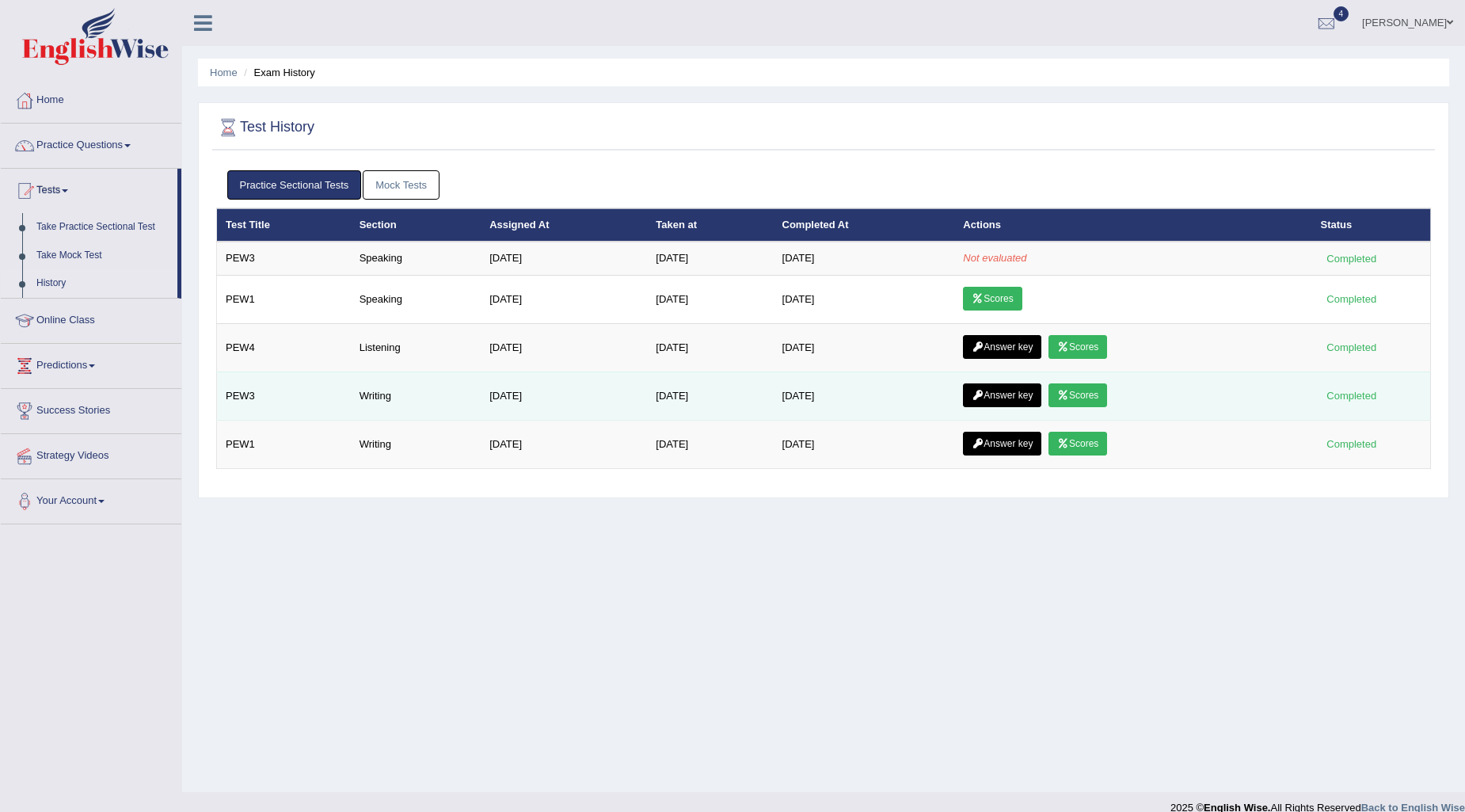
click at [1085, 391] on link "Scores" at bounding box center [1078, 395] width 59 height 24
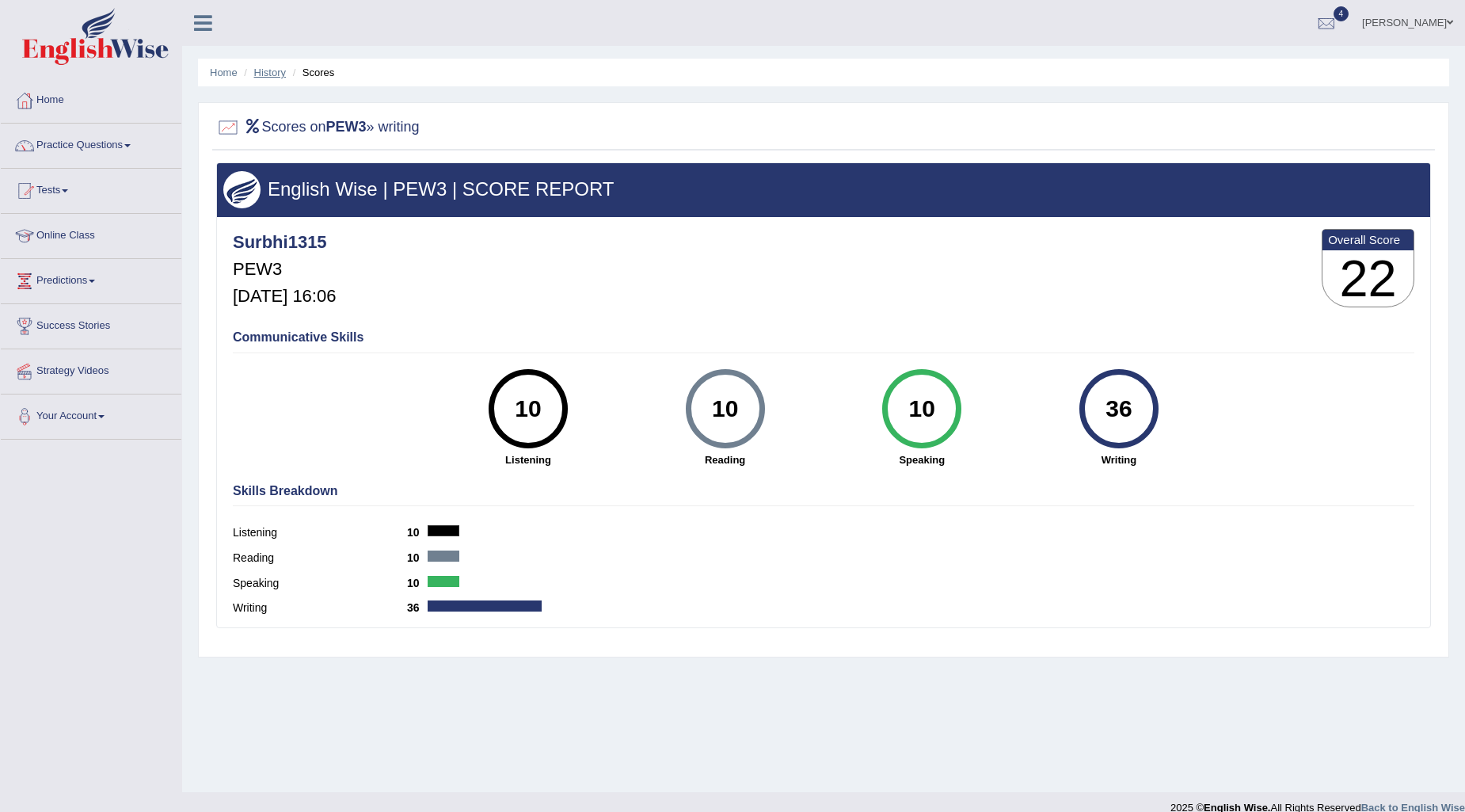
click at [269, 71] on link "History" at bounding box center [270, 72] width 31 height 12
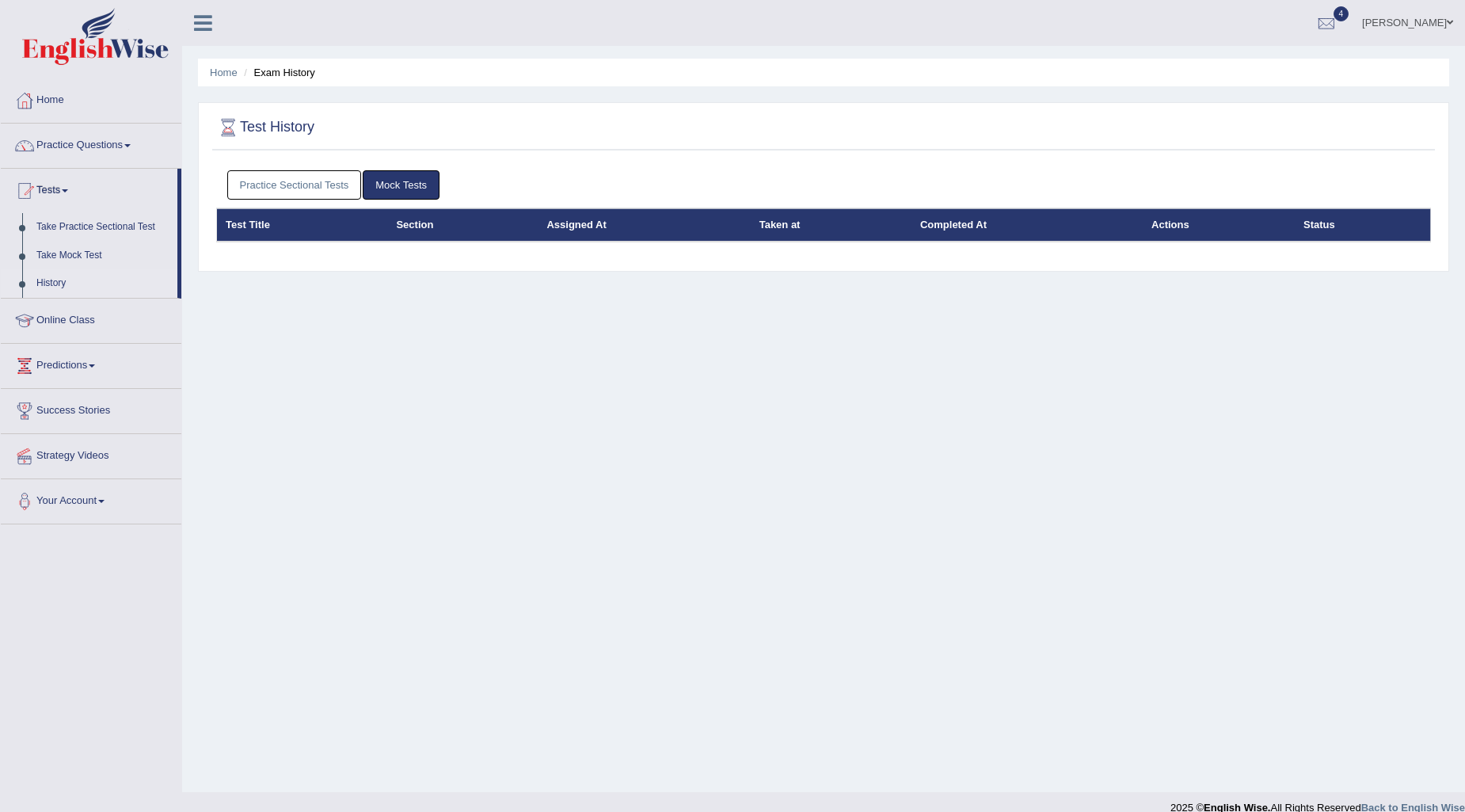
click at [285, 175] on link "Practice Sectional Tests" at bounding box center [295, 185] width 135 height 29
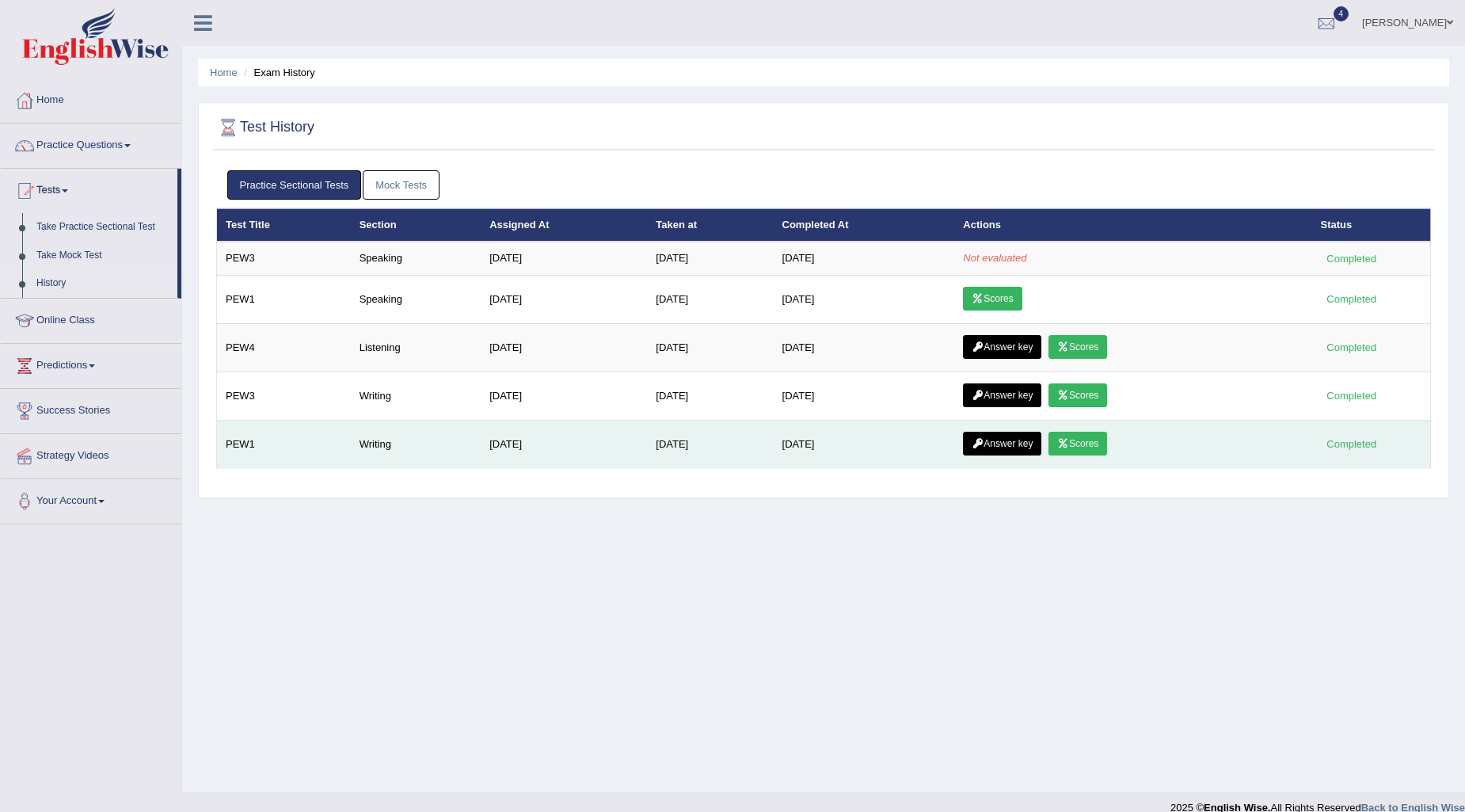
click at [1069, 439] on icon at bounding box center [1063, 443] width 12 height 9
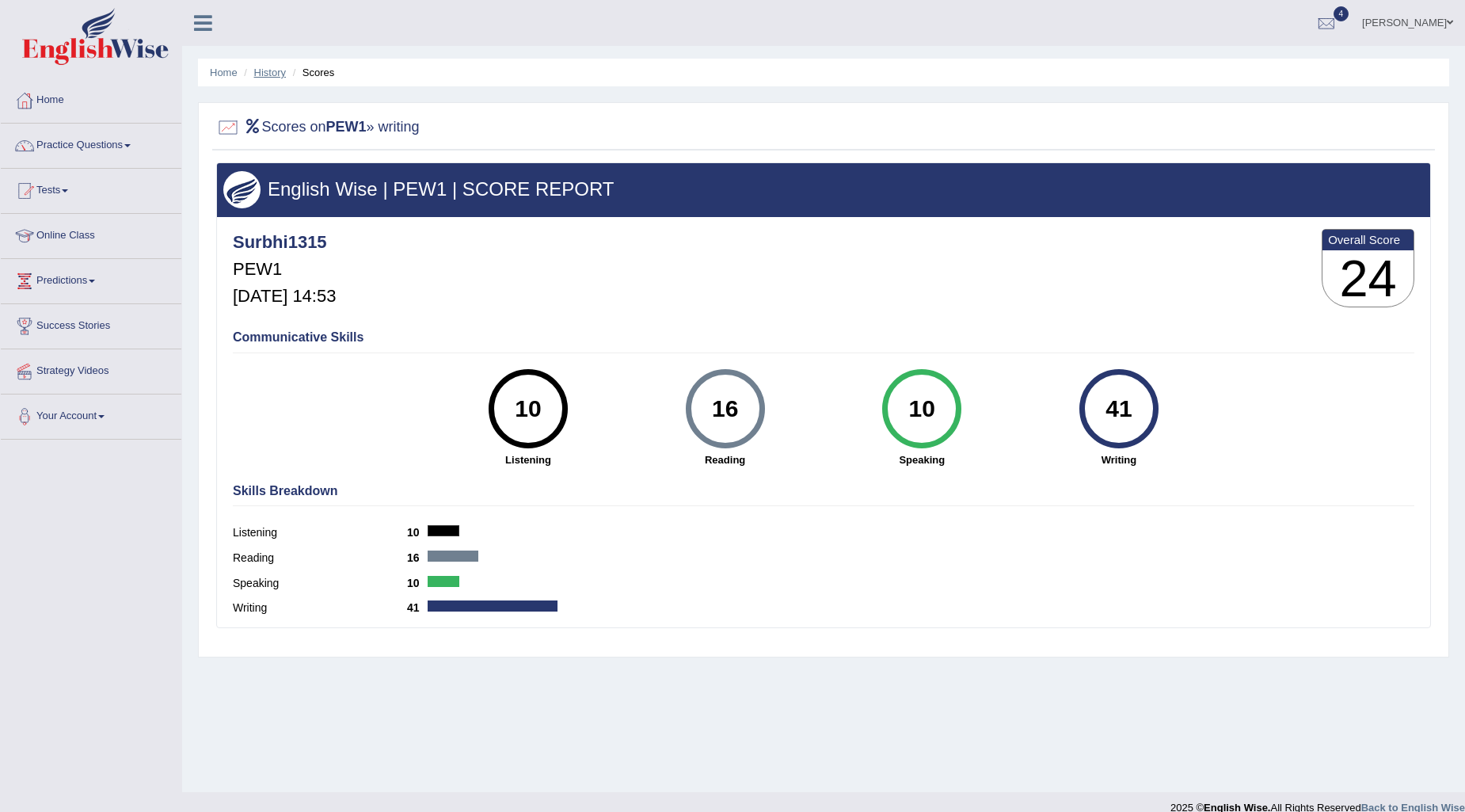
click at [273, 70] on link "History" at bounding box center [270, 72] width 31 height 12
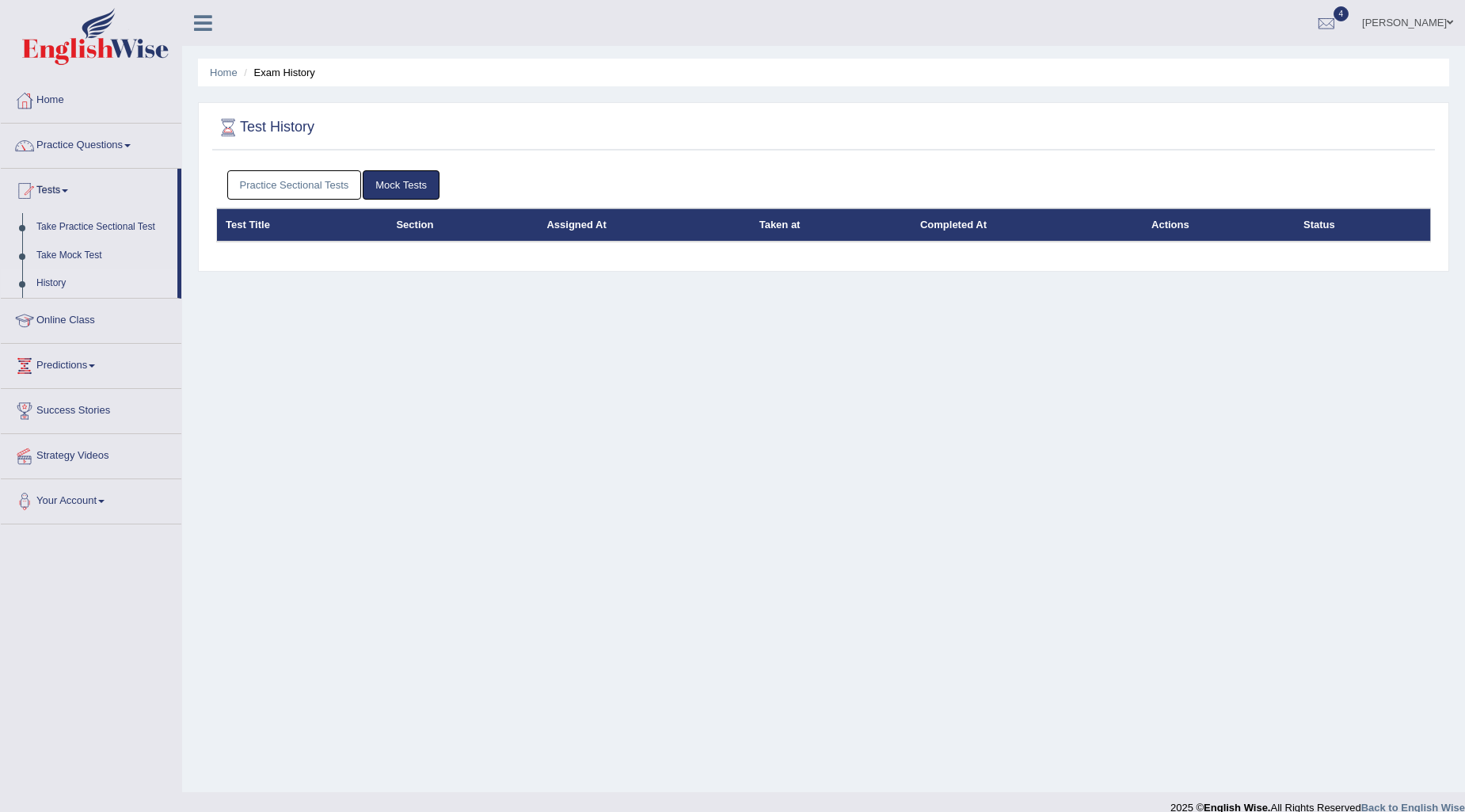
click at [273, 188] on link "Practice Sectional Tests" at bounding box center [295, 185] width 135 height 29
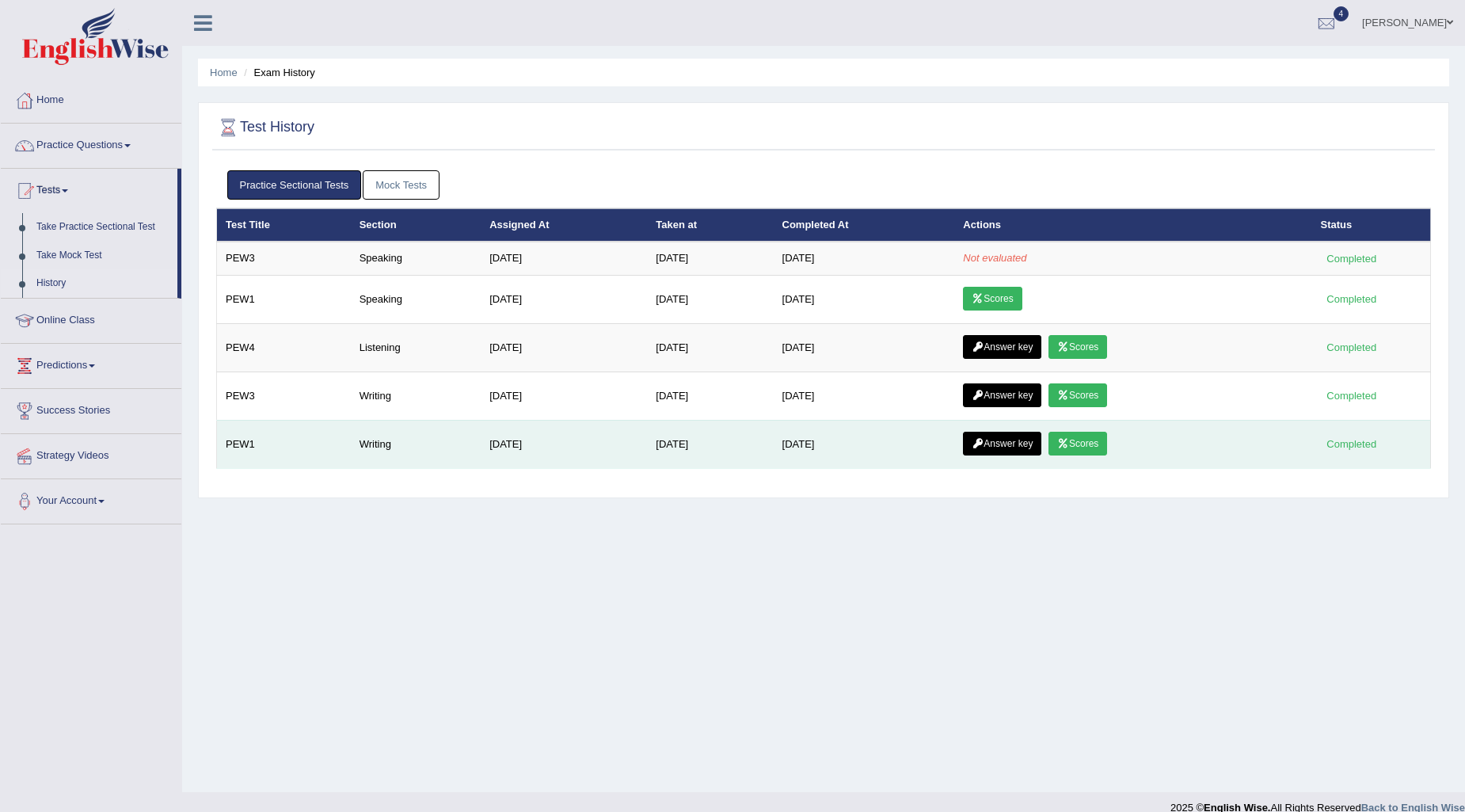
click at [1018, 441] on link "Answer key" at bounding box center [1002, 443] width 78 height 24
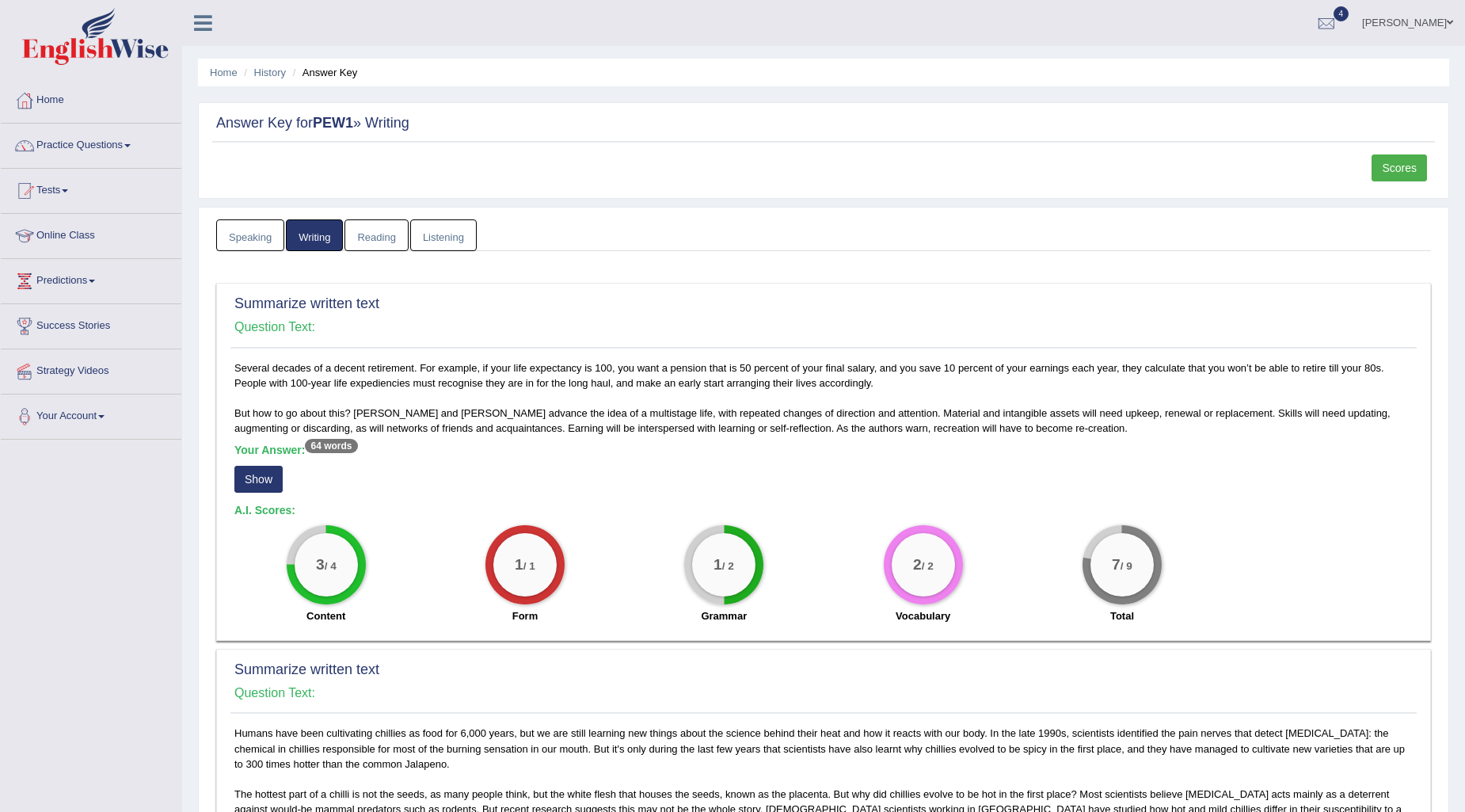
click at [234, 240] on link "Speaking" at bounding box center [251, 235] width 68 height 32
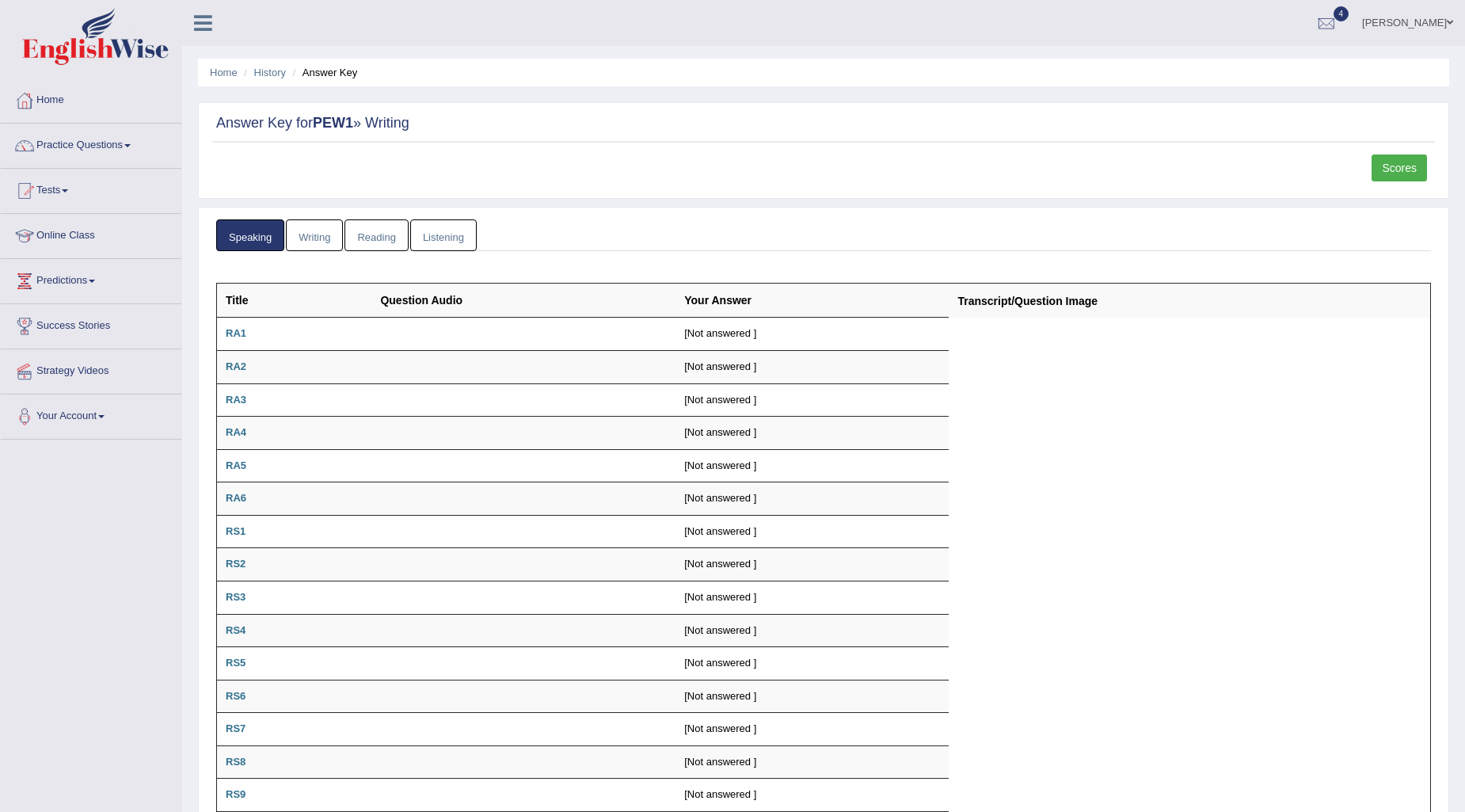
click at [312, 236] on link "Writing" at bounding box center [314, 235] width 57 height 32
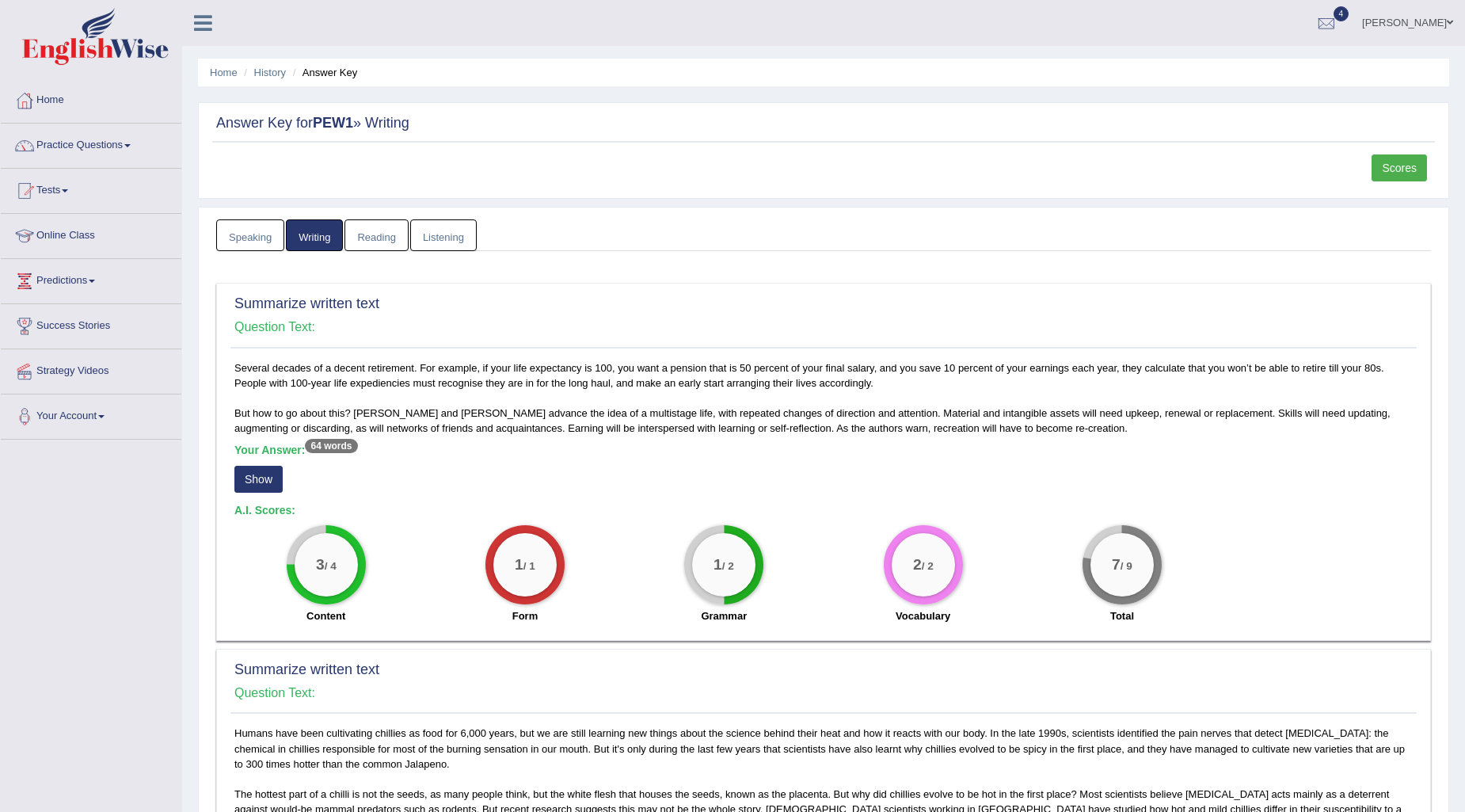
click at [392, 235] on link "Reading" at bounding box center [376, 235] width 64 height 32
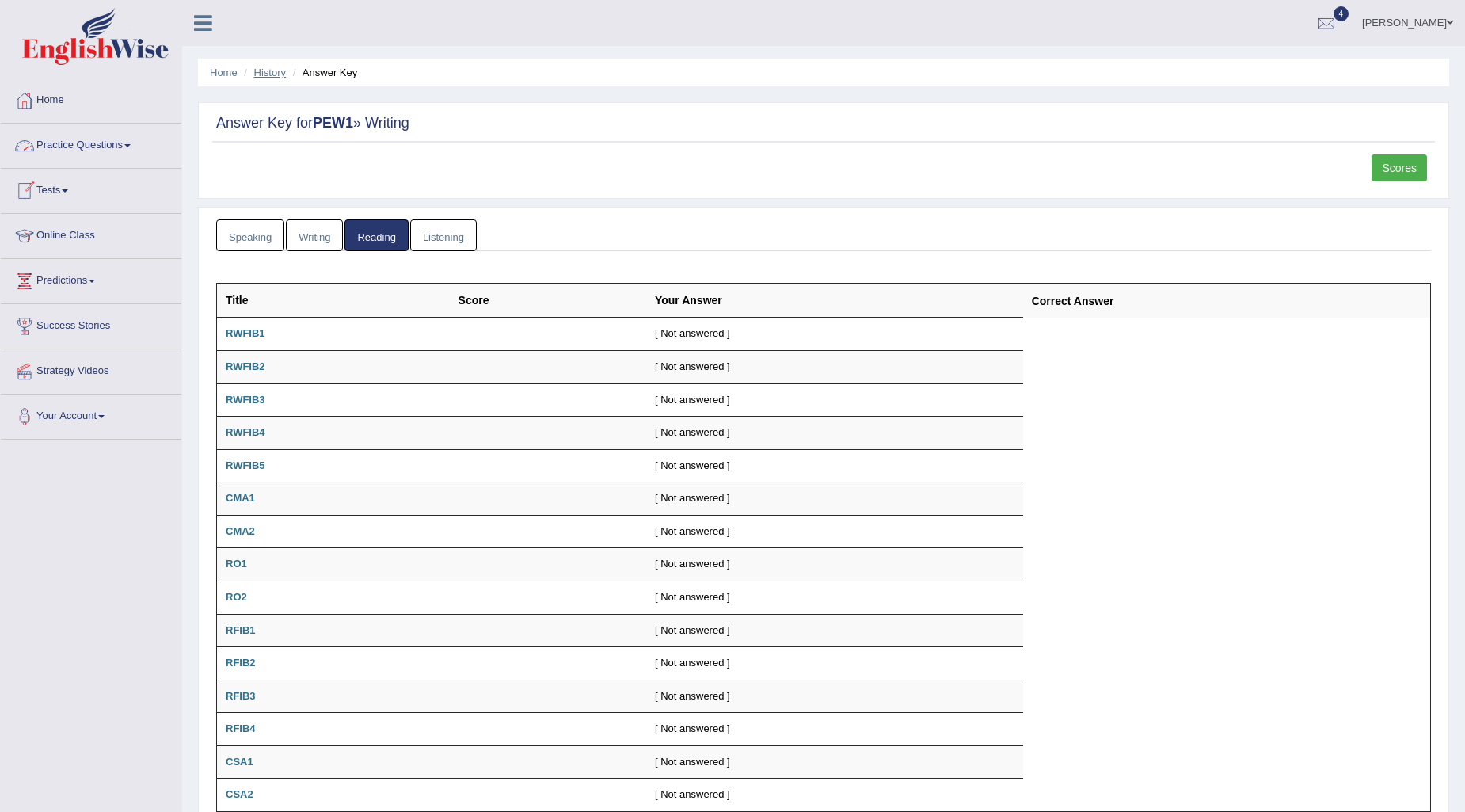
click at [276, 76] on link "History" at bounding box center [270, 72] width 31 height 12
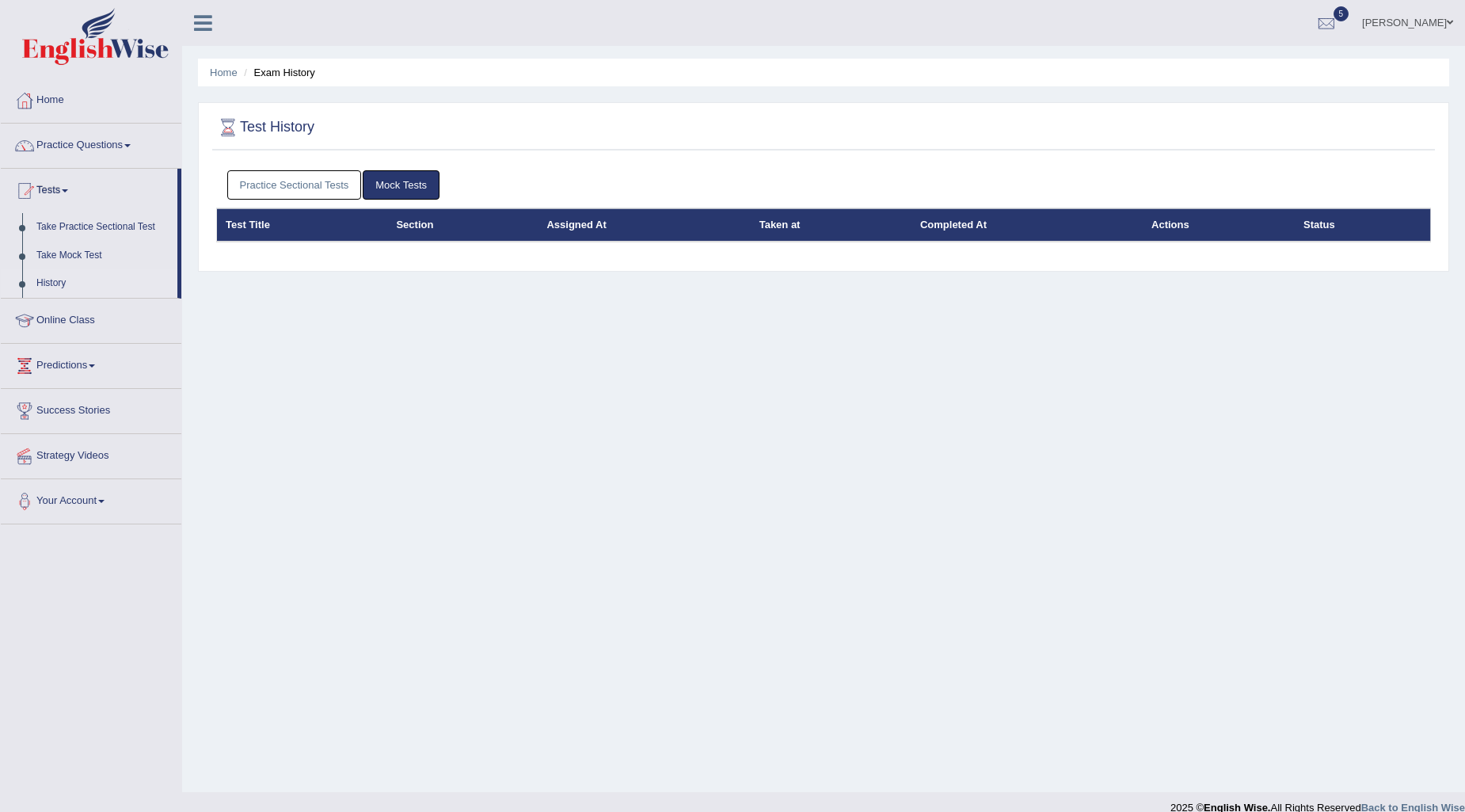
click at [273, 179] on link "Practice Sectional Tests" at bounding box center [295, 185] width 135 height 29
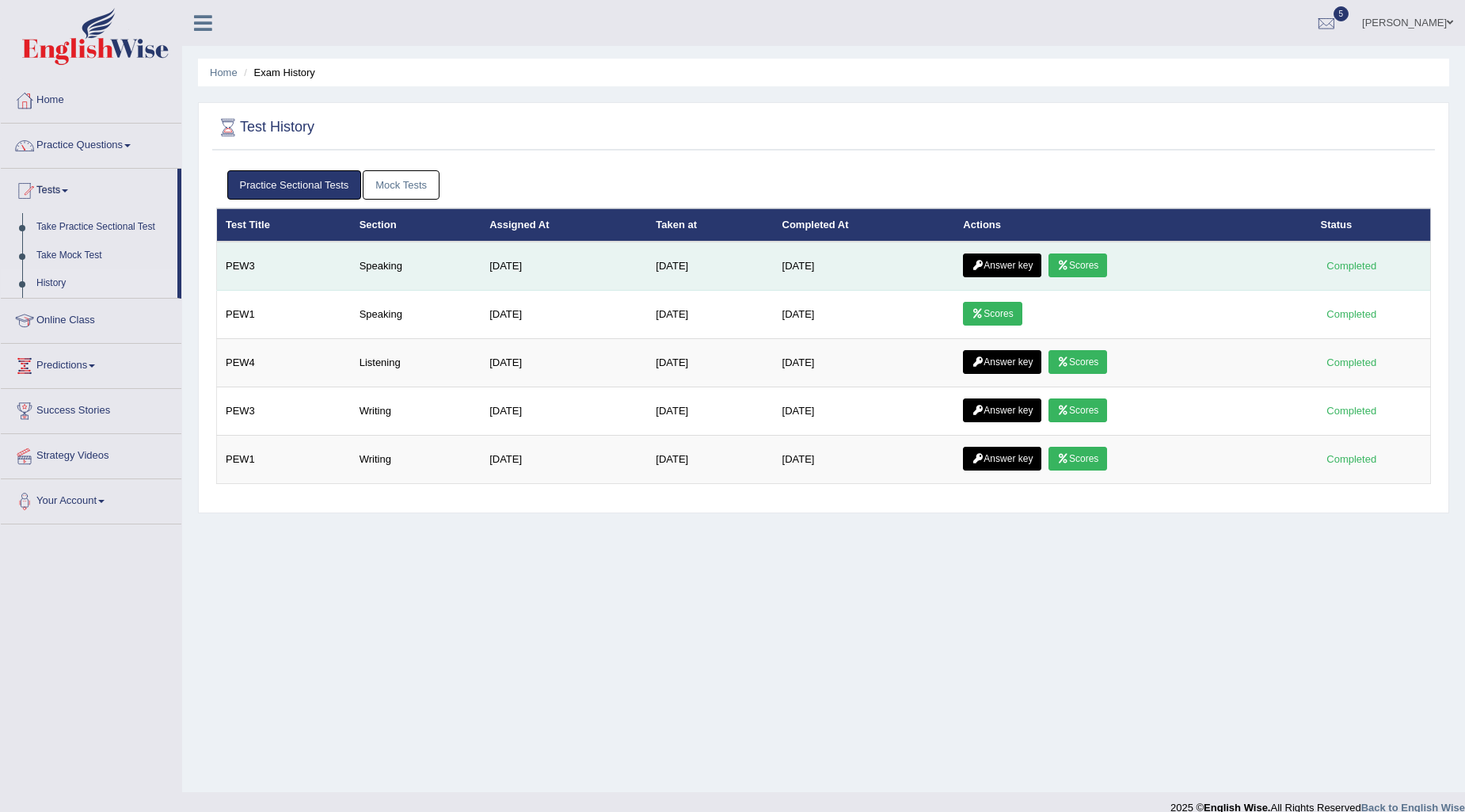
click at [1088, 265] on link "Scores" at bounding box center [1078, 265] width 59 height 24
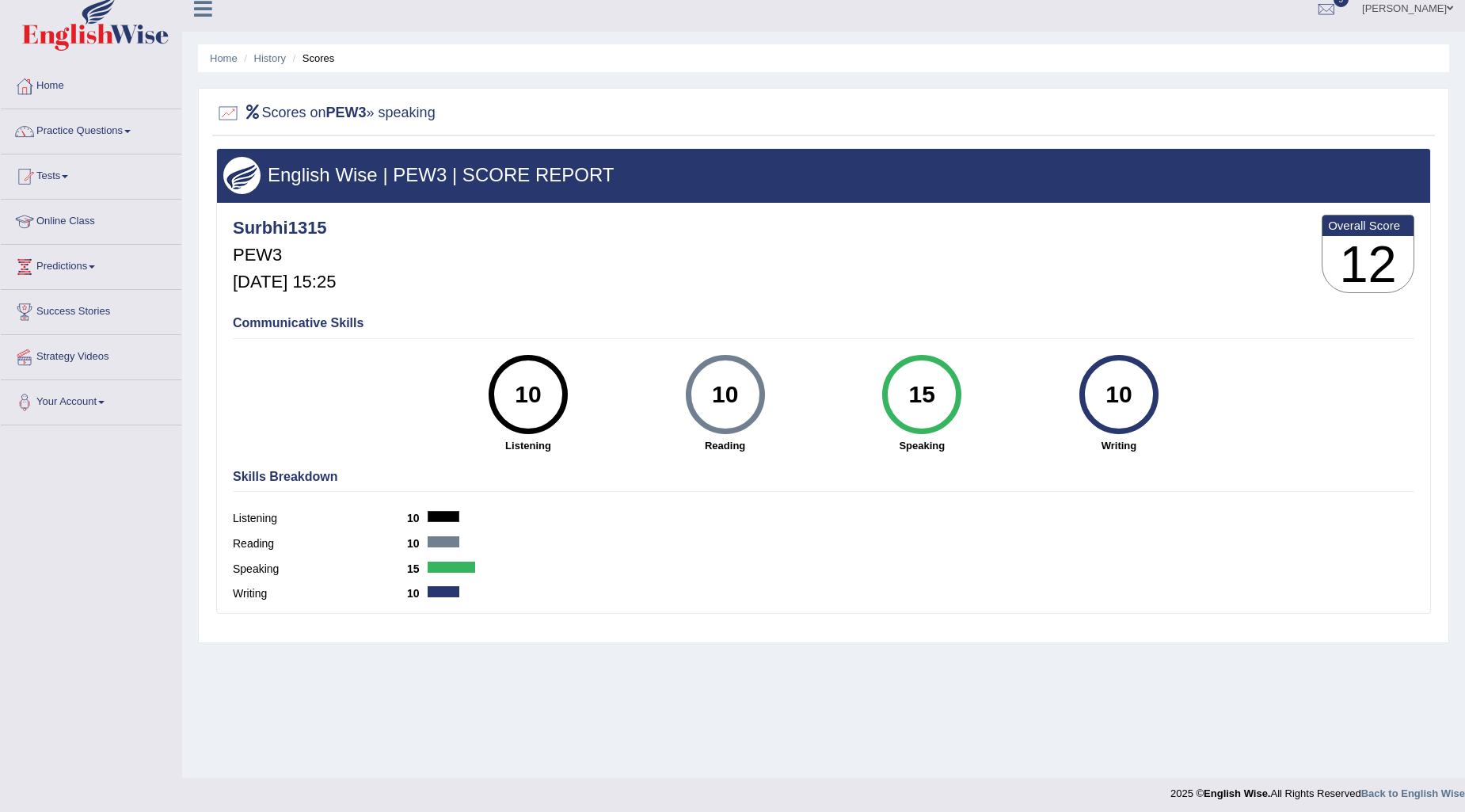
scroll to position [19, 0]
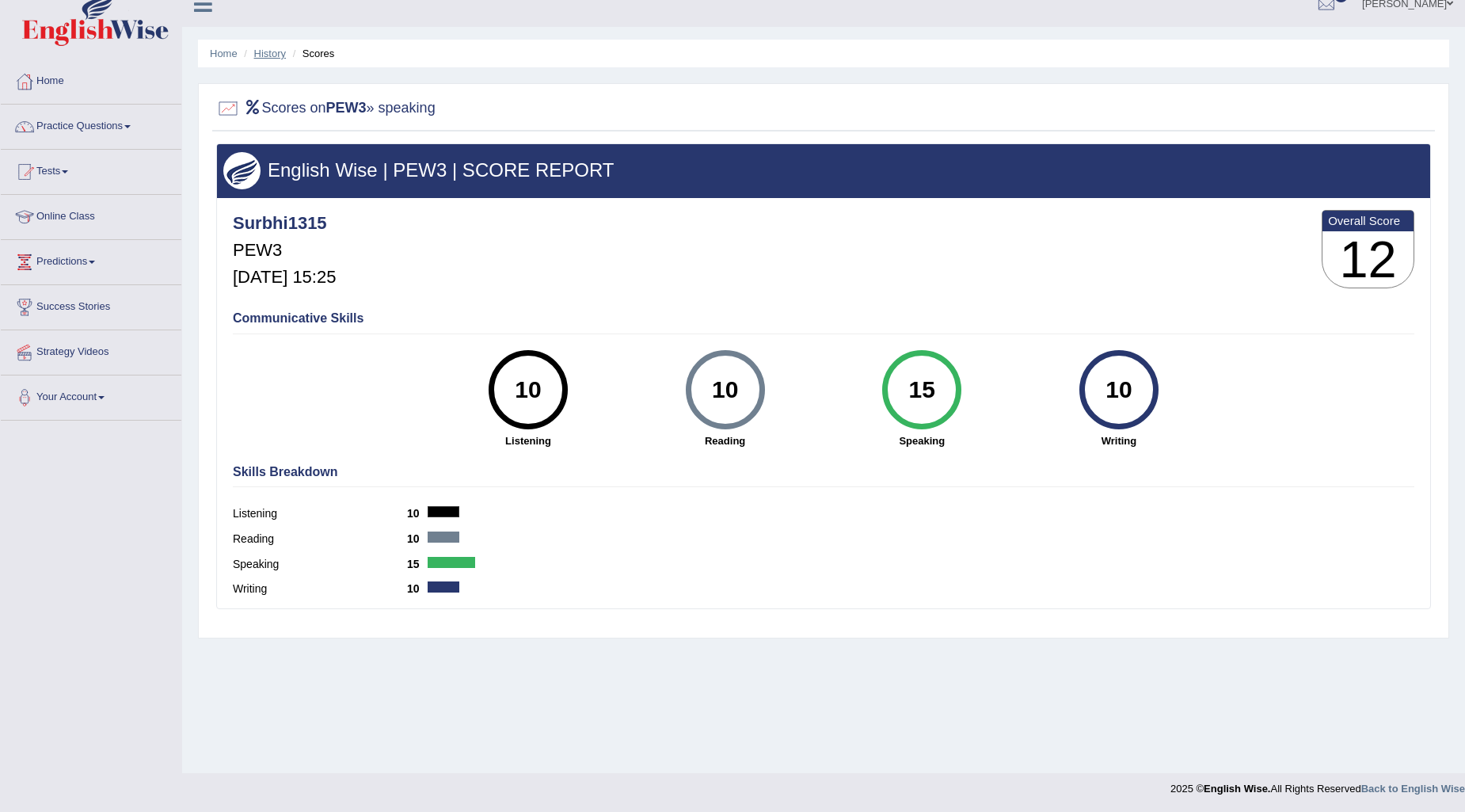
click at [269, 49] on link "History" at bounding box center [270, 53] width 31 height 12
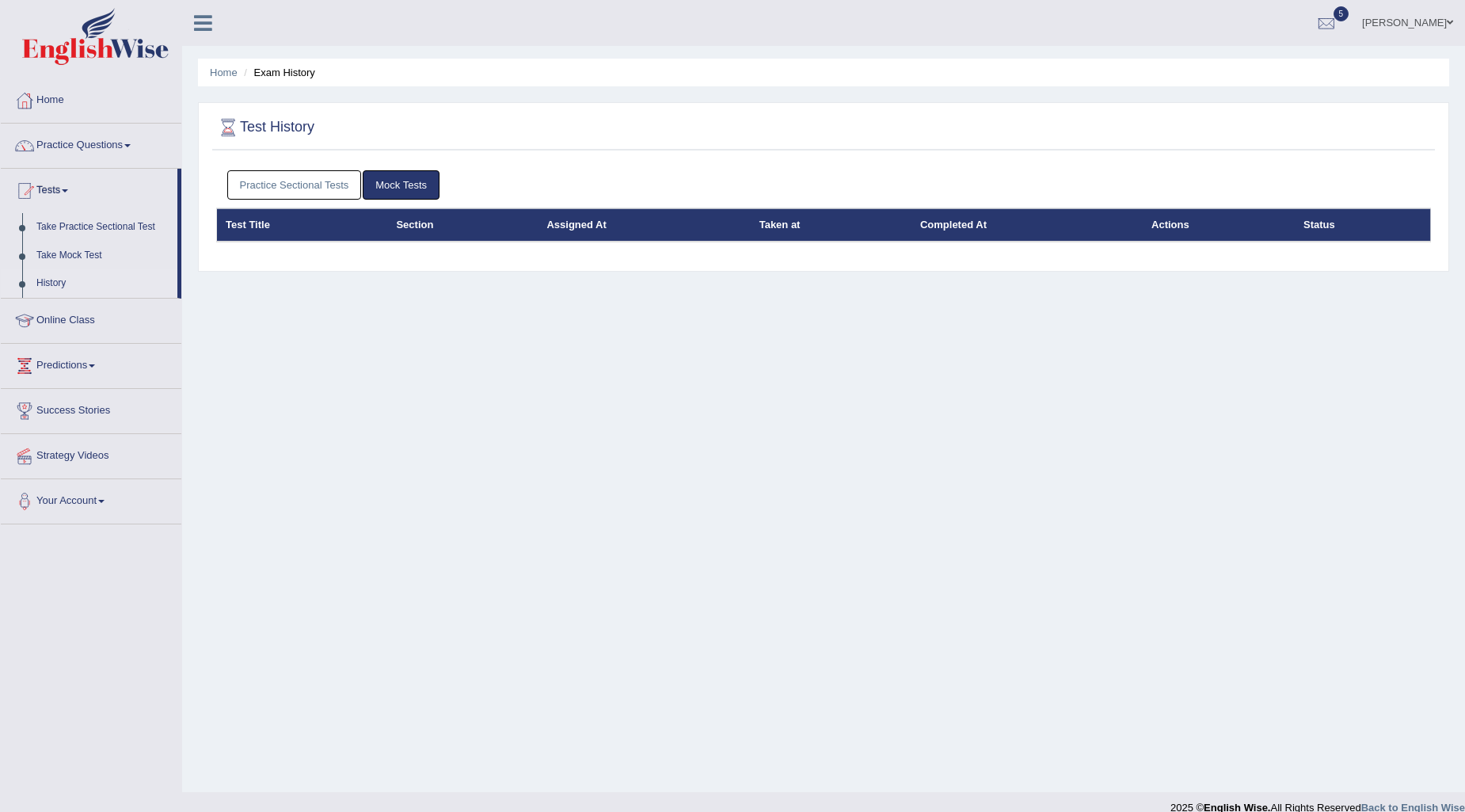
click at [295, 185] on link "Practice Sectional Tests" at bounding box center [295, 185] width 135 height 29
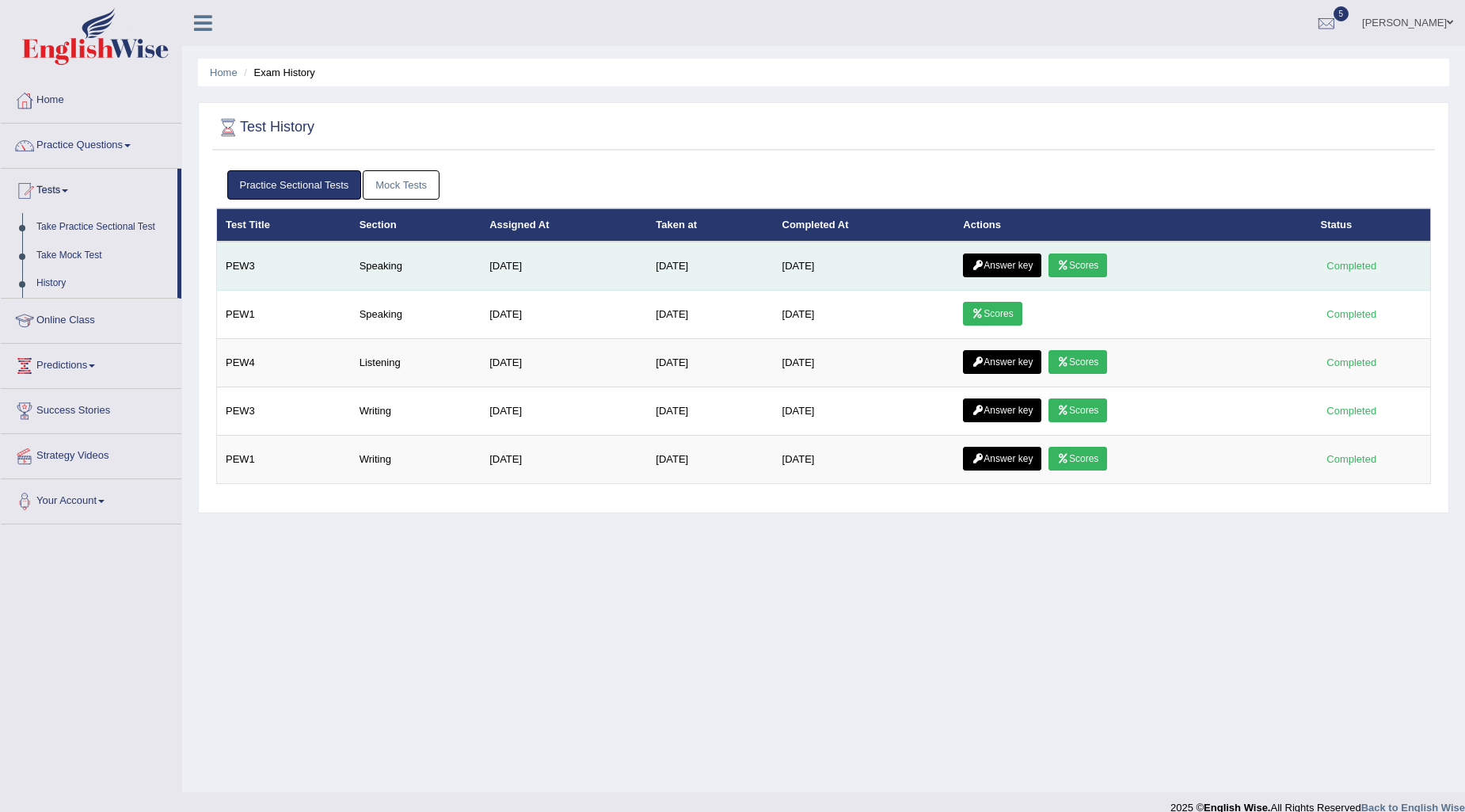
click at [1025, 266] on link "Answer key" at bounding box center [1002, 265] width 78 height 24
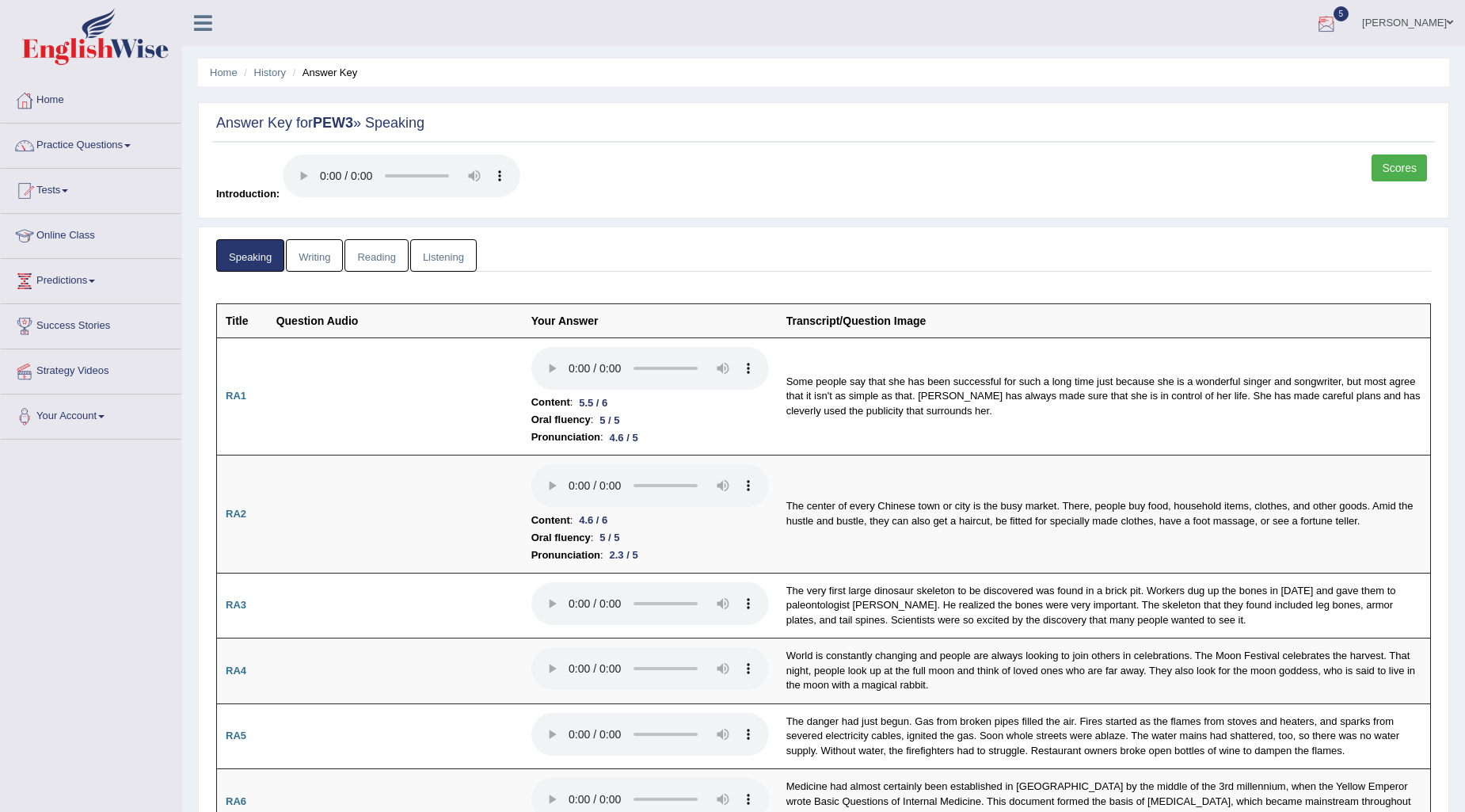
click at [1438, 19] on link "[PERSON_NAME]" at bounding box center [1408, 20] width 115 height 41
click at [1364, 204] on link "Log out" at bounding box center [1378, 206] width 171 height 37
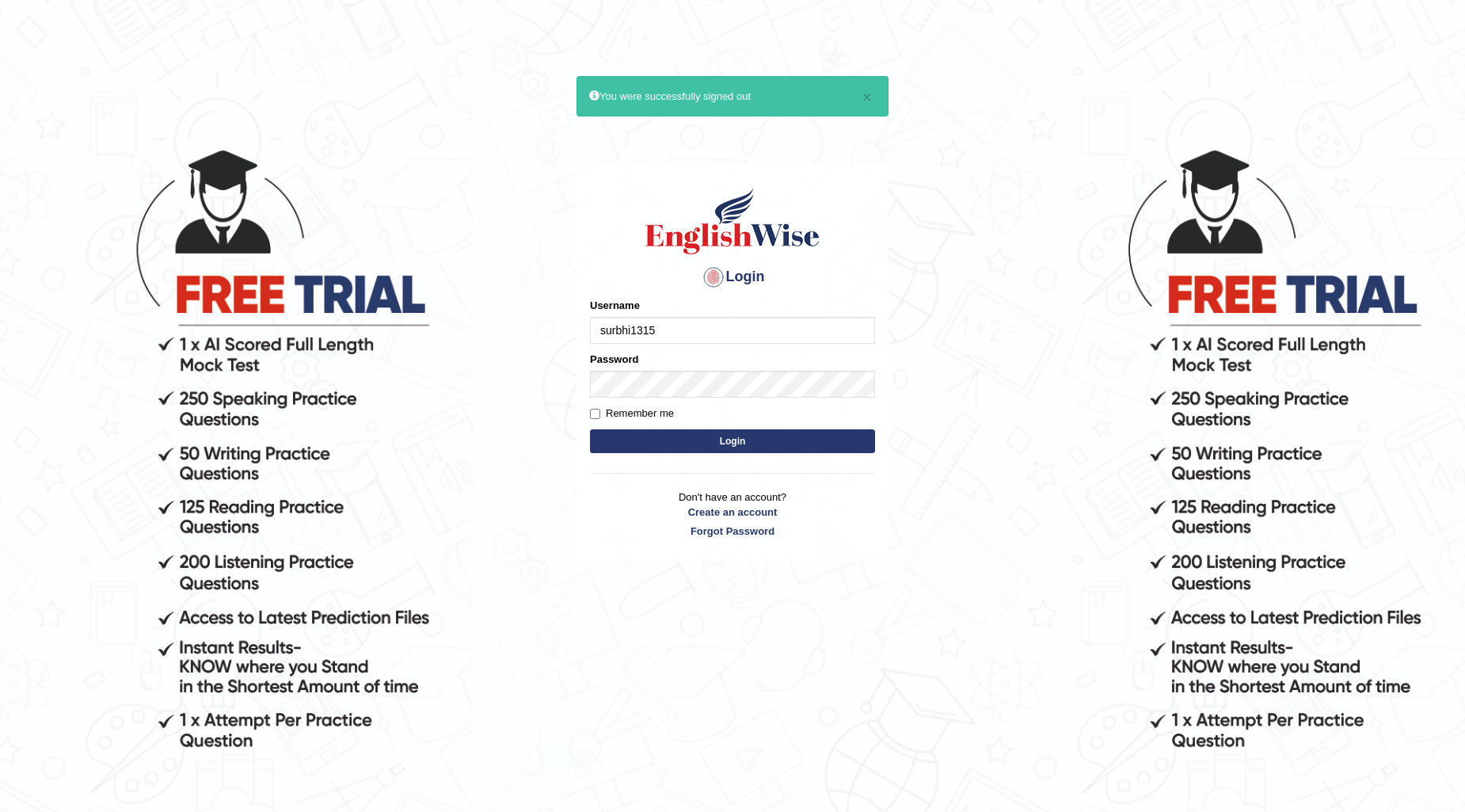
type input "surbhi1315"
click at [650, 441] on button "Login" at bounding box center [732, 441] width 285 height 24
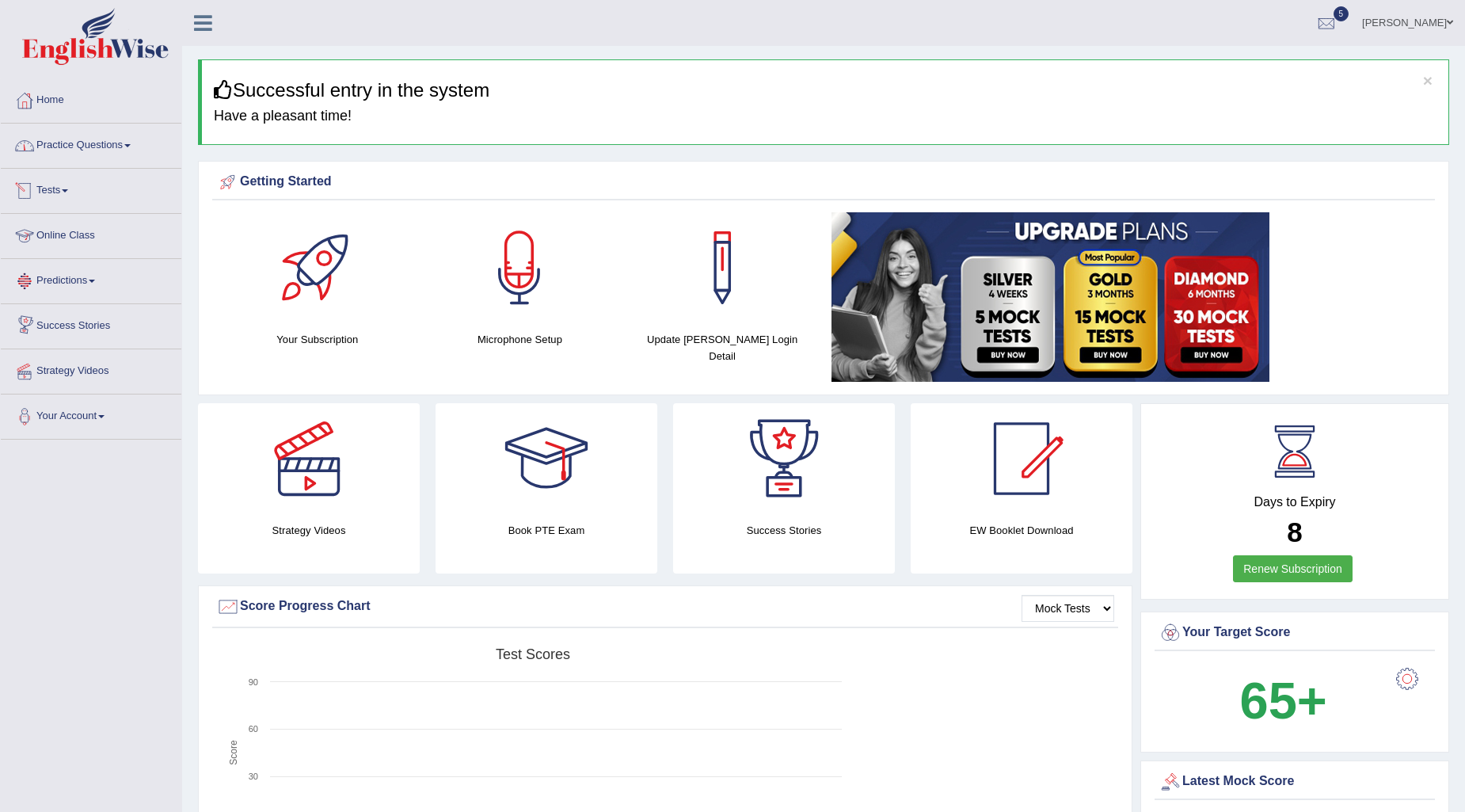
click at [66, 191] on span at bounding box center [65, 190] width 6 height 3
click at [53, 286] on link "History" at bounding box center [103, 283] width 148 height 29
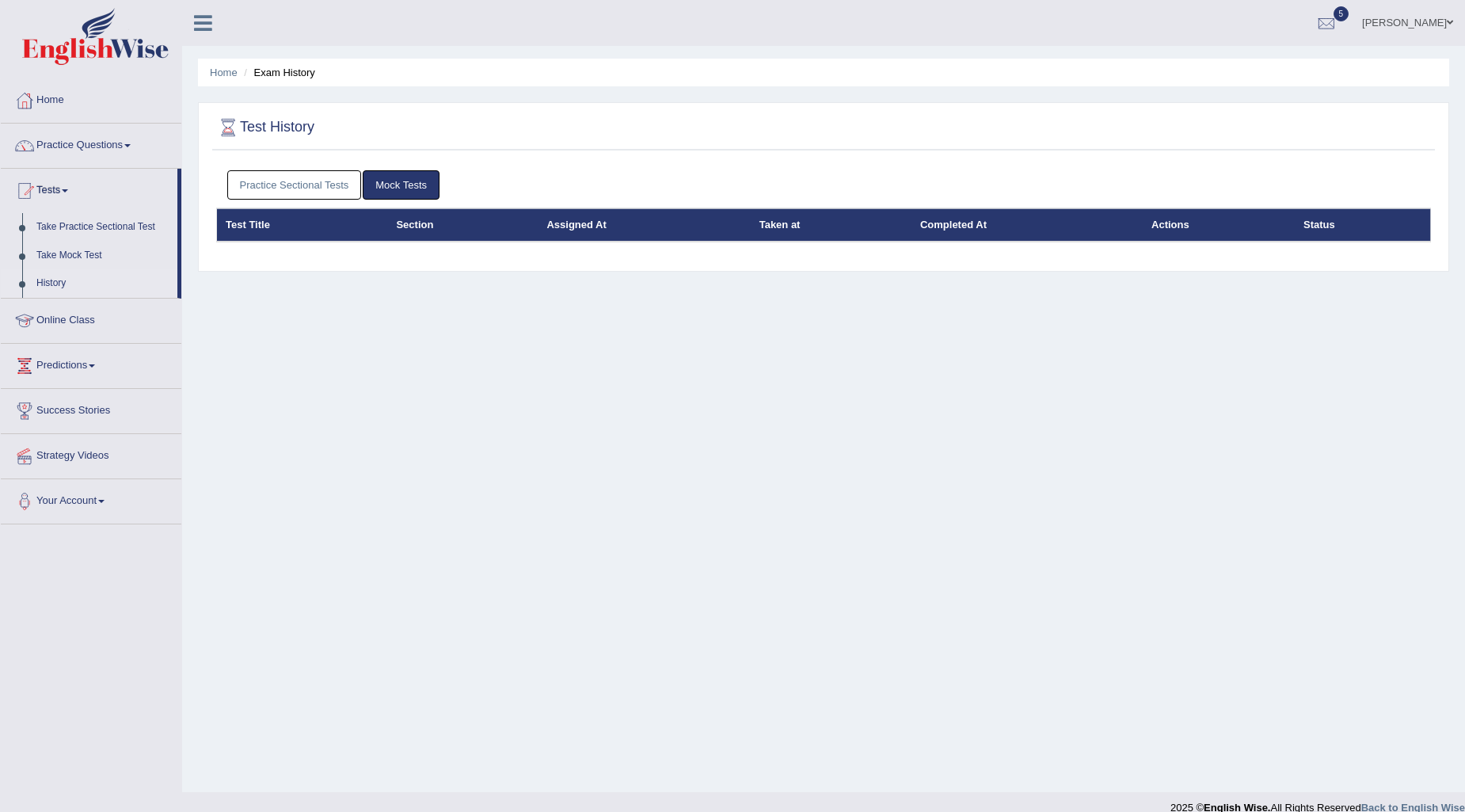
click at [278, 179] on link "Practice Sectional Tests" at bounding box center [295, 185] width 135 height 29
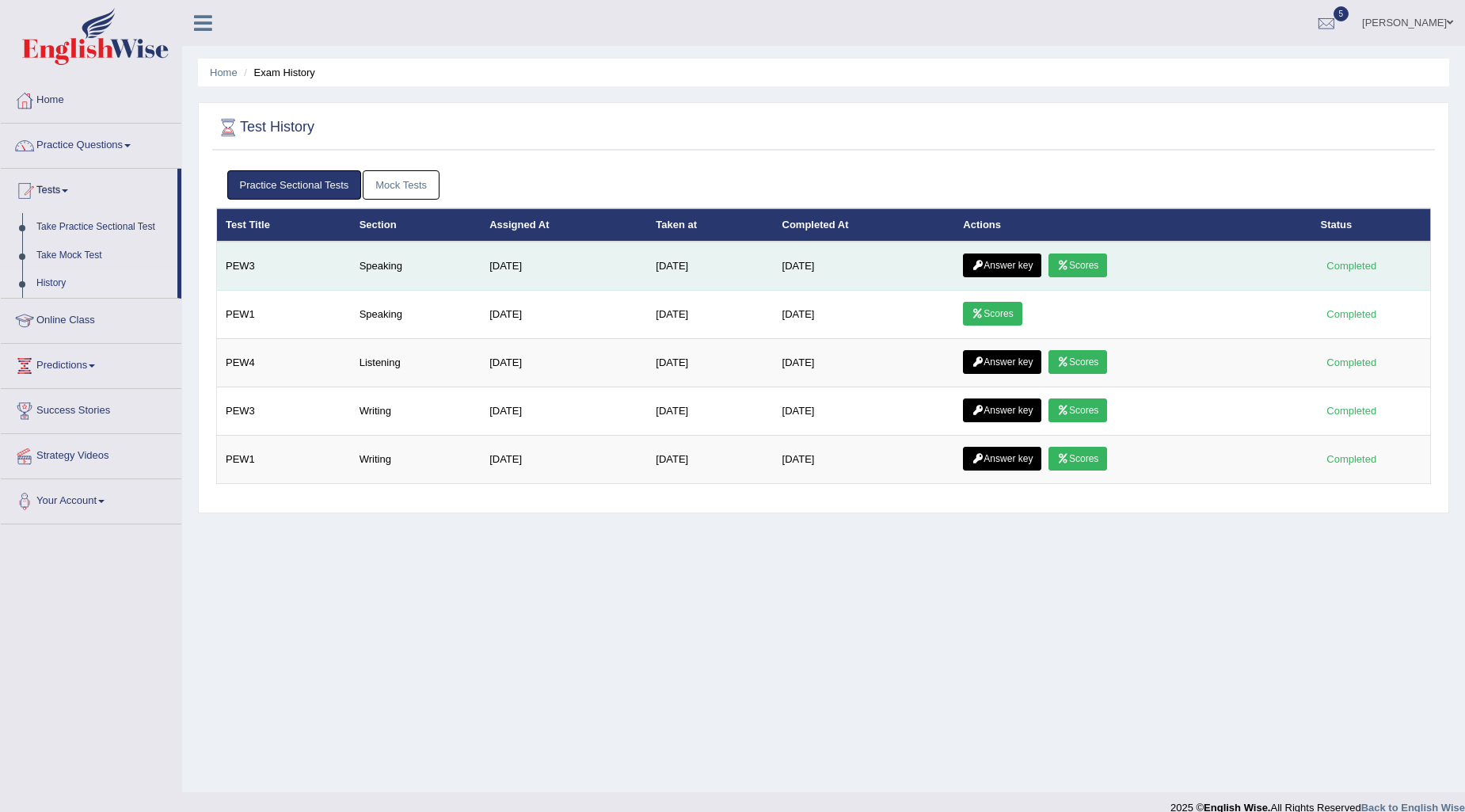
click at [984, 265] on icon at bounding box center [977, 265] width 12 height 9
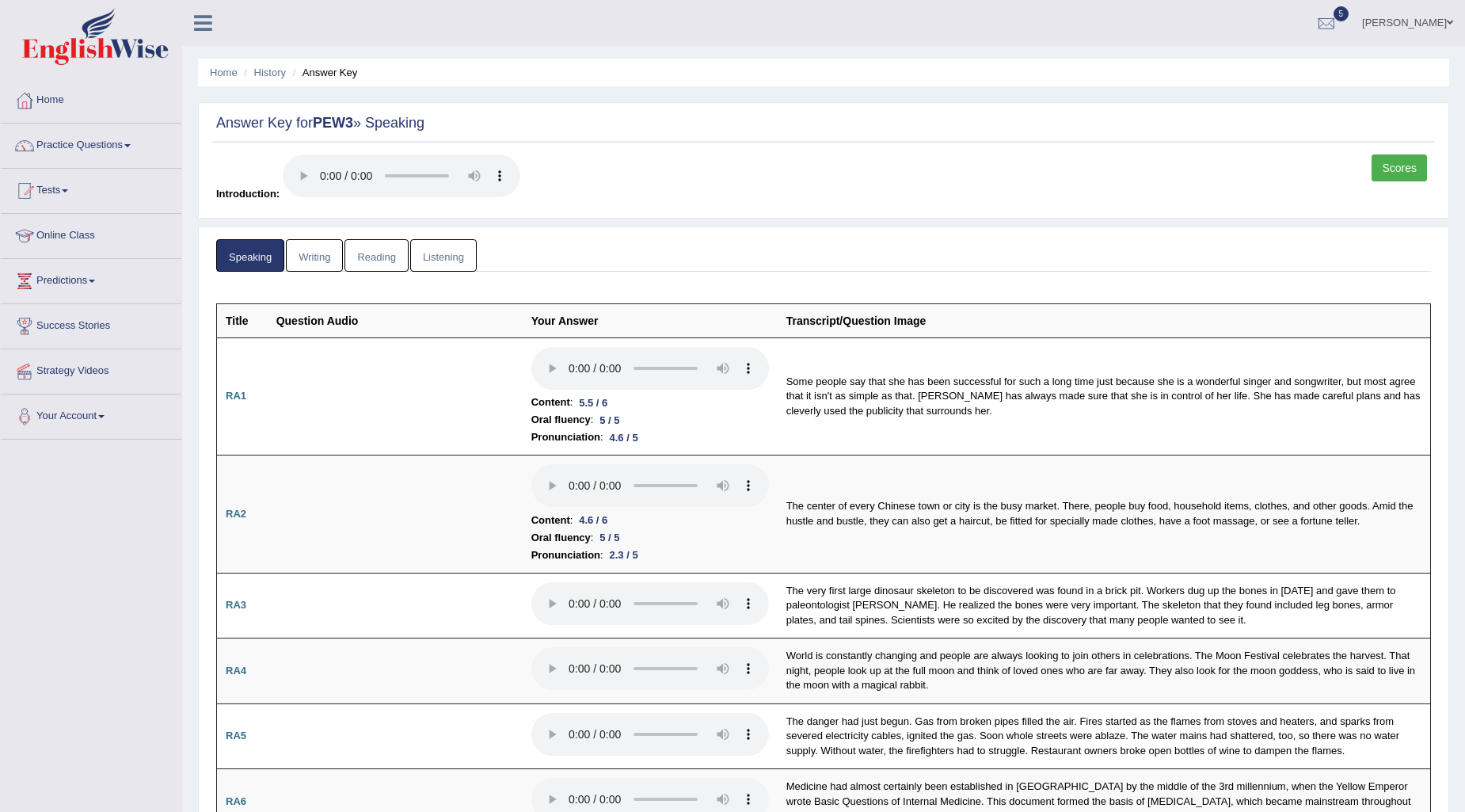
click at [1405, 169] on link "Scores" at bounding box center [1400, 168] width 55 height 27
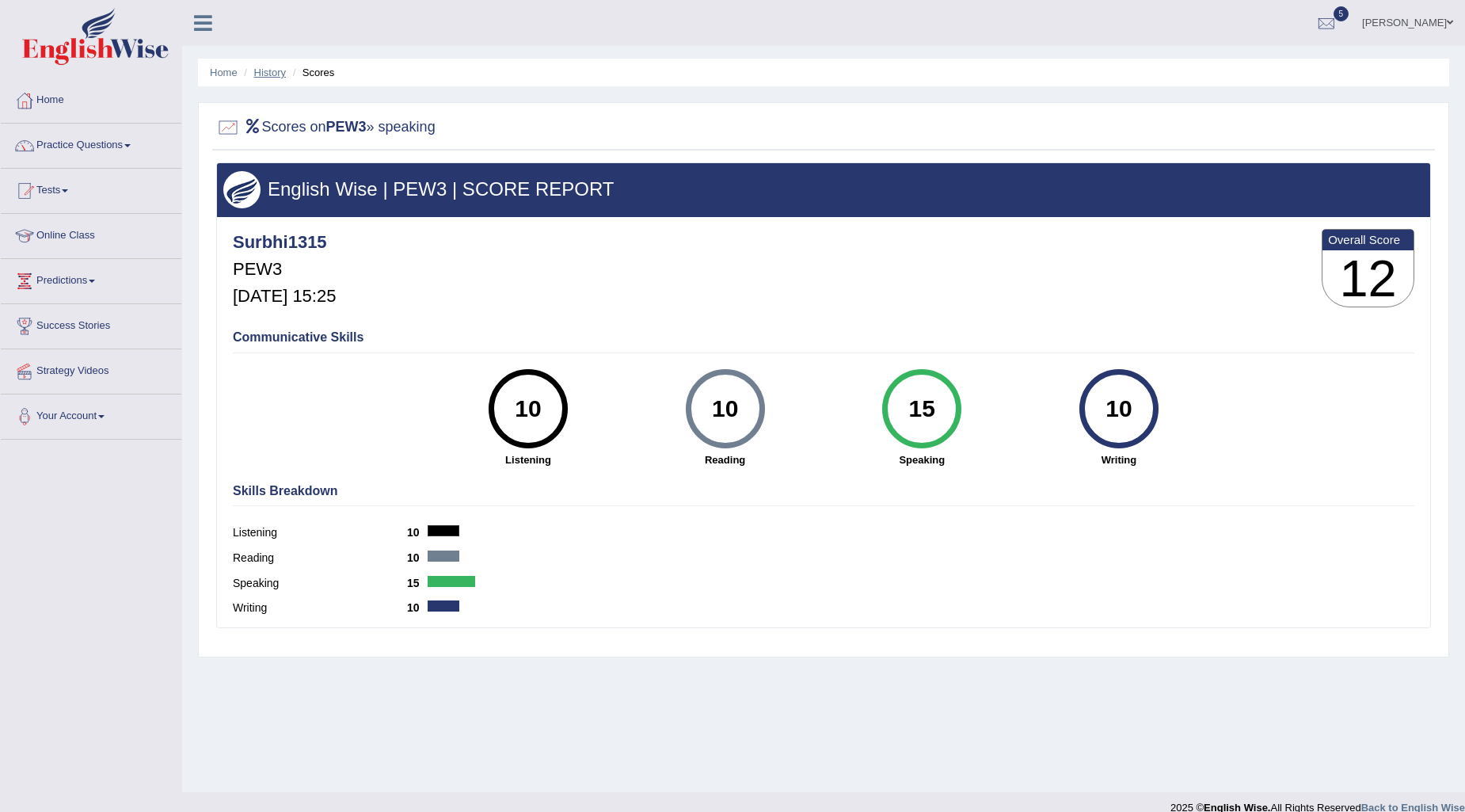
click at [259, 68] on link "History" at bounding box center [270, 72] width 31 height 12
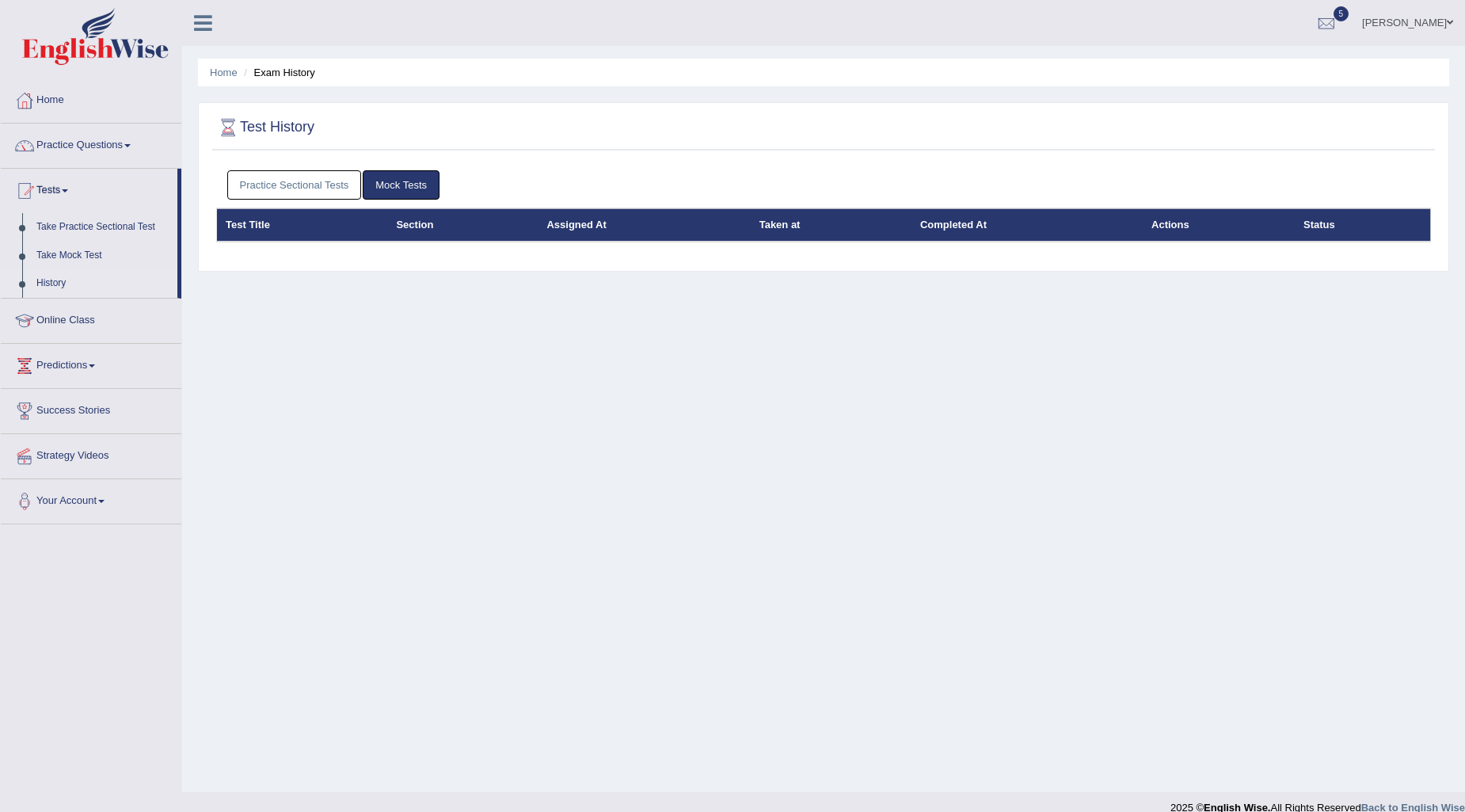
click at [333, 176] on link "Practice Sectional Tests" at bounding box center [295, 185] width 135 height 29
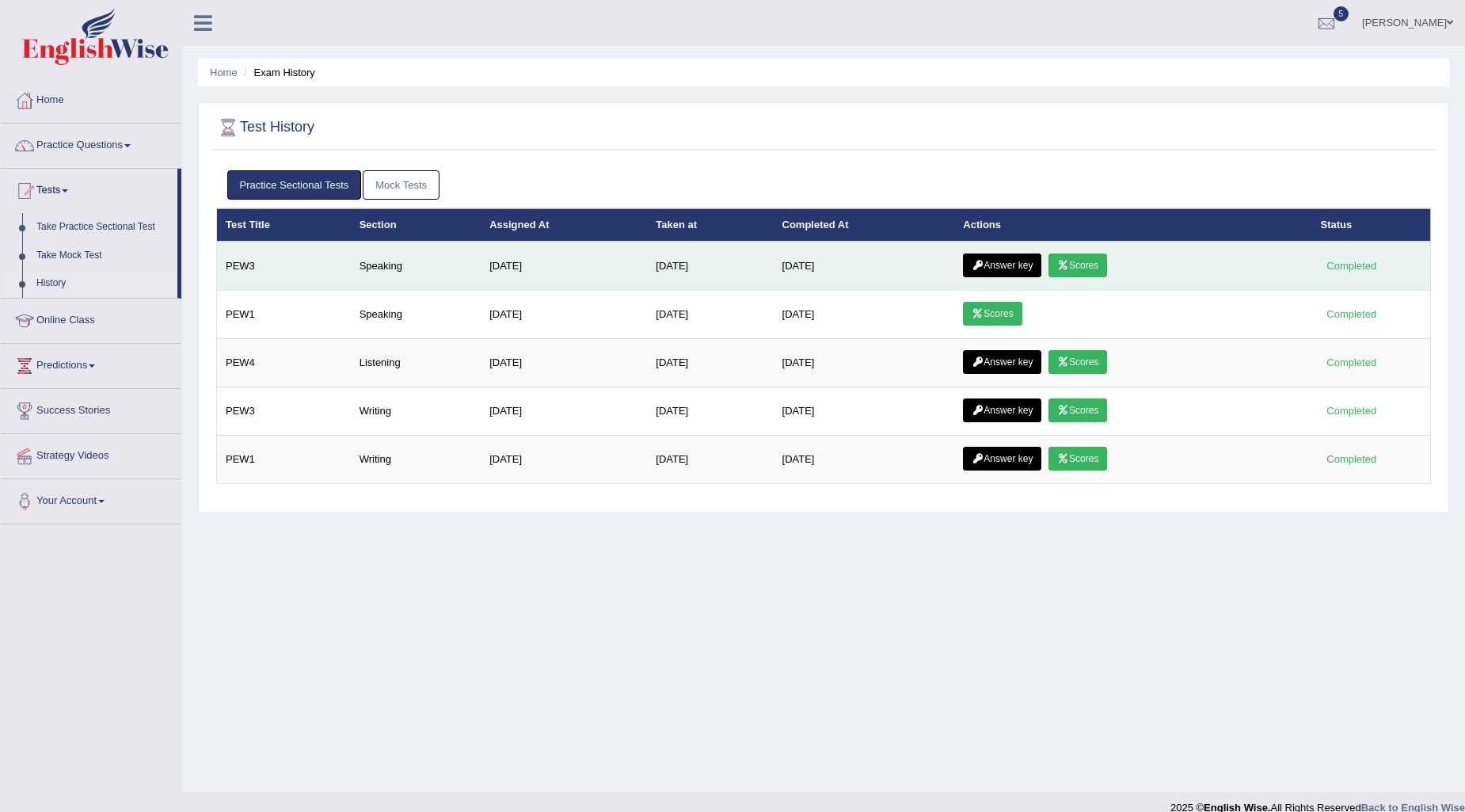
click at [1037, 266] on link "Answer key" at bounding box center [1002, 265] width 78 height 24
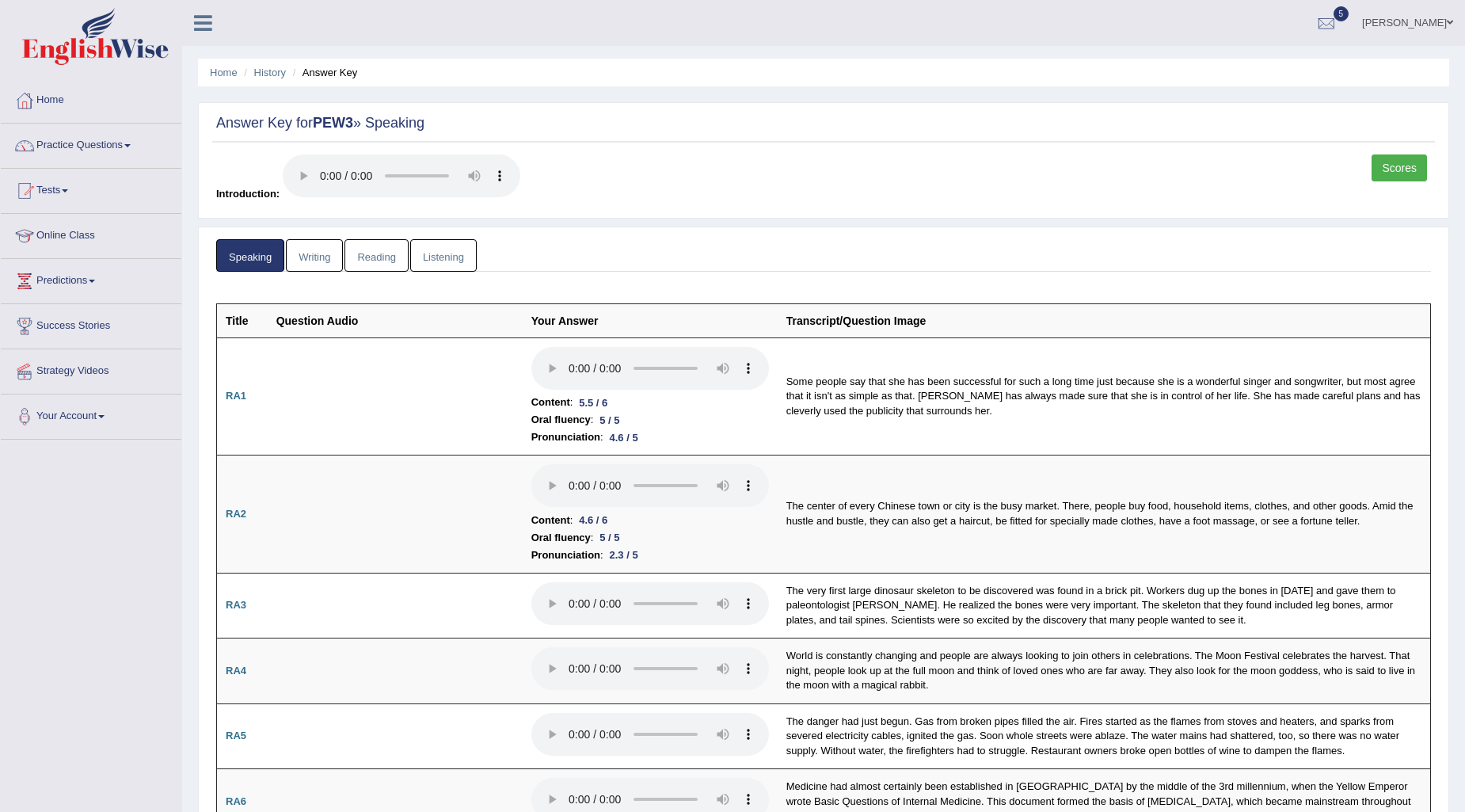
click at [1421, 17] on link "[PERSON_NAME]" at bounding box center [1408, 20] width 115 height 41
click at [1323, 199] on div at bounding box center [1313, 206] width 24 height 24
